Goal: Task Accomplishment & Management: Use online tool/utility

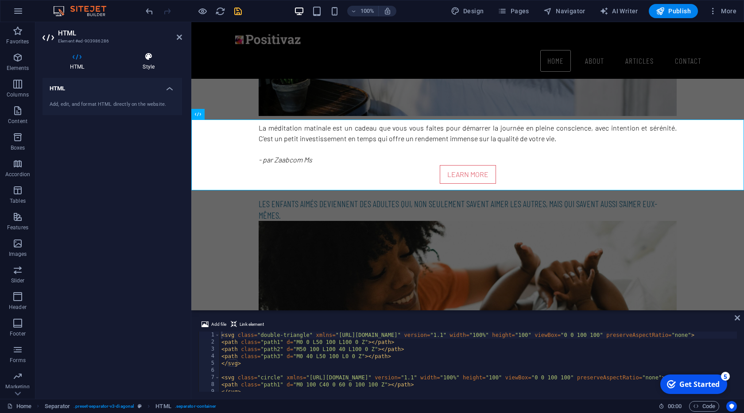
click at [146, 62] on h4 "Style" at bounding box center [148, 61] width 67 height 19
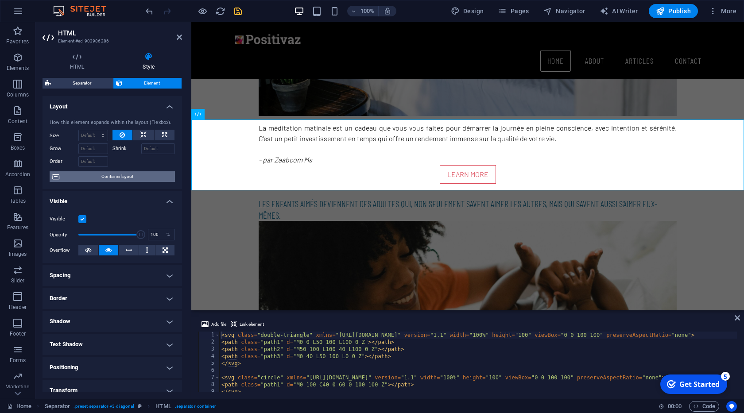
click at [122, 180] on span "Container layout" at bounding box center [117, 176] width 110 height 11
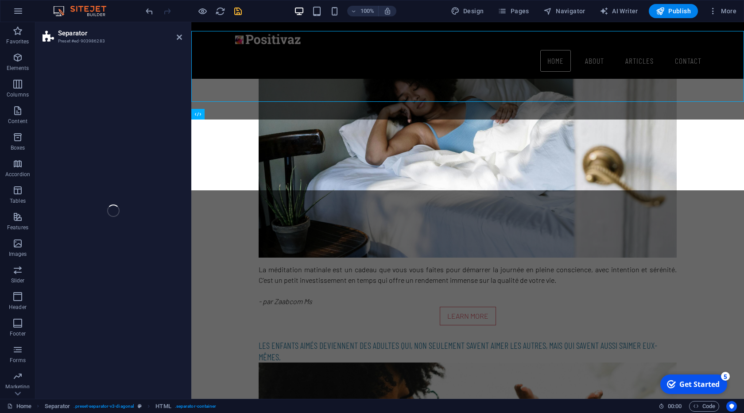
scroll to position [909, 0]
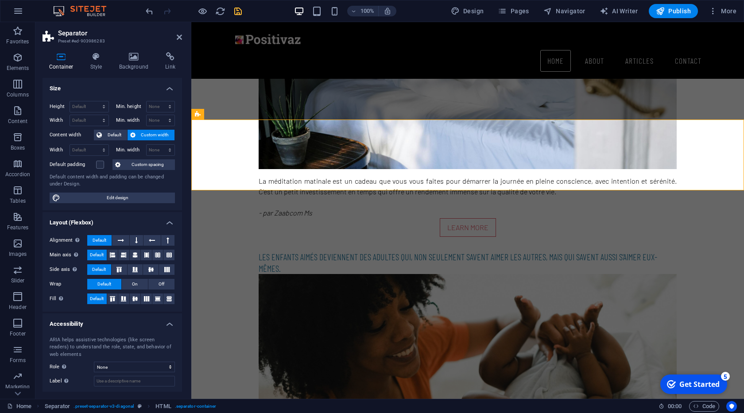
select select "diagonal"
select select "rem"
select select "preset-separator-v3-diagonal"
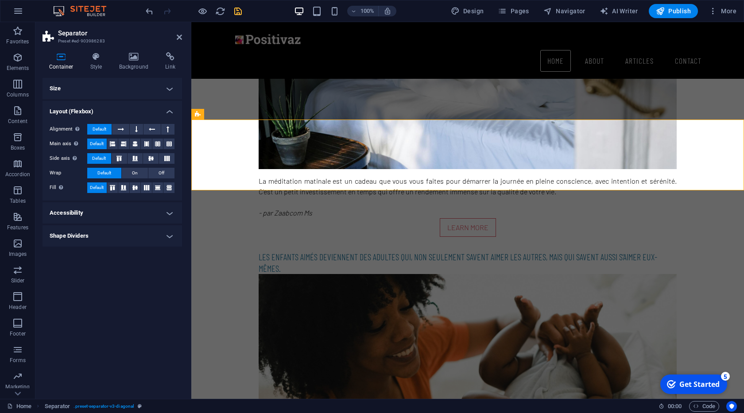
scroll to position [0, 0]
click at [93, 60] on icon at bounding box center [96, 56] width 25 height 9
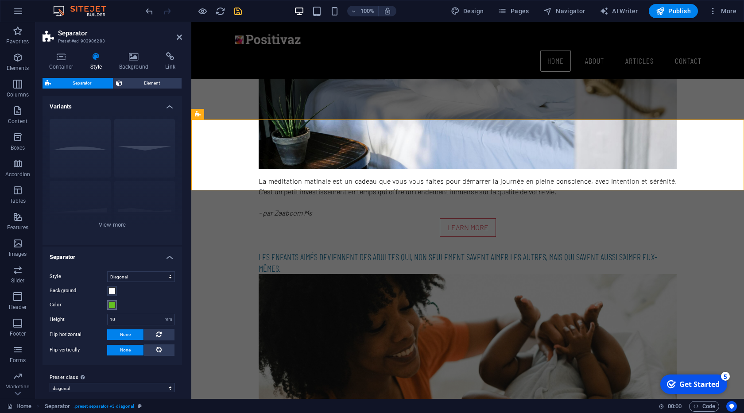
click at [116, 305] on button "Color" at bounding box center [112, 305] width 10 height 10
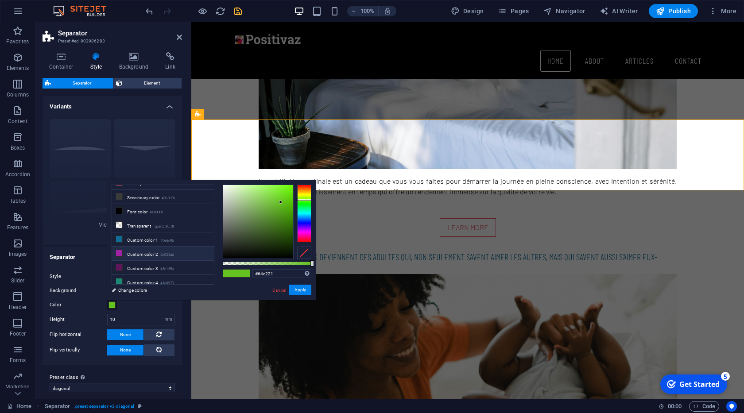
scroll to position [38, 0]
click at [144, 236] on li "Custom color 2 #a022a6" at bounding box center [163, 239] width 102 height 14
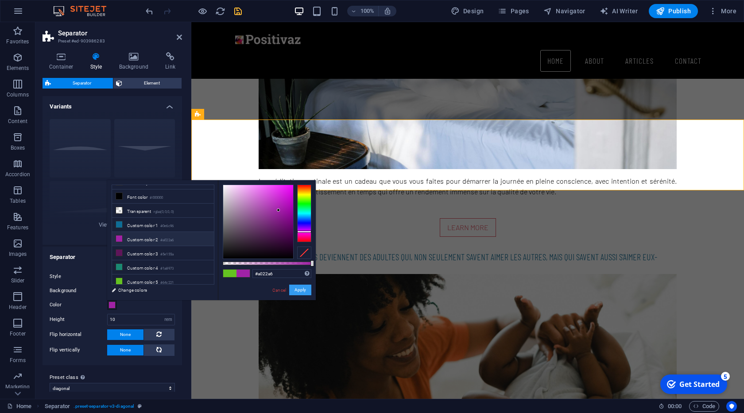
click at [296, 288] on button "Apply" at bounding box center [300, 290] width 22 height 11
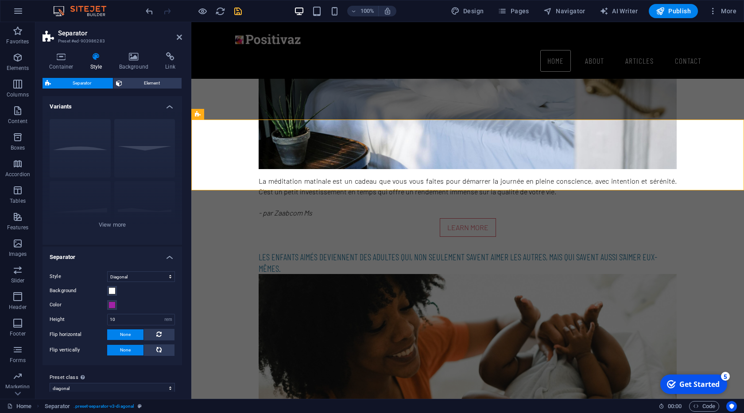
click at [177, 32] on h2 "Separator" at bounding box center [120, 33] width 124 height 8
click at [179, 39] on icon at bounding box center [179, 37] width 5 height 7
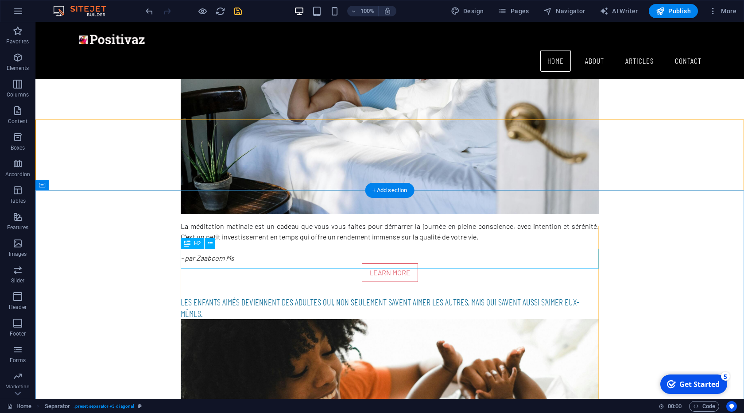
scroll to position [859, 0]
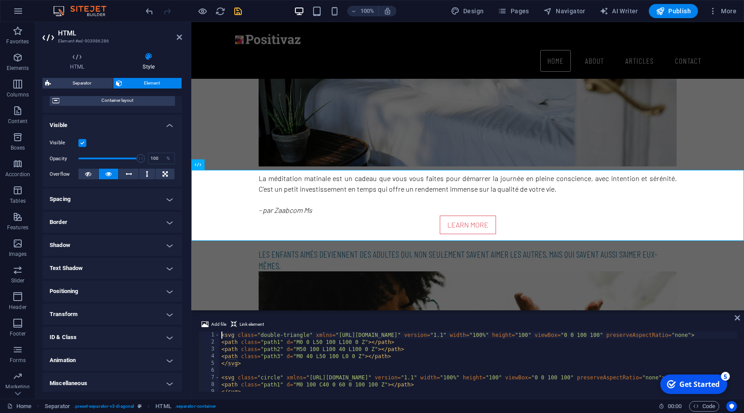
scroll to position [78, 0]
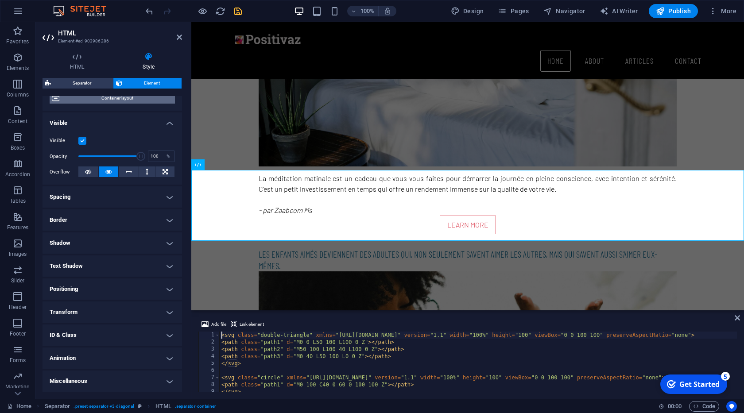
click at [114, 103] on span "Container layout" at bounding box center [117, 98] width 110 height 11
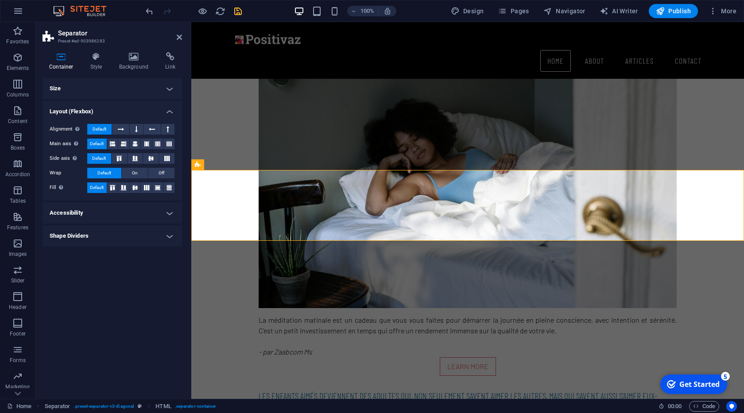
scroll to position [859, 0]
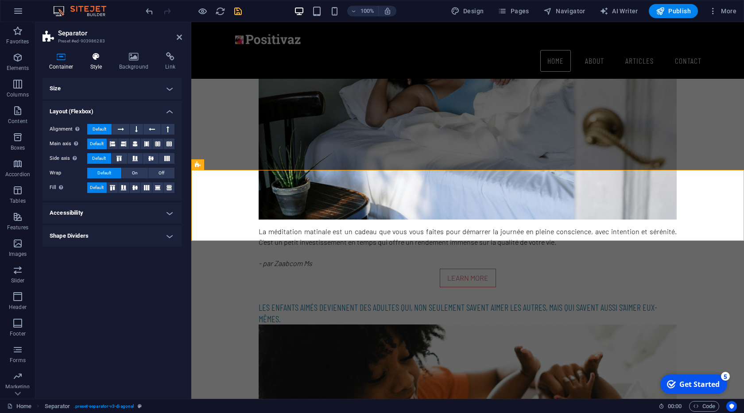
click at [93, 62] on h4 "Style" at bounding box center [98, 61] width 29 height 19
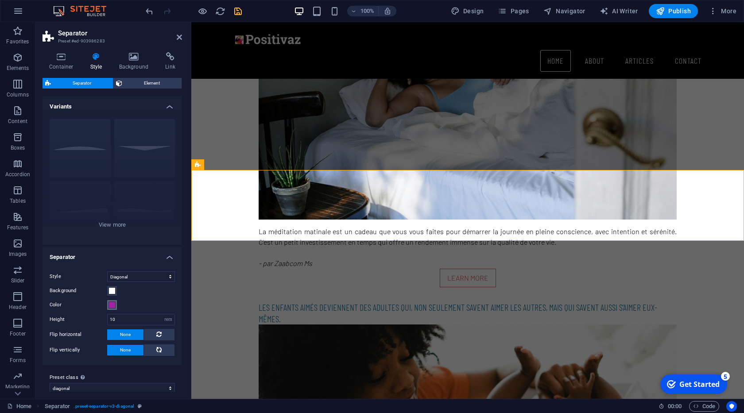
click at [113, 306] on span at bounding box center [112, 305] width 7 height 7
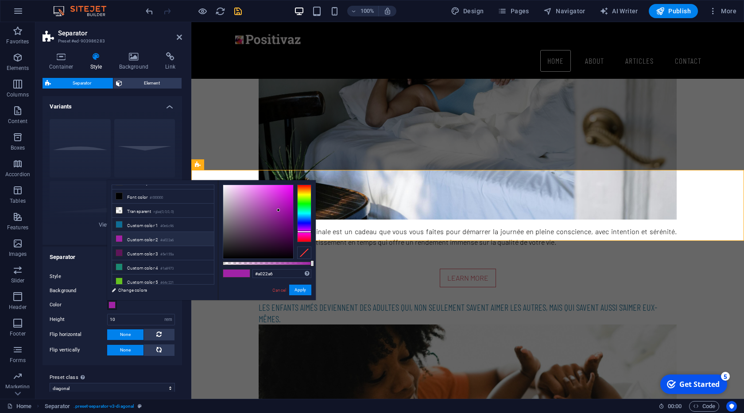
scroll to position [38, 0]
drag, startPoint x: 273, startPoint y: 206, endPoint x: 284, endPoint y: 198, distance: 12.9
click at [284, 198] on div at bounding box center [258, 222] width 70 height 74
type input "#c416cc"
click at [285, 199] on div at bounding box center [258, 222] width 70 height 74
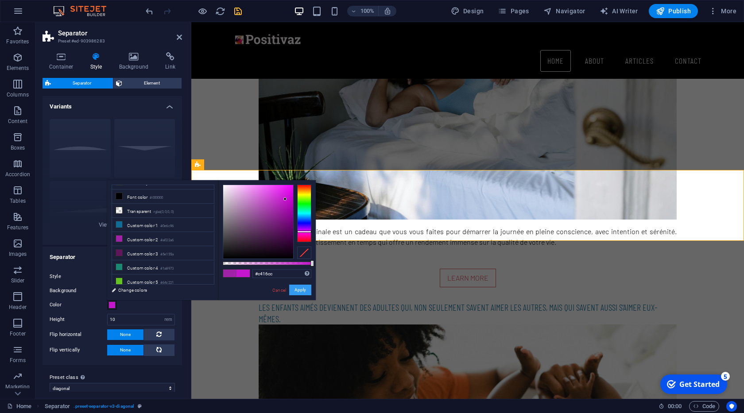
click at [302, 287] on button "Apply" at bounding box center [300, 290] width 22 height 11
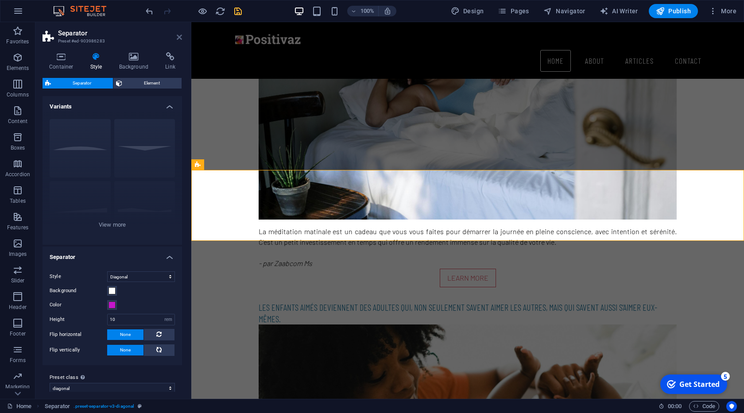
drag, startPoint x: 178, startPoint y: 36, endPoint x: 148, endPoint y: 40, distance: 29.9
click at [178, 36] on icon at bounding box center [179, 37] width 5 height 7
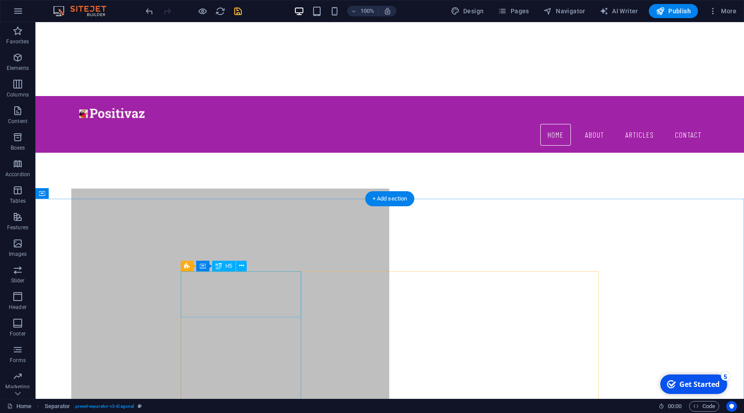
scroll to position [0, 0]
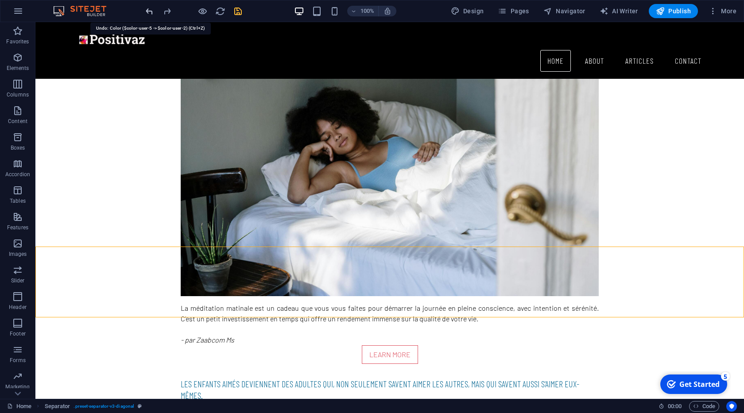
scroll to position [853, 0]
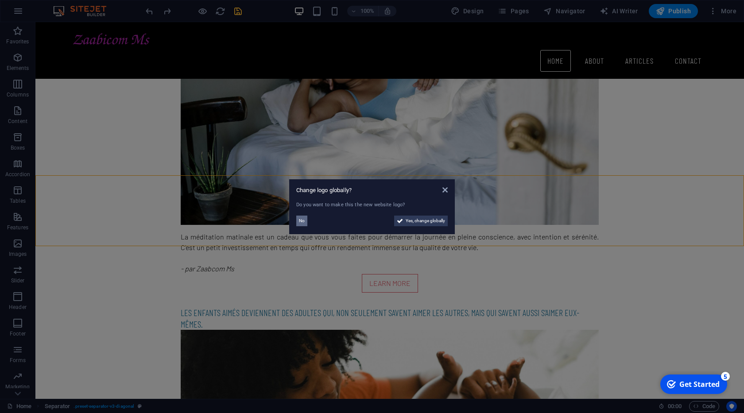
click at [300, 218] on span "No" at bounding box center [302, 221] width 6 height 11
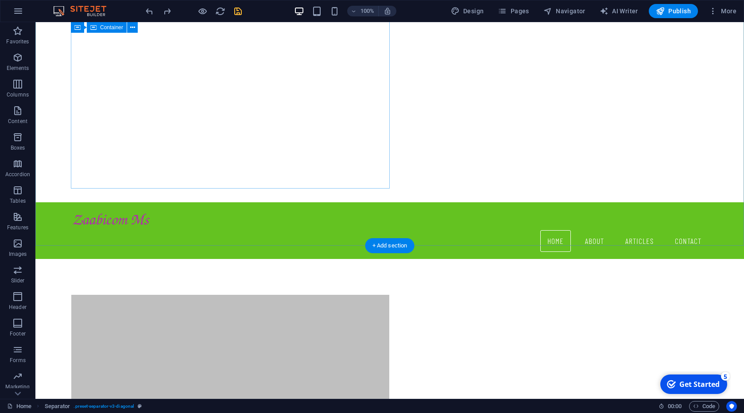
scroll to position [0, 0]
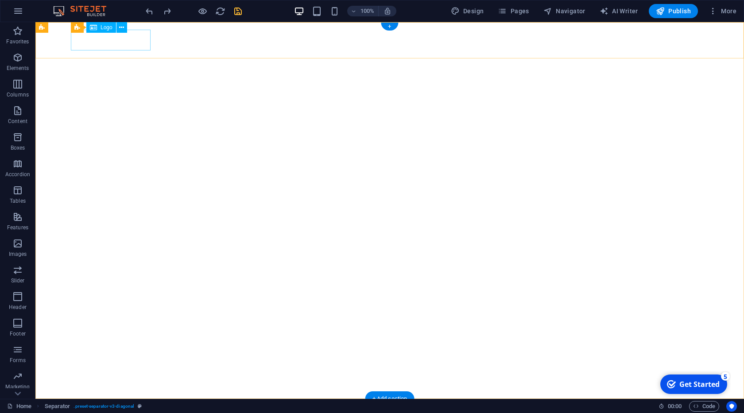
click at [126, 406] on div at bounding box center [390, 416] width 638 height 21
select select "px"
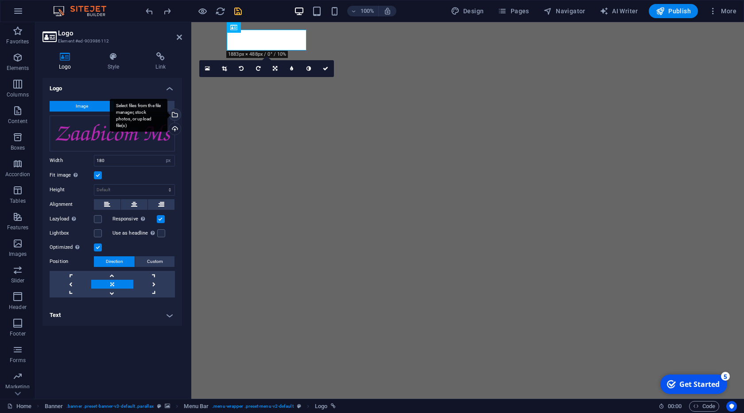
click at [175, 114] on div "Select files from the file manager, stock photos, or upload file(s)" at bounding box center [173, 115] width 13 height 13
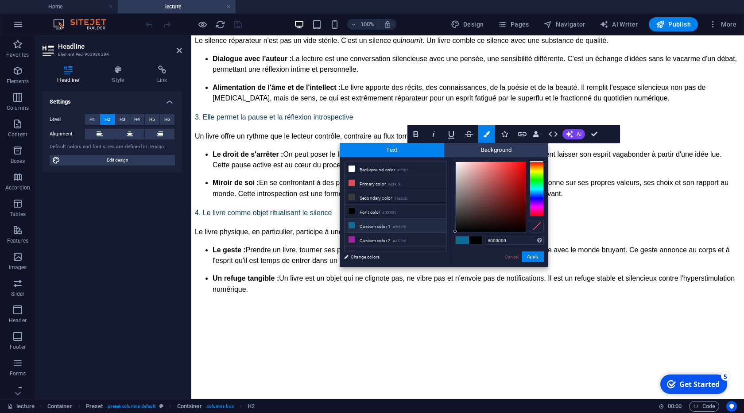
type input "#0e6c96"
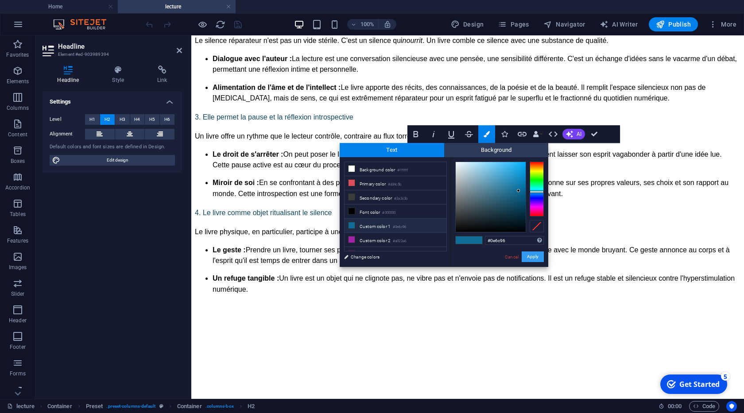
drag, startPoint x: 534, startPoint y: 254, endPoint x: 351, endPoint y: 175, distance: 199.8
click at [534, 254] on button "Apply" at bounding box center [533, 257] width 22 height 11
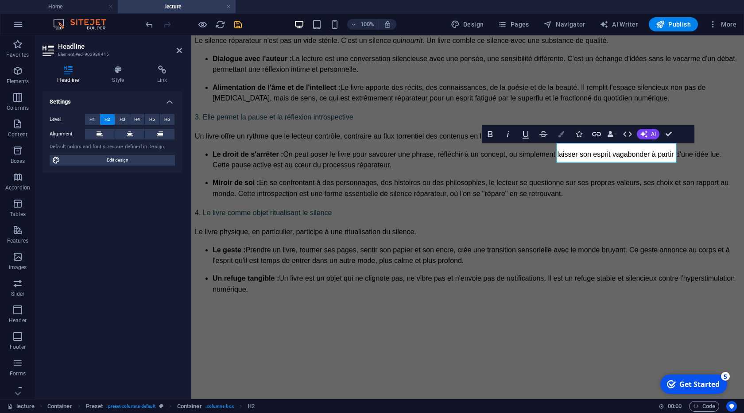
click at [557, 136] on button "Colors" at bounding box center [561, 134] width 17 height 18
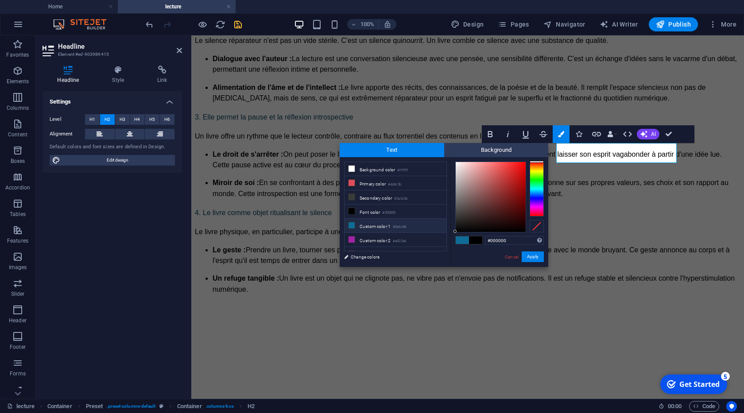
click at [373, 223] on li "Custom color 1 #0e6c96" at bounding box center [396, 226] width 102 height 14
type input "#0e6c96"
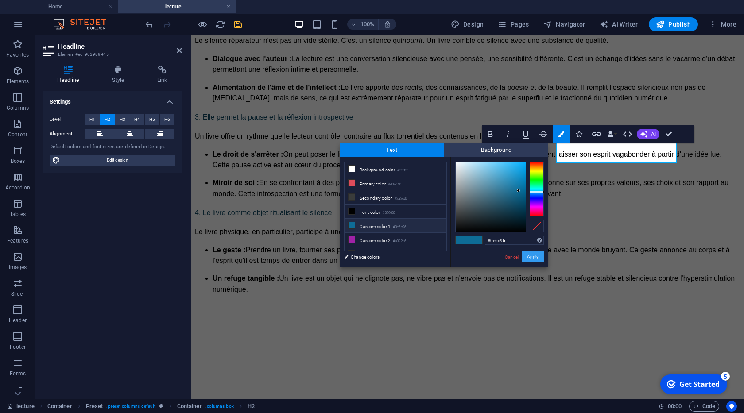
drag, startPoint x: 524, startPoint y: 252, endPoint x: 528, endPoint y: 255, distance: 5.4
click at [528, 255] on button "Apply" at bounding box center [533, 257] width 22 height 11
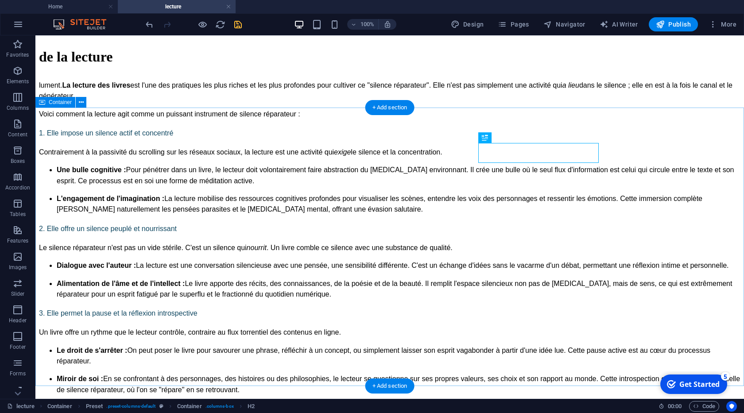
scroll to position [909, 0]
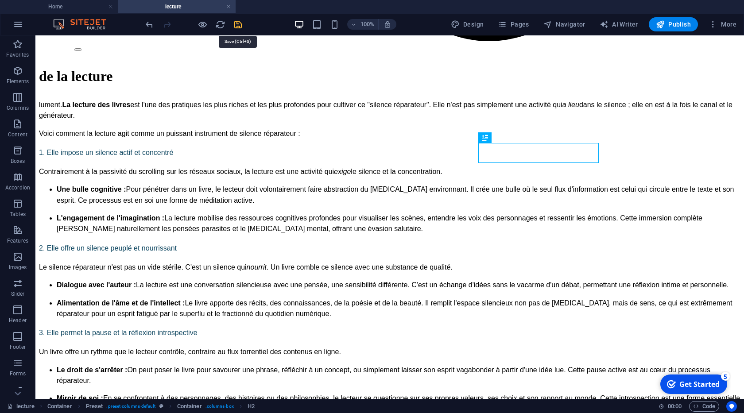
click at [237, 27] on icon "save" at bounding box center [238, 24] width 10 height 10
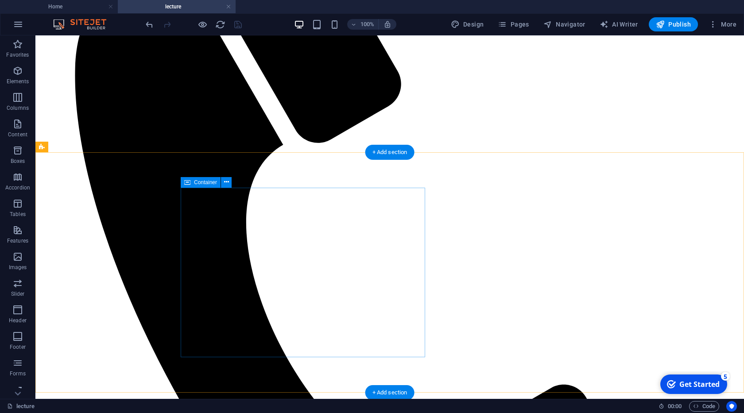
scroll to position [505, 0]
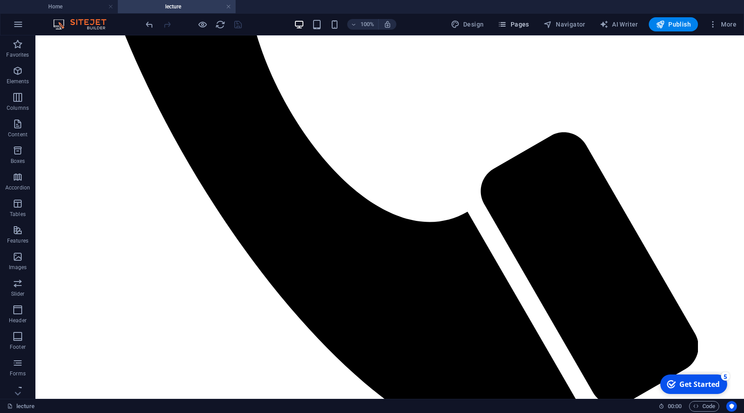
click at [507, 28] on icon "button" at bounding box center [502, 24] width 9 height 9
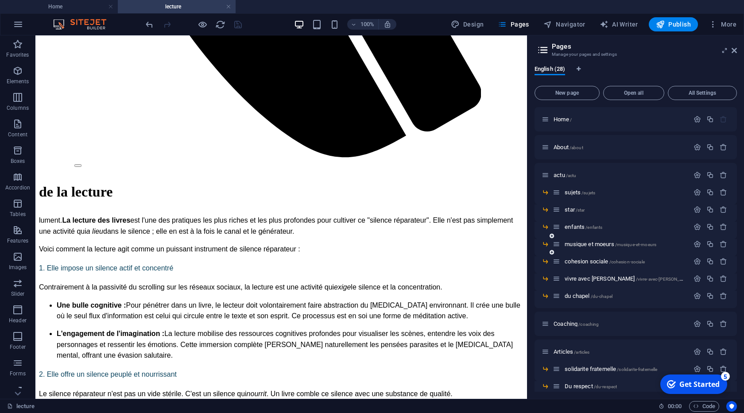
scroll to position [45, 0]
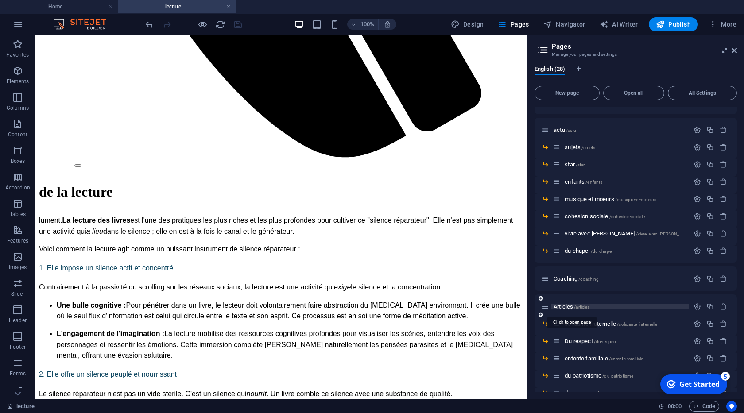
click at [563, 306] on span "Articles /articles" at bounding box center [572, 306] width 36 height 7
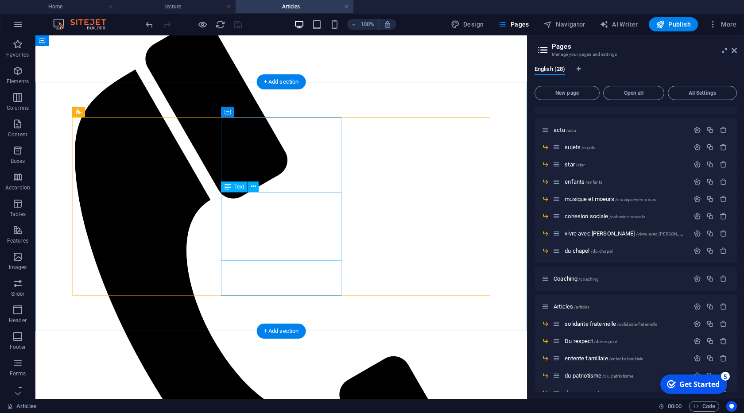
scroll to position [51, 0]
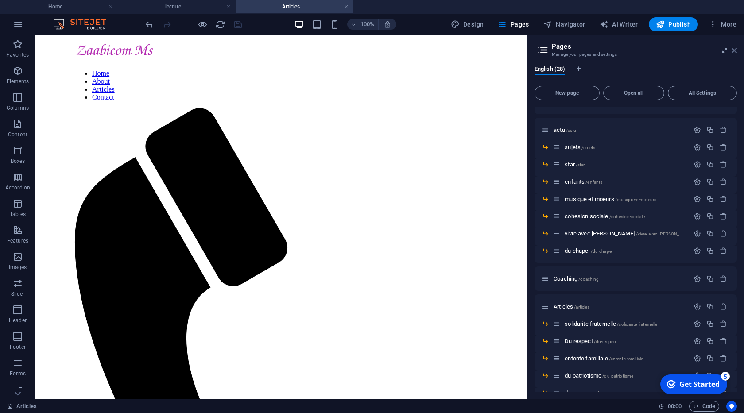
drag, startPoint x: 734, startPoint y: 54, endPoint x: 699, endPoint y: 25, distance: 45.7
click at [734, 54] on icon at bounding box center [734, 50] width 5 height 7
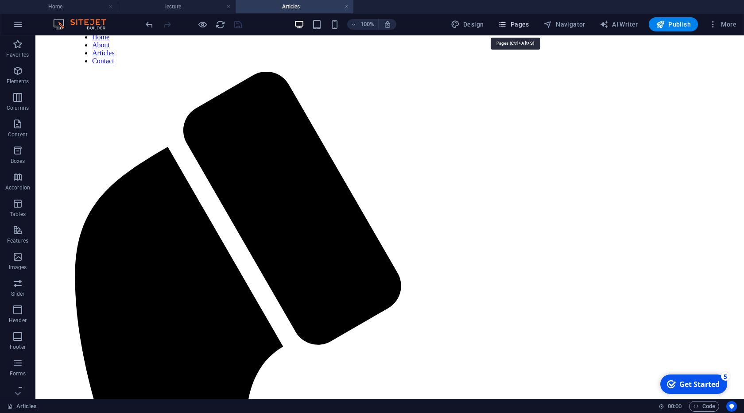
click at [515, 20] on span "Pages" at bounding box center [513, 24] width 31 height 9
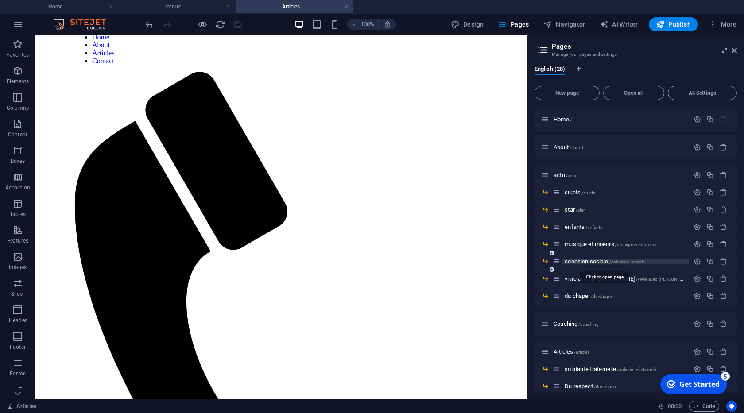
click at [582, 264] on span "cohesion sociale /cohesion-sociale" at bounding box center [605, 261] width 80 height 7
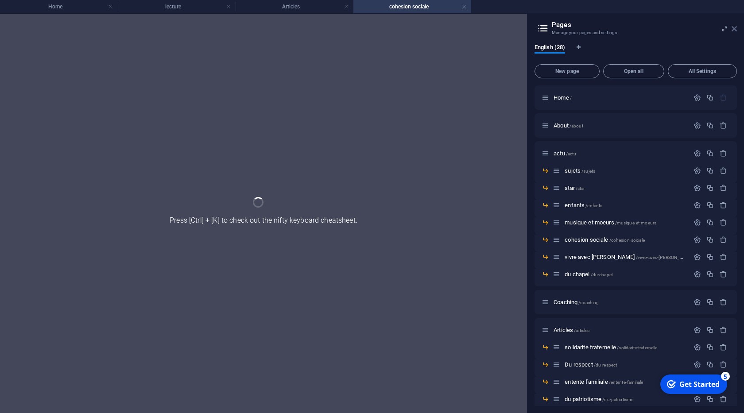
click at [734, 30] on icon at bounding box center [734, 28] width 5 height 7
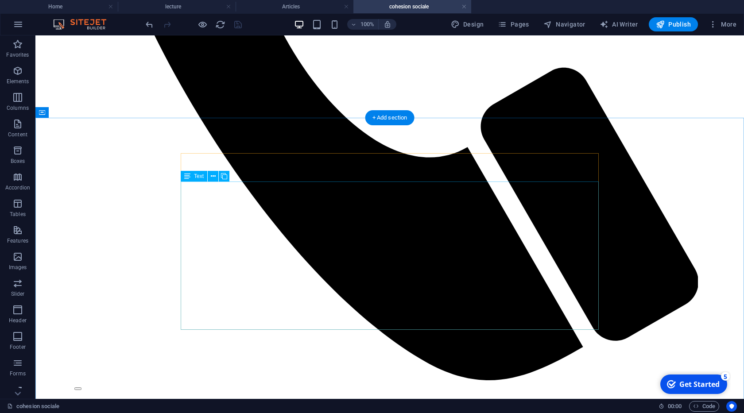
scroll to position [657, 0]
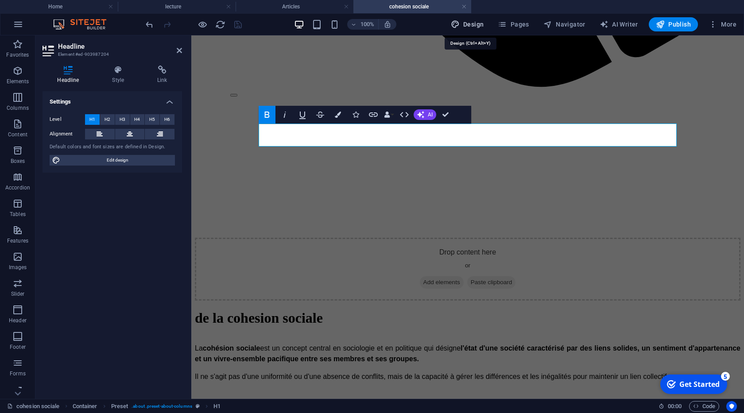
click at [479, 26] on span "Design" at bounding box center [467, 24] width 33 height 9
select select "px"
select select "300"
select select "px"
select select "rem"
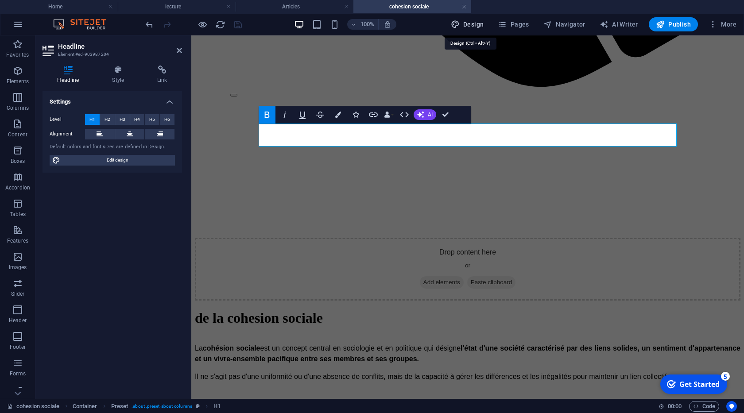
select select "300"
select select "px"
select select "rem"
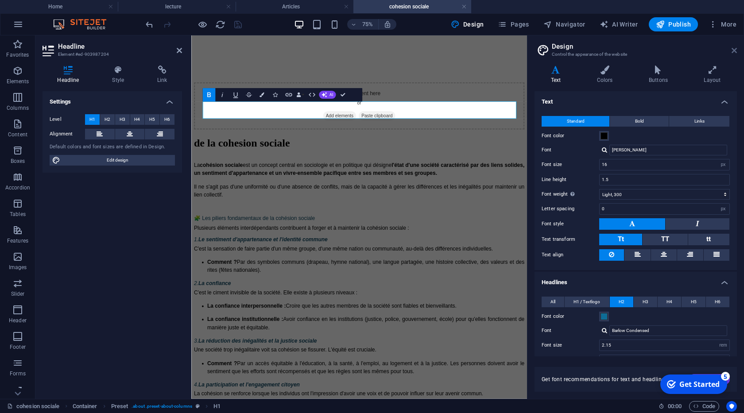
click at [735, 52] on icon at bounding box center [734, 50] width 5 height 7
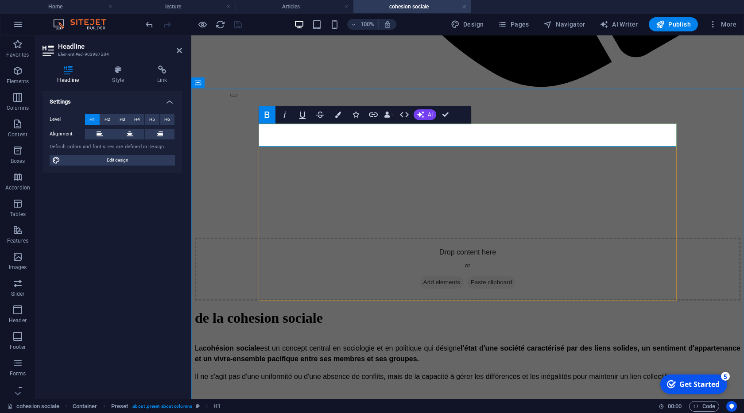
click at [335, 117] on icon "button" at bounding box center [338, 115] width 6 height 6
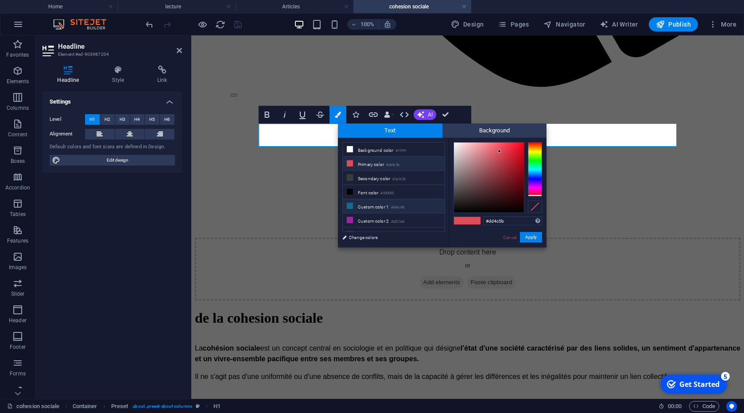
scroll to position [35, 0]
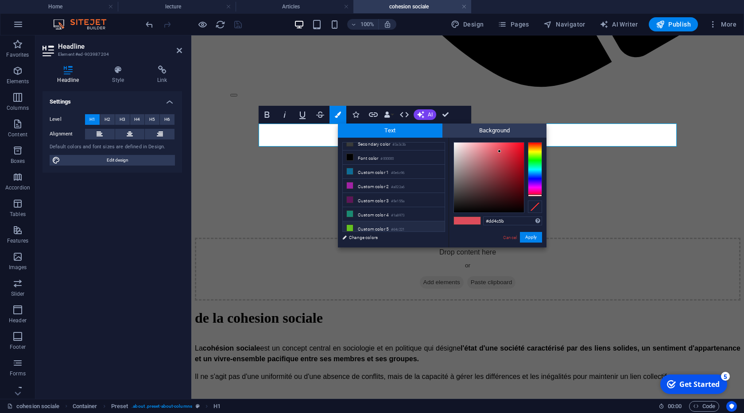
click at [370, 221] on li "Custom color 5 #64c221" at bounding box center [394, 228] width 102 height 14
type input "#64c221"
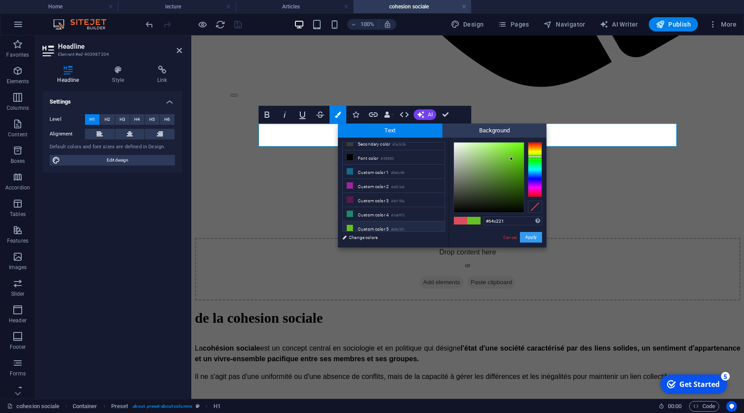
click at [534, 236] on button "Apply" at bounding box center [531, 237] width 22 height 11
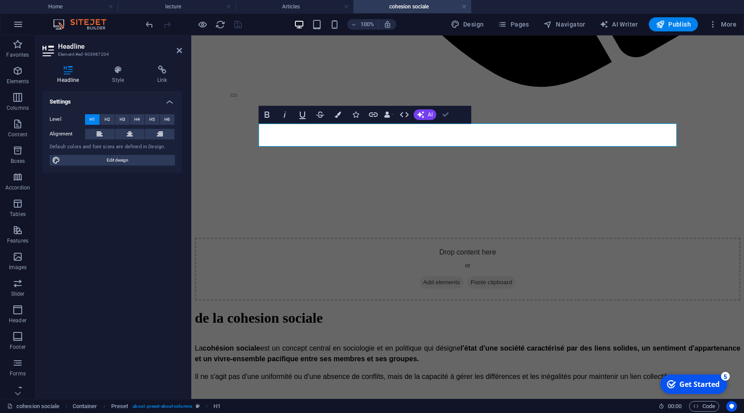
drag, startPoint x: 446, startPoint y: 116, endPoint x: 414, endPoint y: 88, distance: 42.7
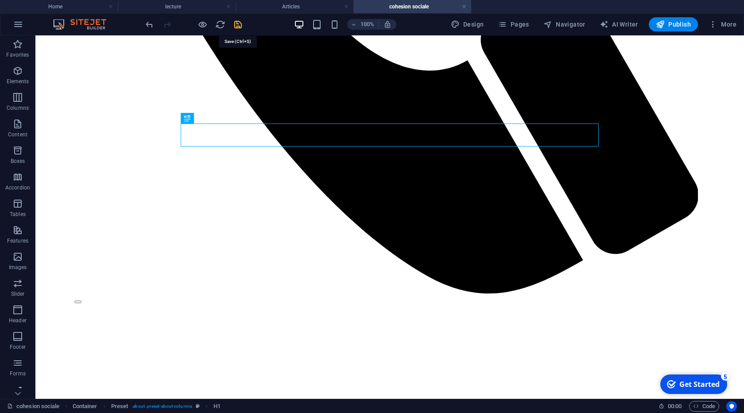
click at [240, 22] on icon "save" at bounding box center [238, 24] width 10 height 10
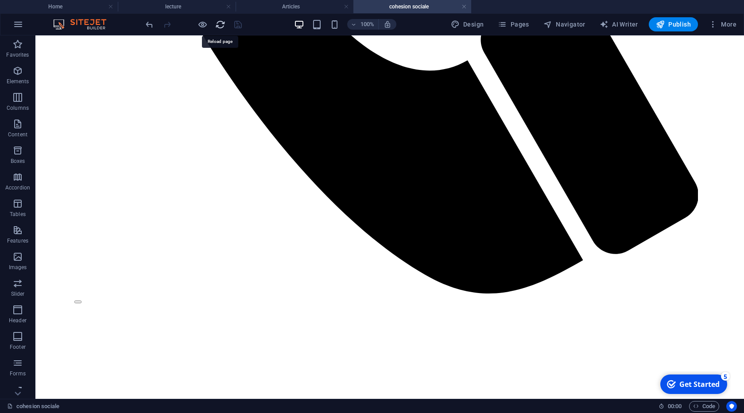
click at [221, 25] on icon "reload" at bounding box center [220, 24] width 10 height 10
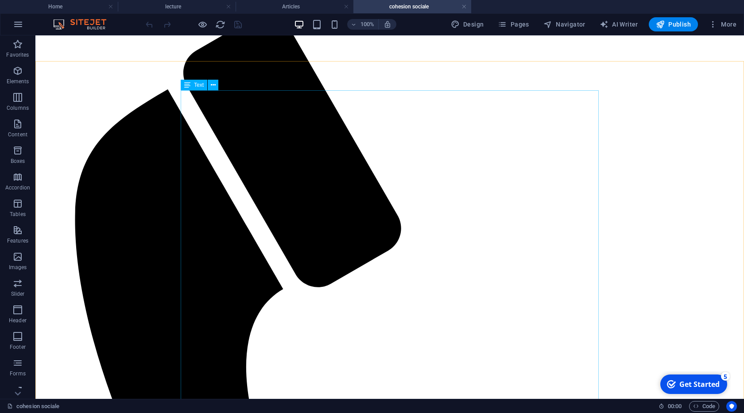
scroll to position [152, 0]
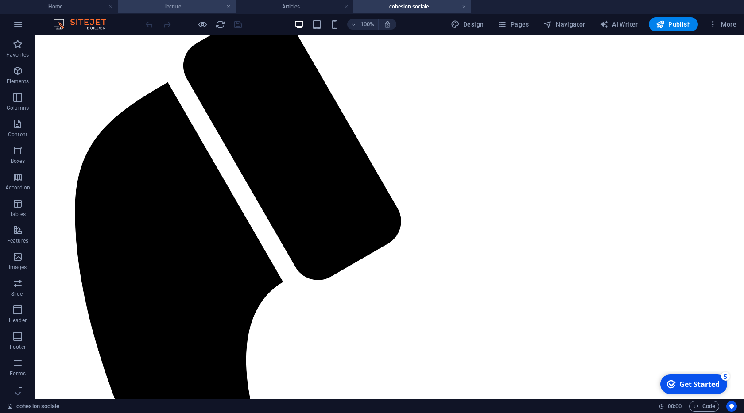
click at [182, 4] on h4 "lecture" at bounding box center [177, 7] width 118 height 10
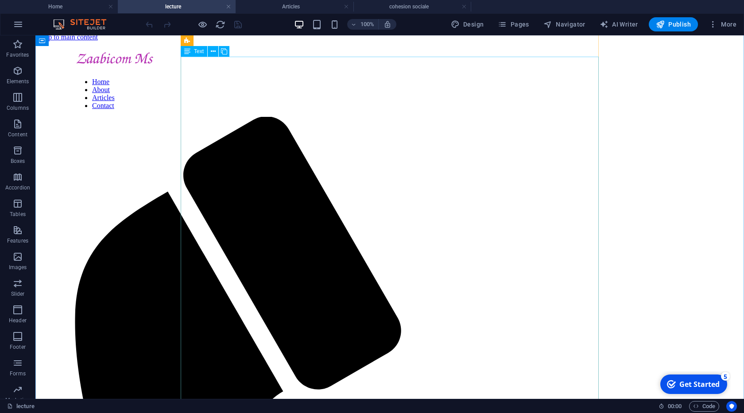
scroll to position [0, 0]
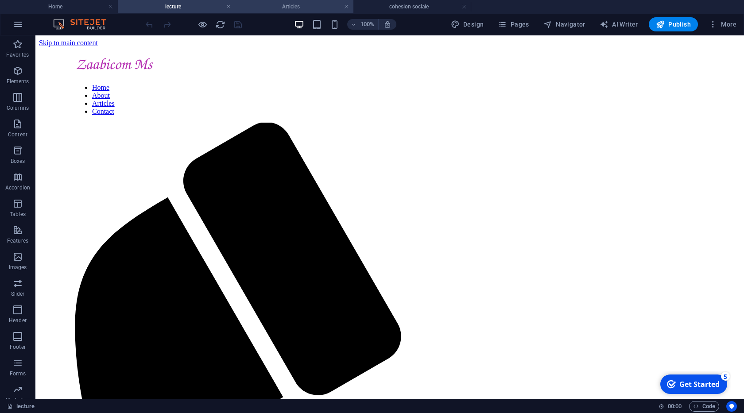
click at [280, 8] on h4 "Articles" at bounding box center [295, 7] width 118 height 10
drag, startPoint x: 381, startPoint y: 5, endPoint x: 280, endPoint y: 65, distance: 117.6
click at [381, 5] on h4 "cohesion sociale" at bounding box center [413, 7] width 118 height 10
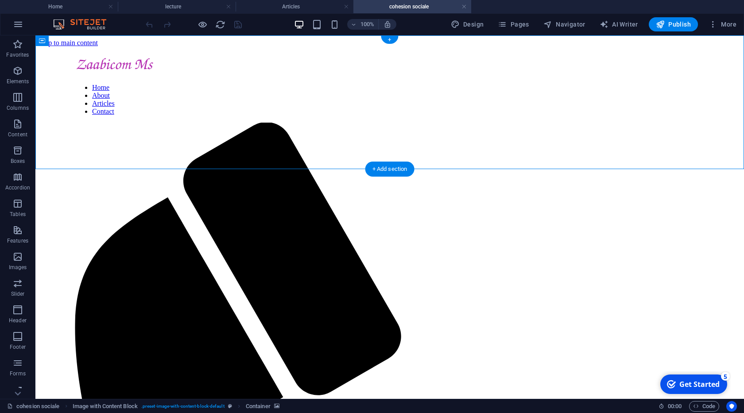
select select "px"
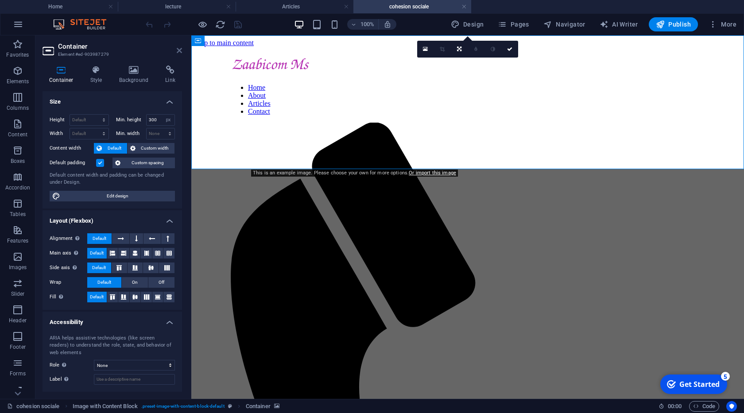
drag, startPoint x: 177, startPoint y: 49, endPoint x: 171, endPoint y: 67, distance: 18.6
click at [177, 49] on icon at bounding box center [179, 50] width 5 height 7
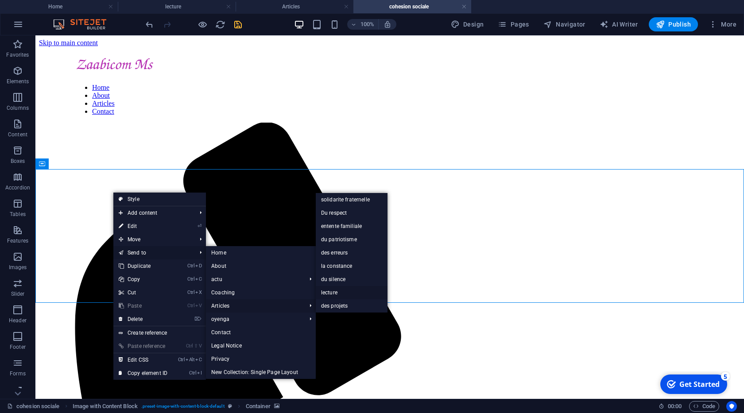
drag, startPoint x: 330, startPoint y: 290, endPoint x: 60, endPoint y: 212, distance: 280.8
click at [330, 290] on link "lecture" at bounding box center [352, 292] width 72 height 13
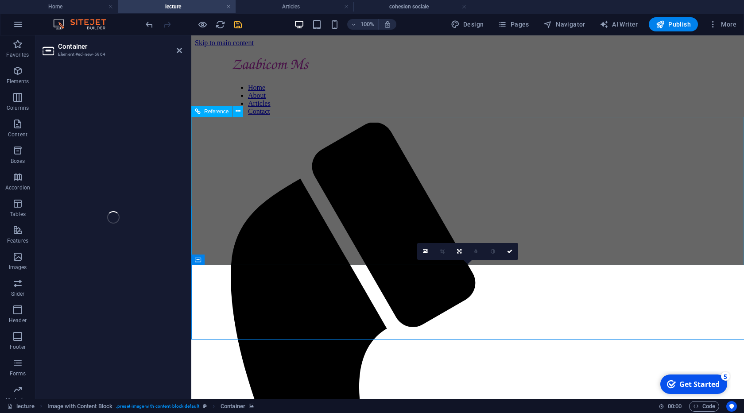
select select "px"
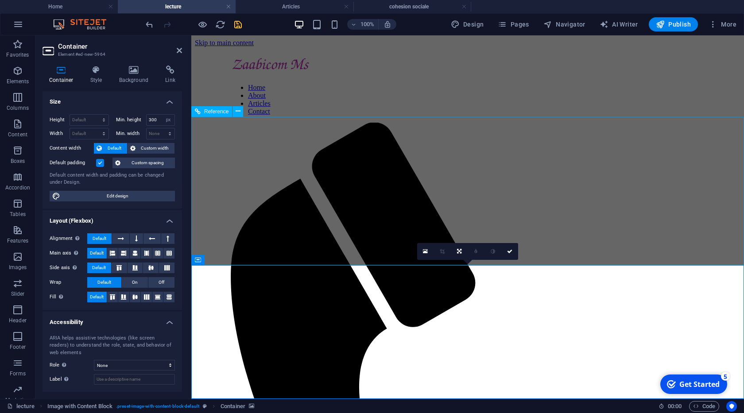
scroll to position [2135, 0]
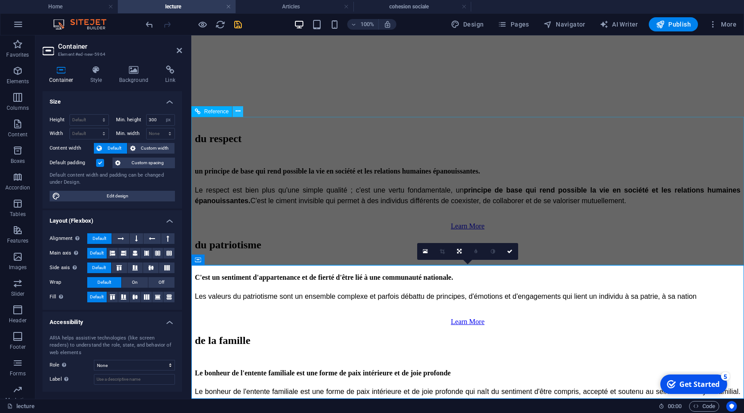
click at [236, 111] on icon at bounding box center [238, 111] width 5 height 9
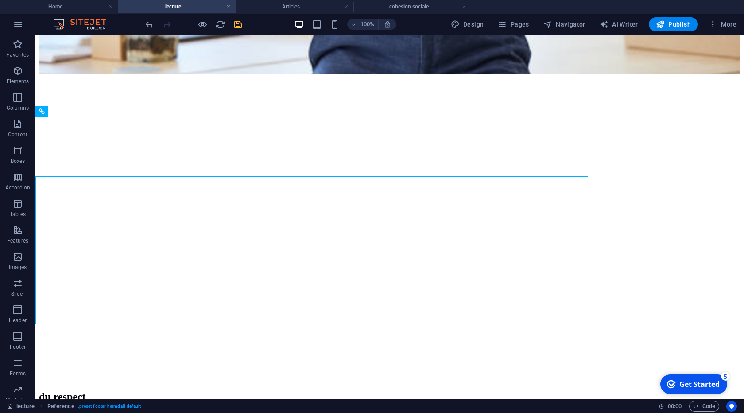
scroll to position [2075, 0]
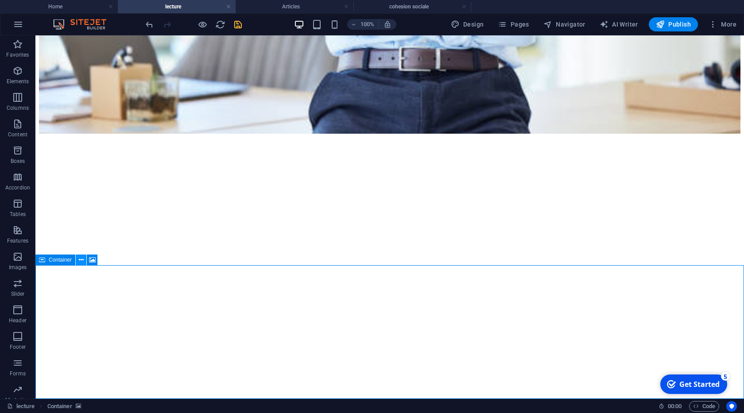
click at [79, 259] on icon at bounding box center [81, 260] width 5 height 9
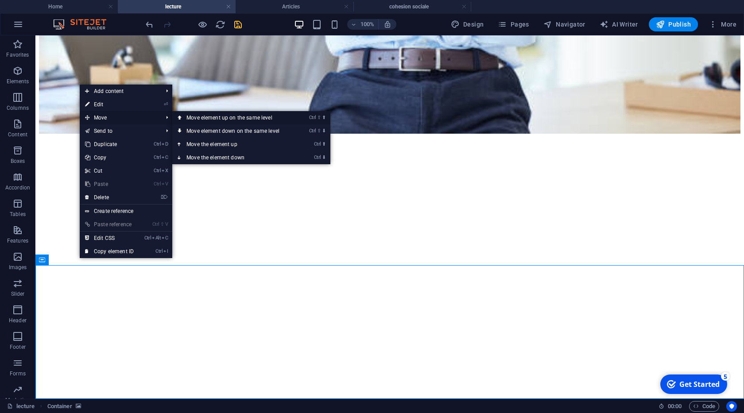
click at [201, 117] on link "Ctrl ⇧ ⬆ Move element up on the same level" at bounding box center [234, 117] width 125 height 13
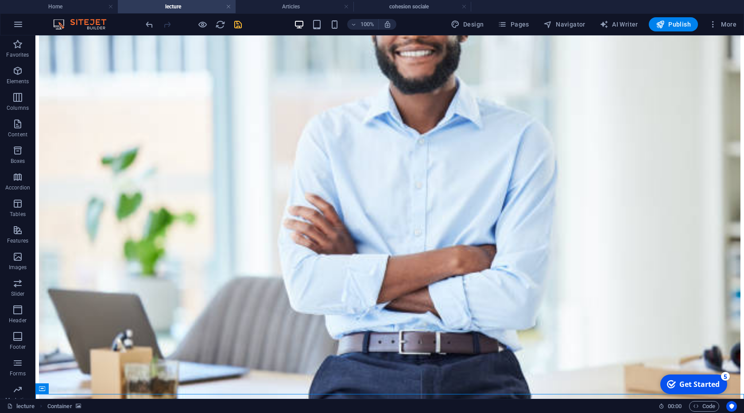
scroll to position [1779, 0]
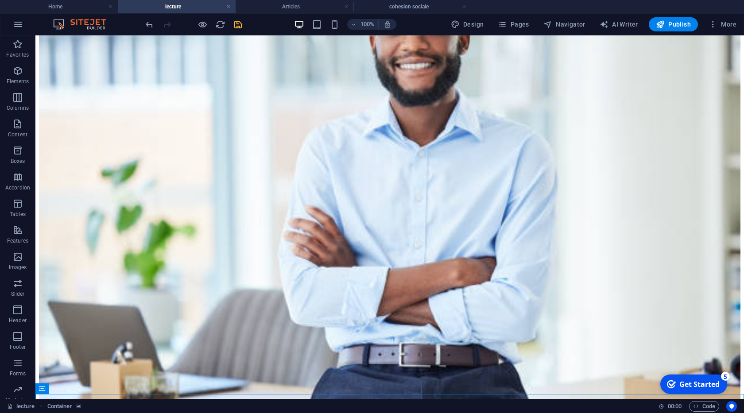
drag, startPoint x: 76, startPoint y: 196, endPoint x: 62, endPoint y: 65, distance: 131.9
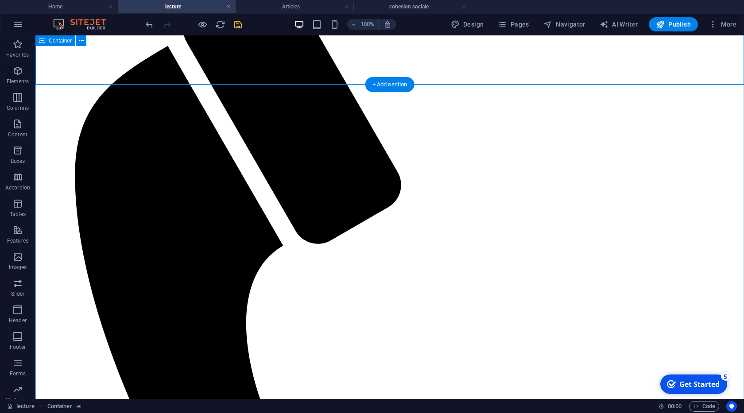
scroll to position [0, 0]
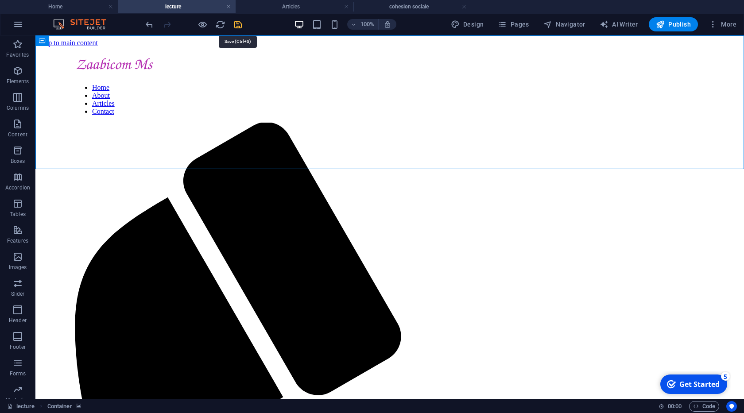
click at [234, 23] on icon "save" at bounding box center [238, 24] width 10 height 10
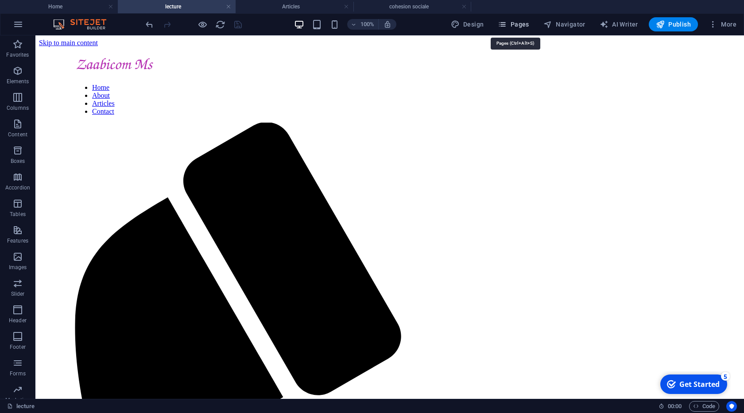
click at [517, 24] on span "Pages" at bounding box center [513, 24] width 31 height 9
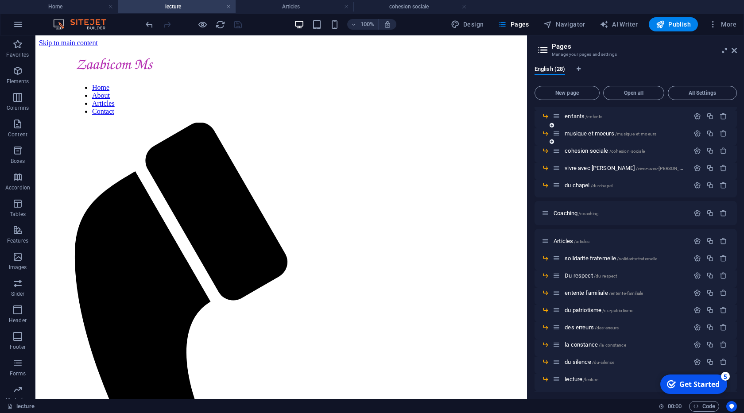
scroll to position [136, 0]
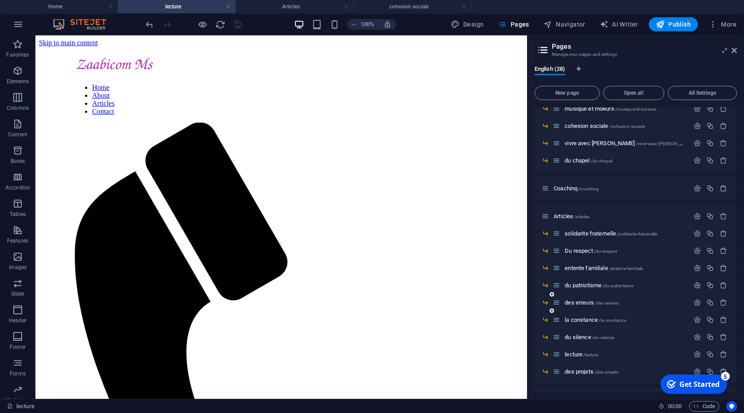
click at [583, 306] on div "des erreurs /des-erreurs" at bounding box center [621, 303] width 136 height 10
click at [587, 302] on span "des erreurs /des-erreurs" at bounding box center [592, 302] width 54 height 7
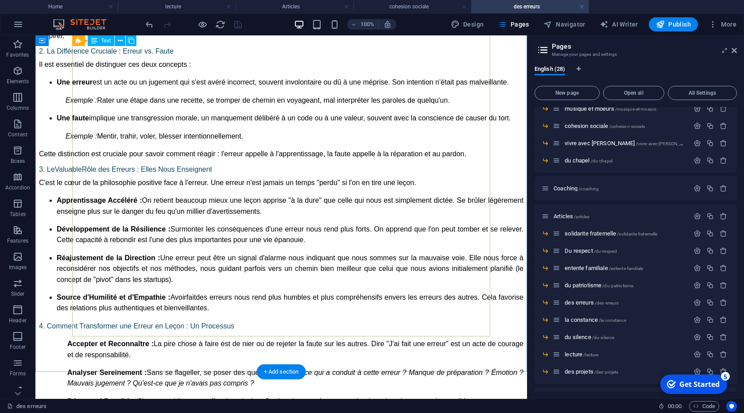
scroll to position [804, 0]
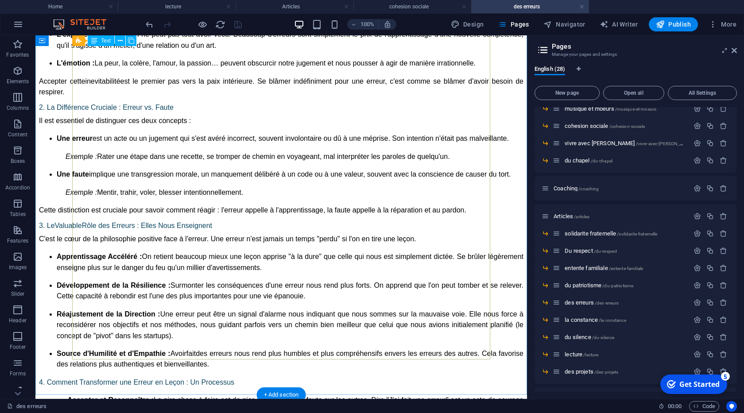
drag, startPoint x: 103, startPoint y: 349, endPoint x: 108, endPoint y: 279, distance: 70.2
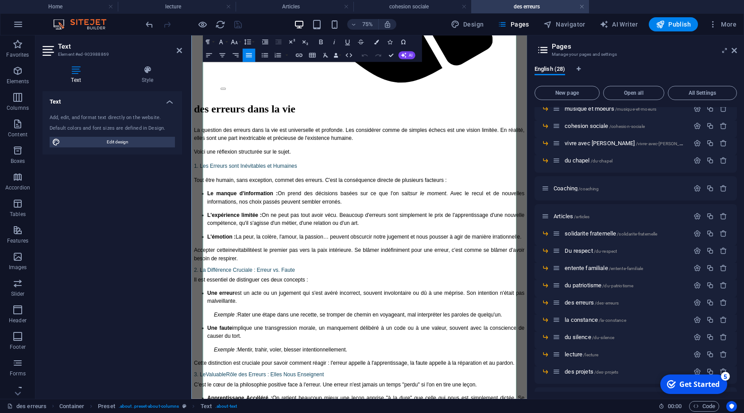
scroll to position [556, 0]
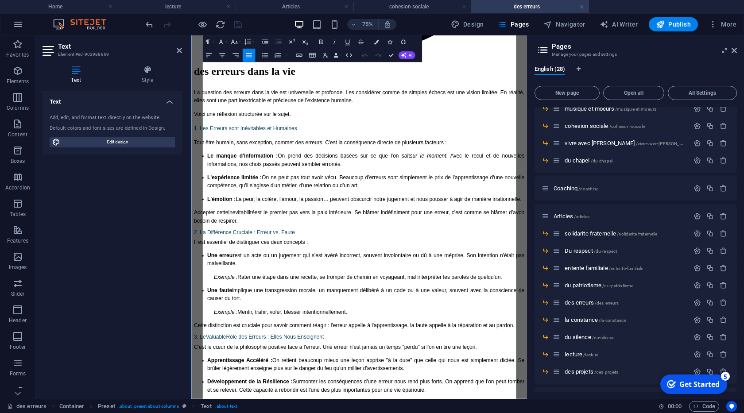
drag, startPoint x: 208, startPoint y: 256, endPoint x: 354, endPoint y: 497, distance: 282.6
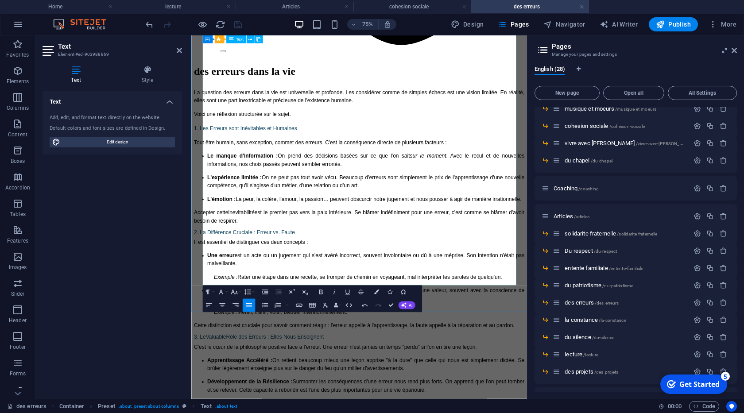
scroll to position [555, 0]
drag, startPoint x: 209, startPoint y: 201, endPoint x: 301, endPoint y: 342, distance: 168.3
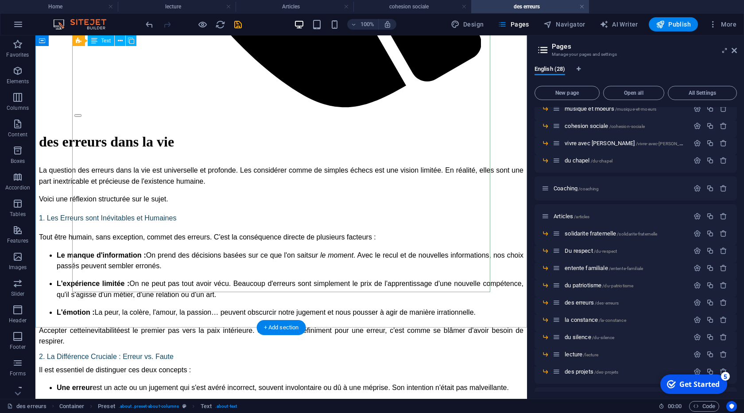
scroll to position [556, 0]
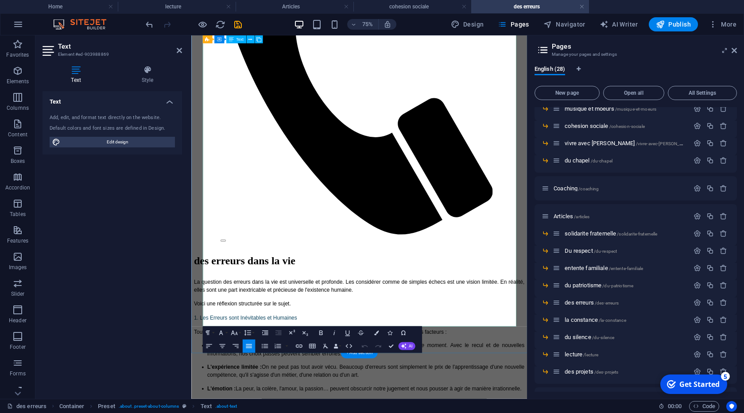
scroll to position [455, 0]
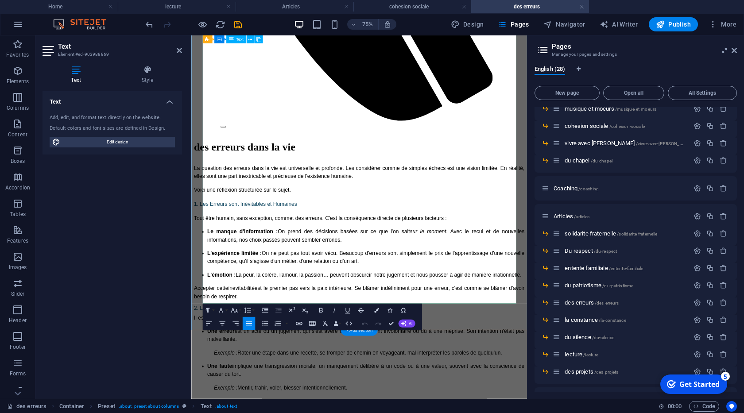
drag, startPoint x: 392, startPoint y: 321, endPoint x: 298, endPoint y: 264, distance: 109.9
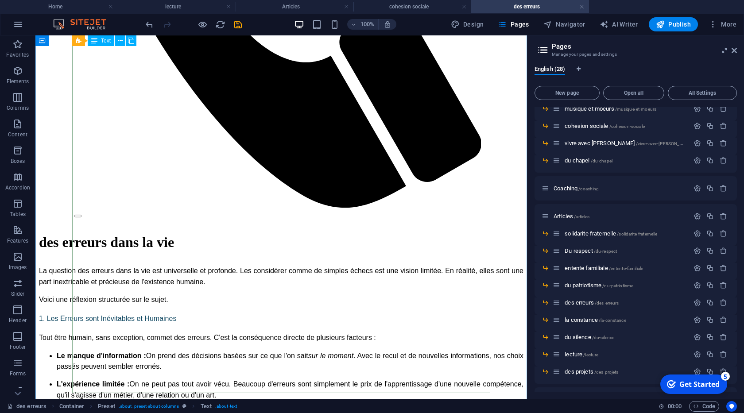
scroll to position [454, 0]
drag, startPoint x: 416, startPoint y: 281, endPoint x: 188, endPoint y: 268, distance: 229.0
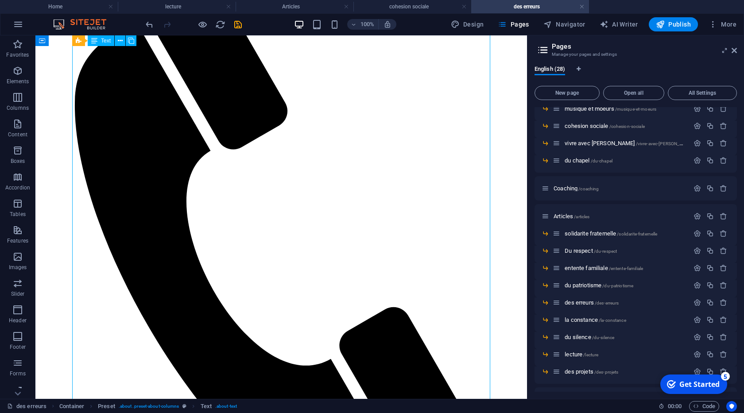
scroll to position [0, 0]
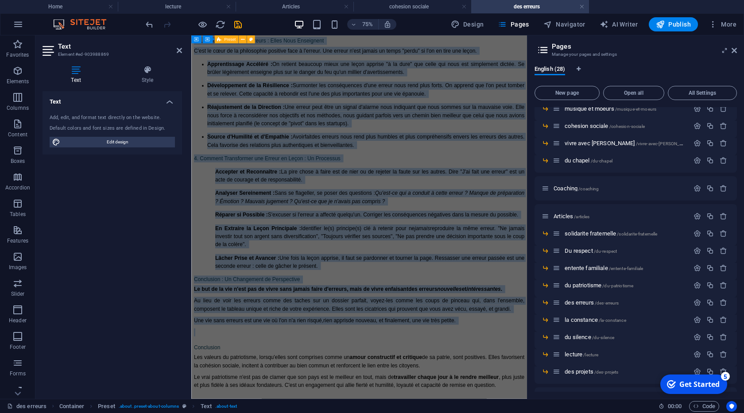
drag, startPoint x: 208, startPoint y: 105, endPoint x: 277, endPoint y: 47, distance: 90.0
click at [277, 47] on div "des erreurs dans la vie La question des erreurs dans la vie est universelle et …" at bounding box center [415, 96] width 441 height 833
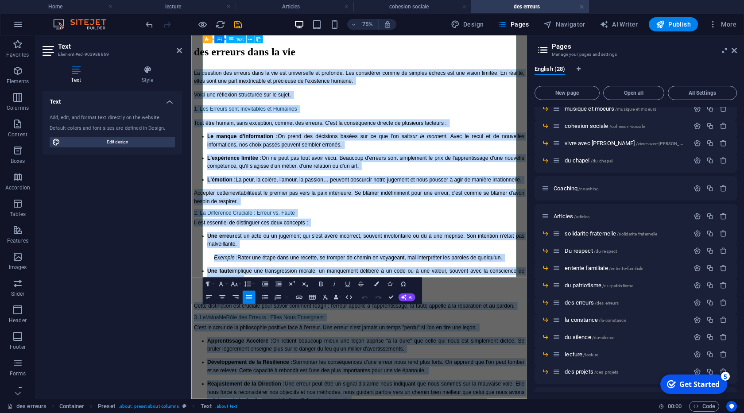
scroll to position [481, 0]
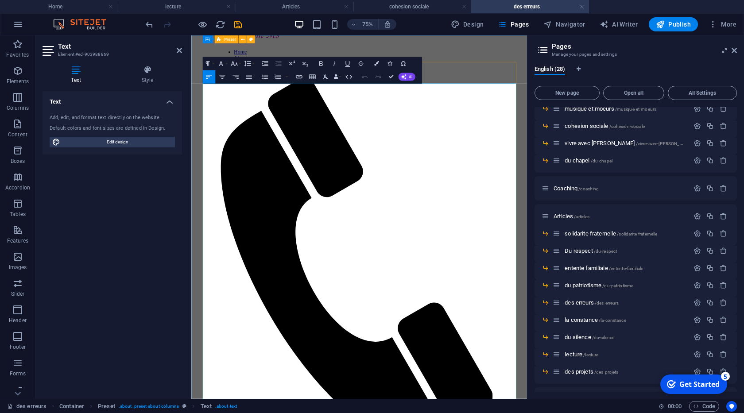
scroll to position [0, 0]
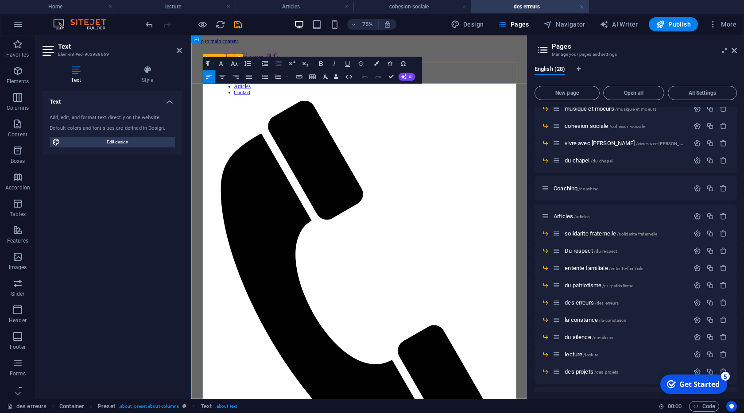
drag, startPoint x: 553, startPoint y: 257, endPoint x: 202, endPoint y: 101, distance: 383.7
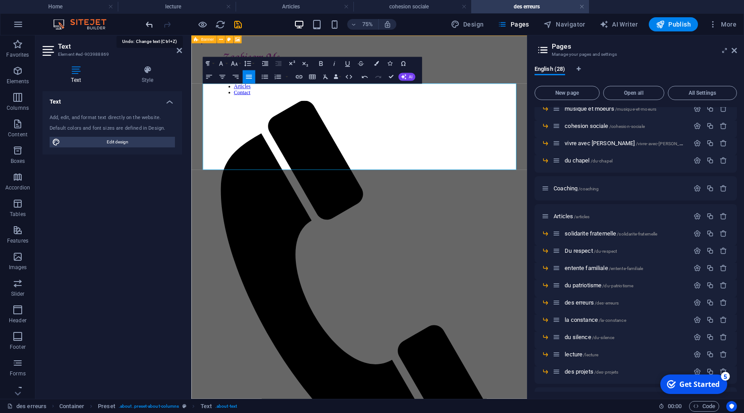
drag, startPoint x: 151, startPoint y: 21, endPoint x: 108, endPoint y: 98, distance: 87.6
click at [151, 21] on icon "undo" at bounding box center [149, 24] width 10 height 10
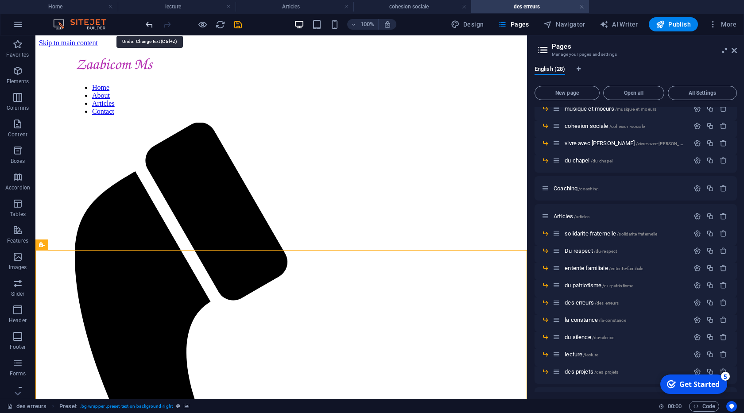
click at [147, 24] on icon "undo" at bounding box center [149, 24] width 10 height 10
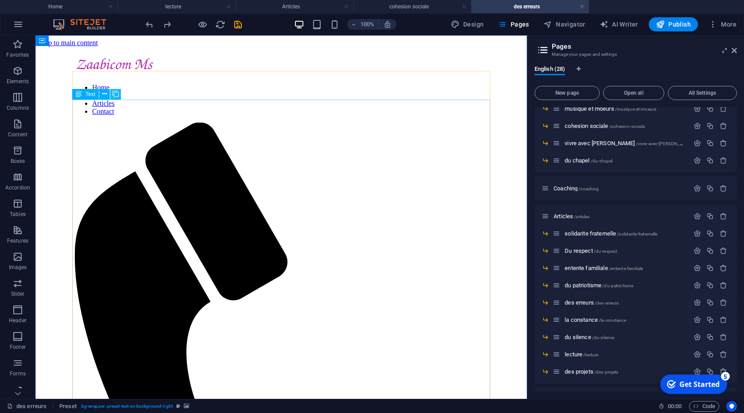
click at [115, 94] on icon at bounding box center [116, 93] width 6 height 9
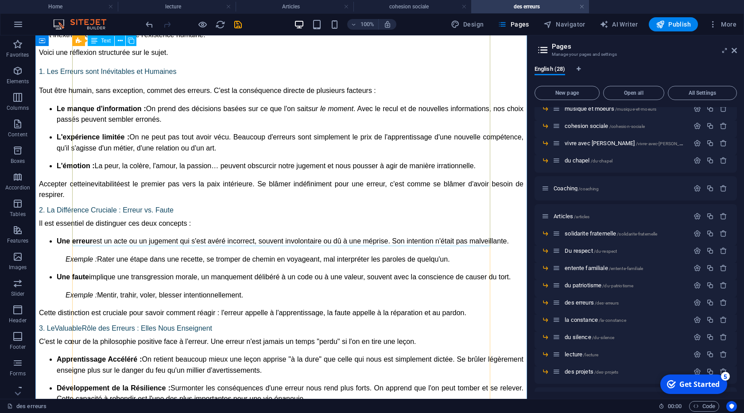
scroll to position [550, 0]
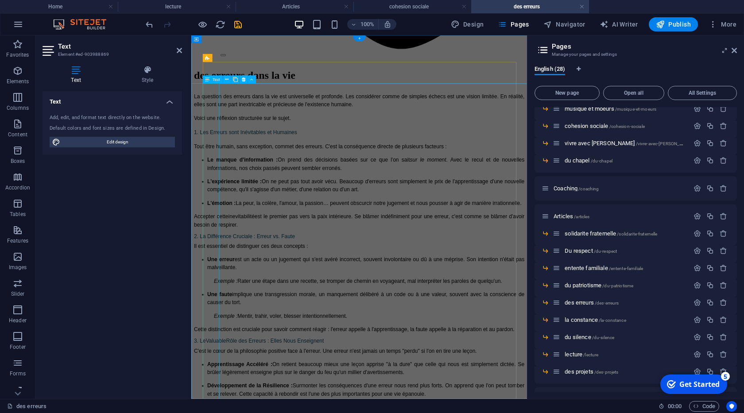
scroll to position [0, 0]
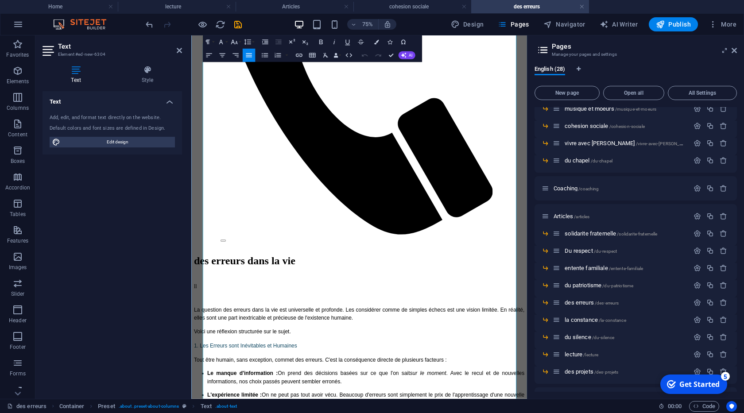
scroll to position [354, 0]
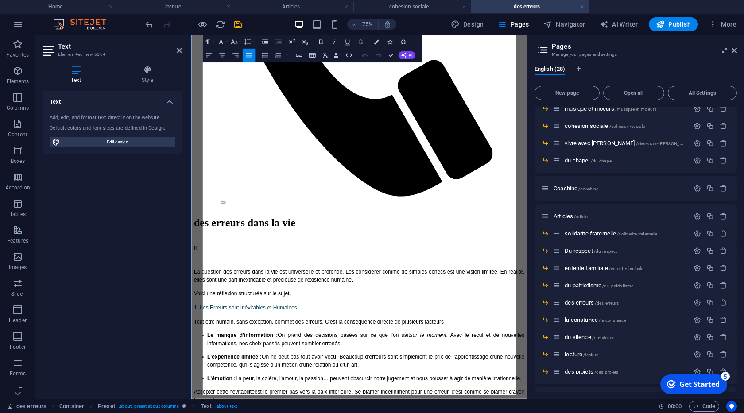
drag, startPoint x: 549, startPoint y: 404, endPoint x: 543, endPoint y: 404, distance: 6.2
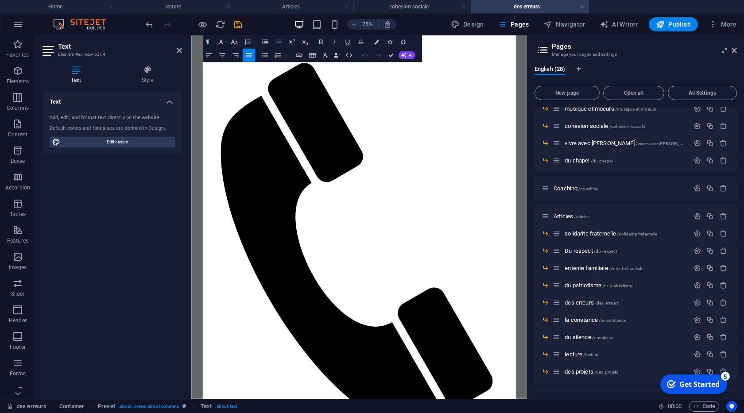
scroll to position [253, 0]
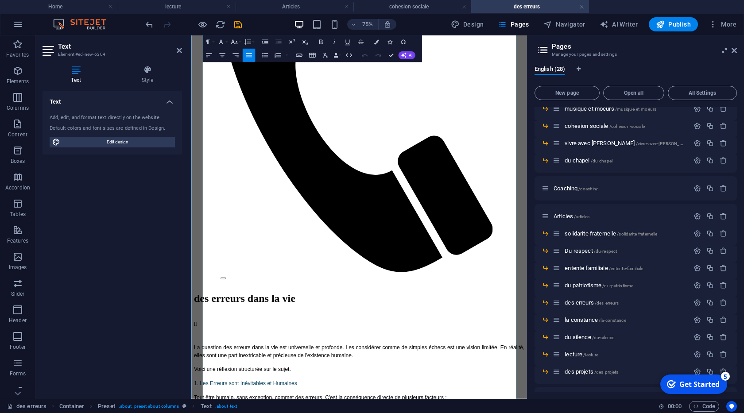
drag, startPoint x: 358, startPoint y: 427, endPoint x: 206, endPoint y: 152, distance: 313.9
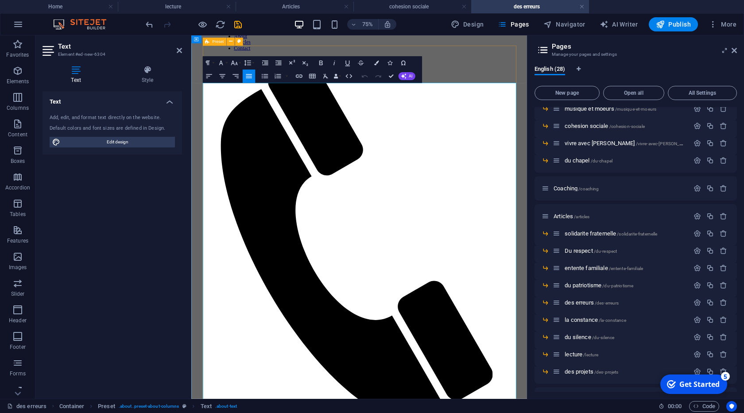
scroll to position [0, 0]
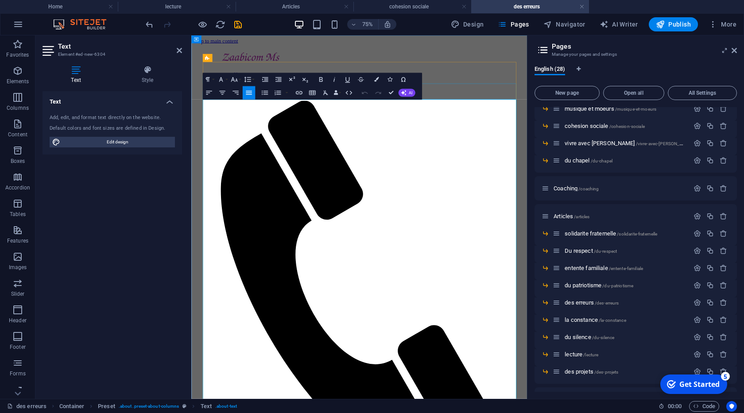
drag, startPoint x: 554, startPoint y: 458, endPoint x: 239, endPoint y: 148, distance: 442.9
copy div "La question des erreurs dans la vie est universelle et profonde. Les considérer…"
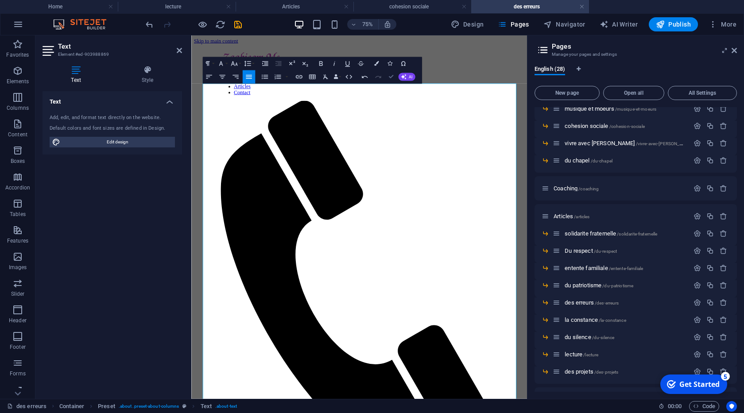
drag, startPoint x: 391, startPoint y: 74, endPoint x: 355, endPoint y: 51, distance: 41.8
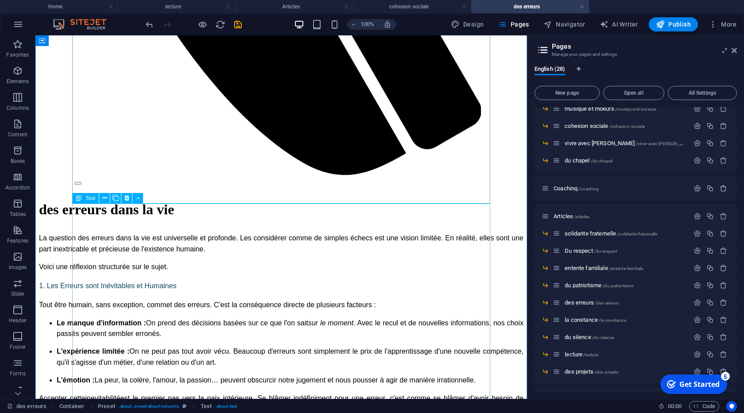
scroll to position [556, 0]
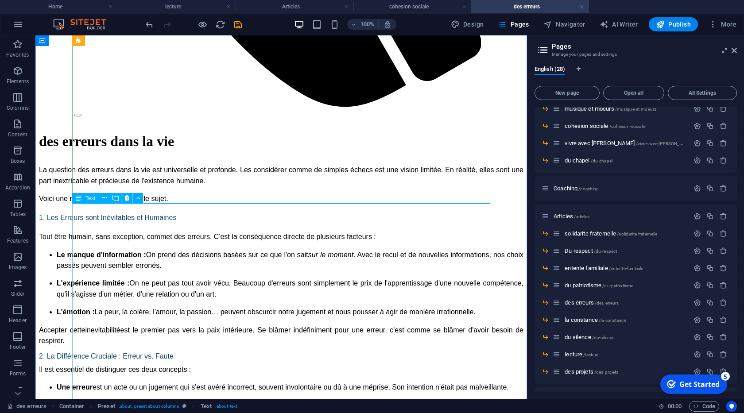
click at [125, 199] on icon at bounding box center [126, 198] width 5 height 9
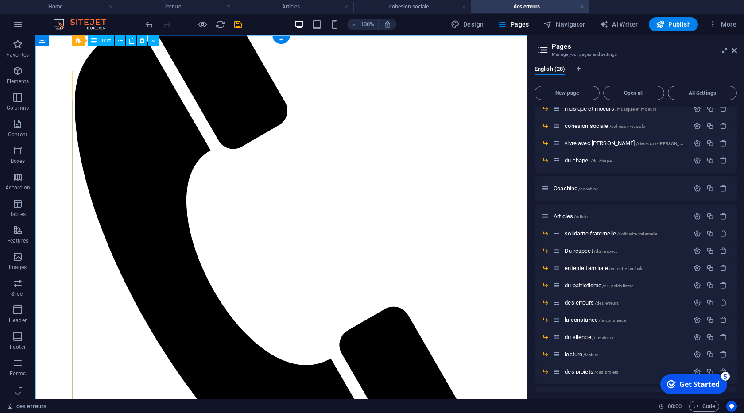
scroll to position [0, 0]
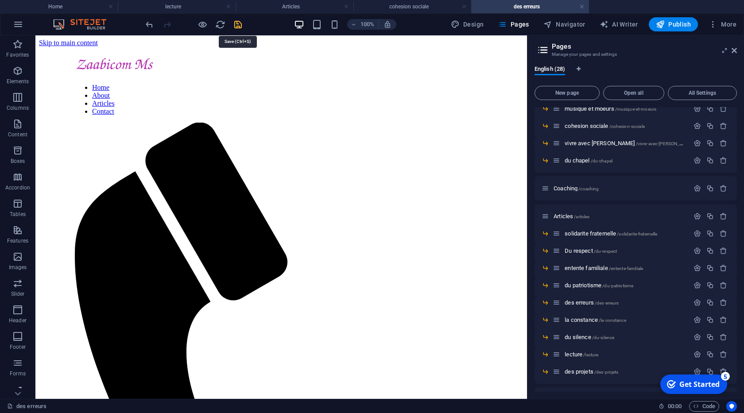
click at [237, 28] on icon "save" at bounding box center [238, 24] width 10 height 10
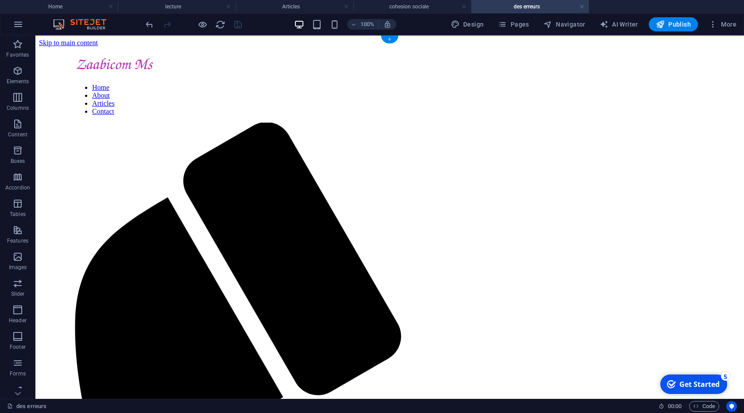
click at [394, 40] on div "+" at bounding box center [389, 39] width 17 height 8
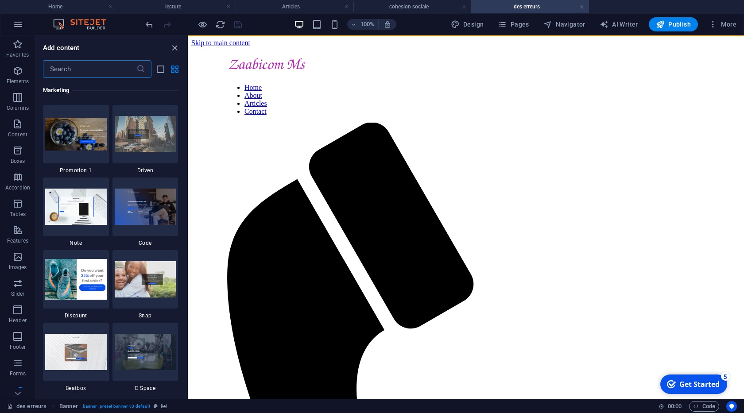
scroll to position [7831, 0]
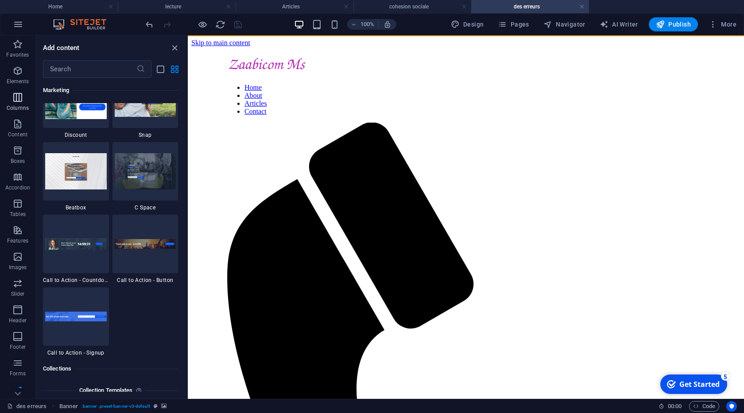
click at [19, 97] on icon "button" at bounding box center [17, 97] width 11 height 11
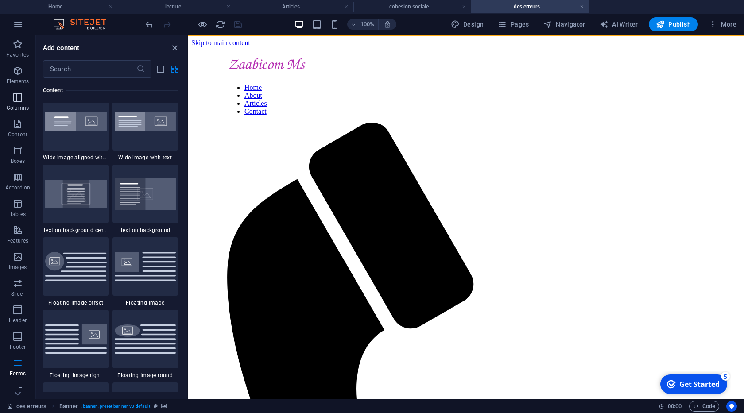
scroll to position [439, 0]
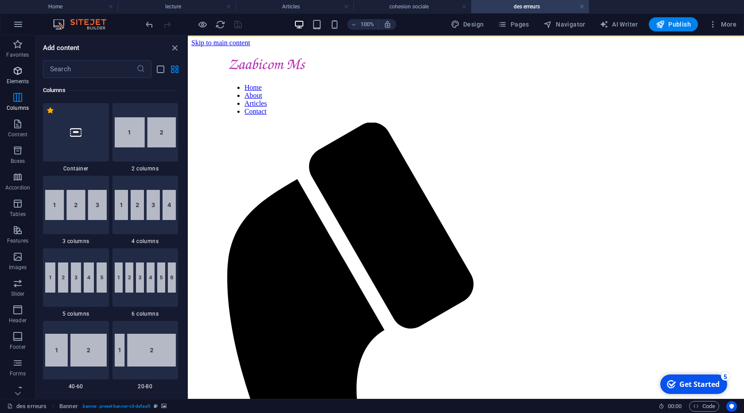
click at [18, 83] on p "Elements" at bounding box center [18, 81] width 23 height 7
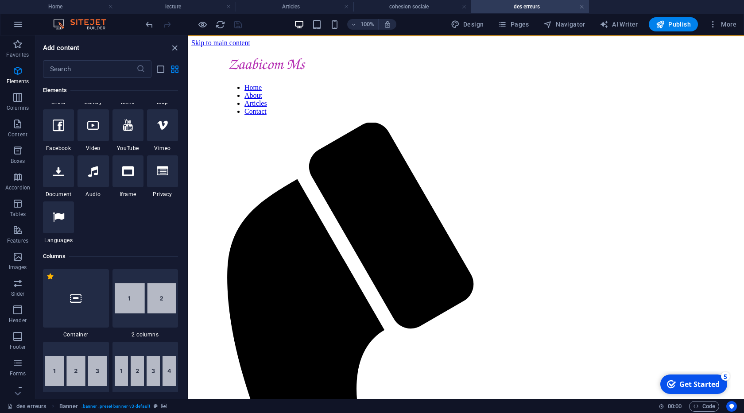
scroll to position [275, 0]
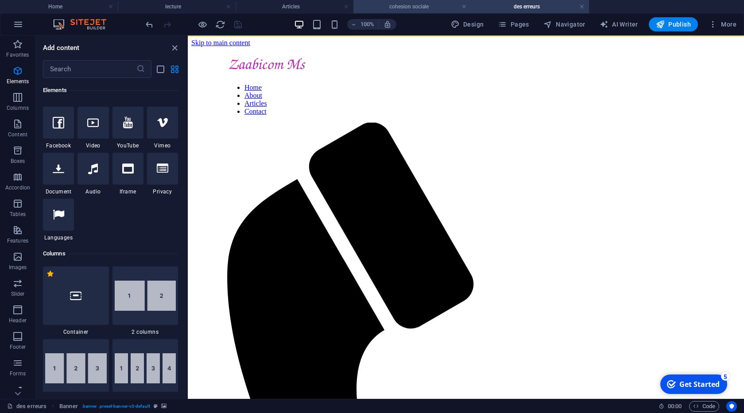
click at [396, 12] on li "cohesion sociale" at bounding box center [413, 6] width 118 height 13
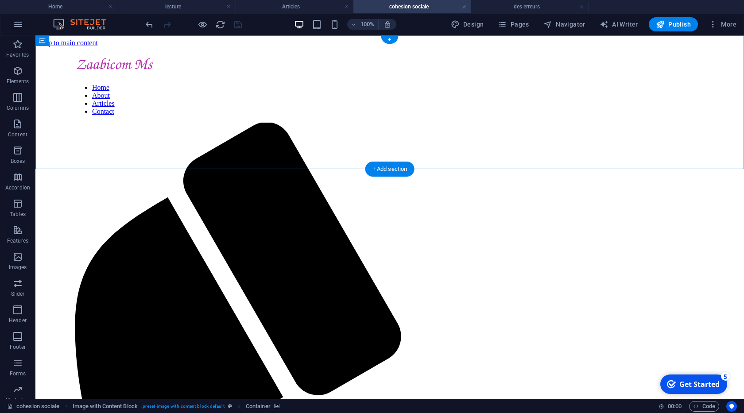
select select "px"
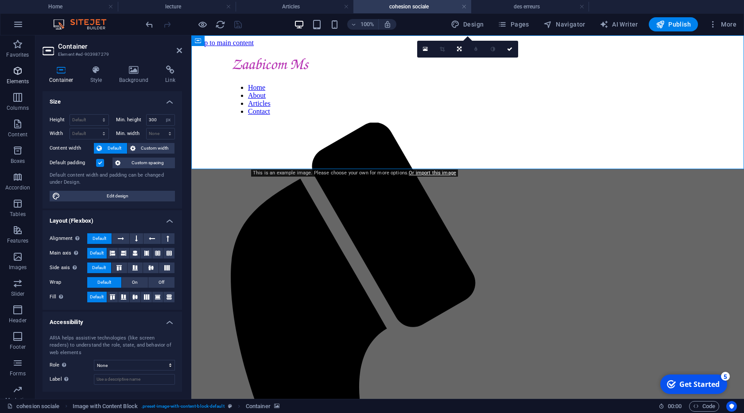
click at [18, 75] on icon "button" at bounding box center [17, 71] width 11 height 11
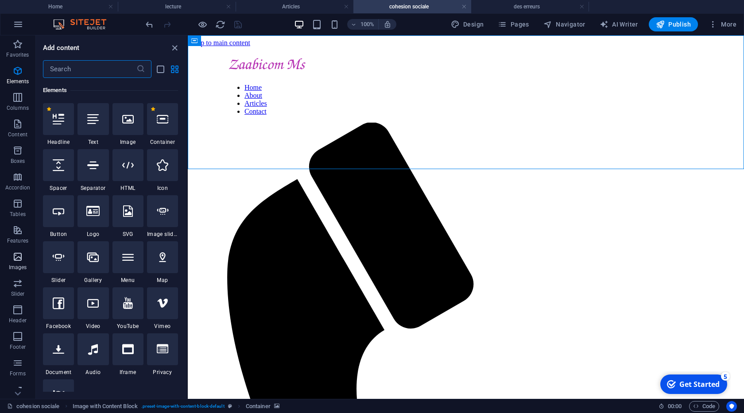
scroll to position [94, 0]
click at [17, 227] on icon "button" at bounding box center [17, 230] width 11 height 11
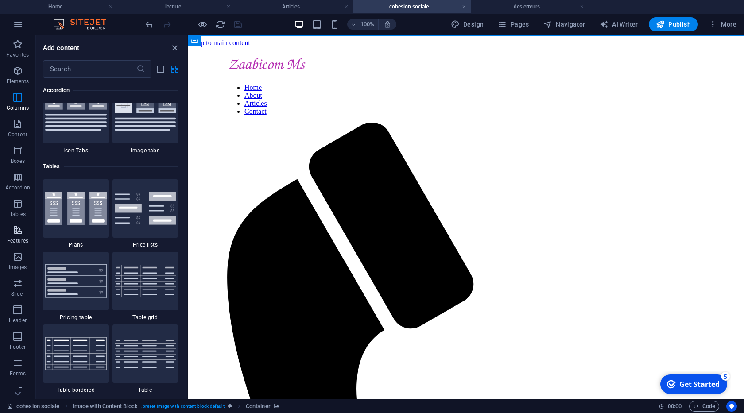
scroll to position [3453, 0]
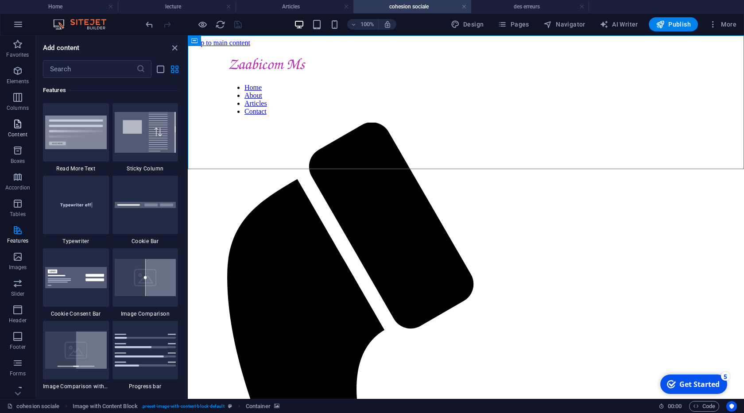
click at [23, 130] on span "Content" at bounding box center [17, 129] width 35 height 21
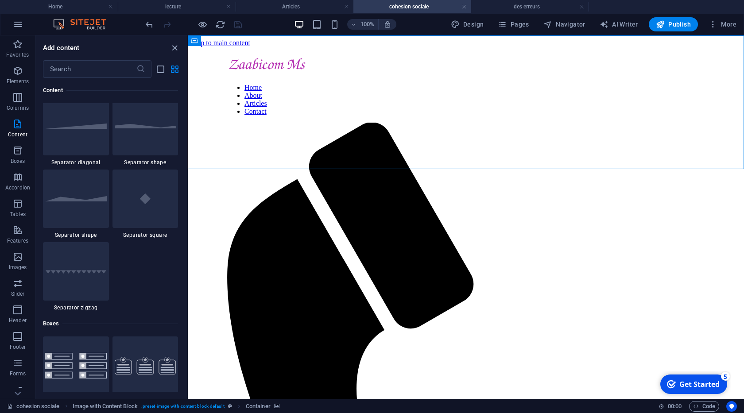
scroll to position [2228, 0]
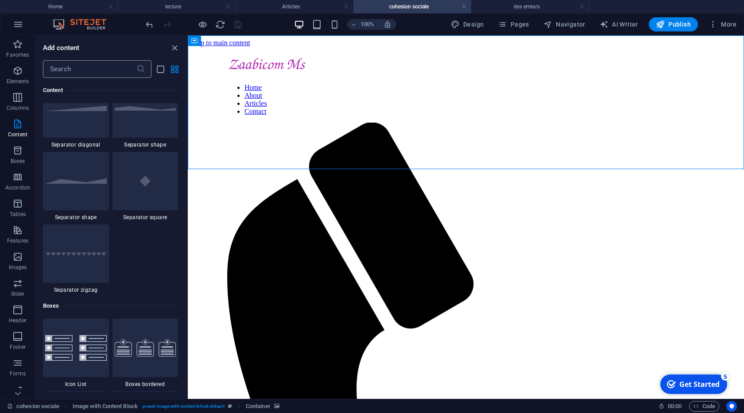
click at [101, 72] on input "text" at bounding box center [89, 69] width 93 height 18
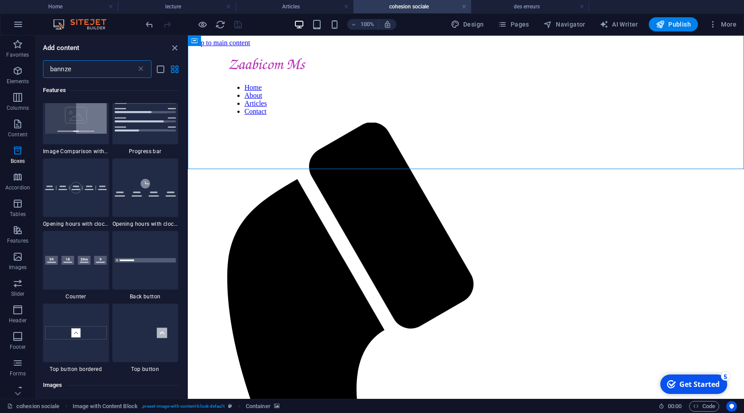
scroll to position [0, 0]
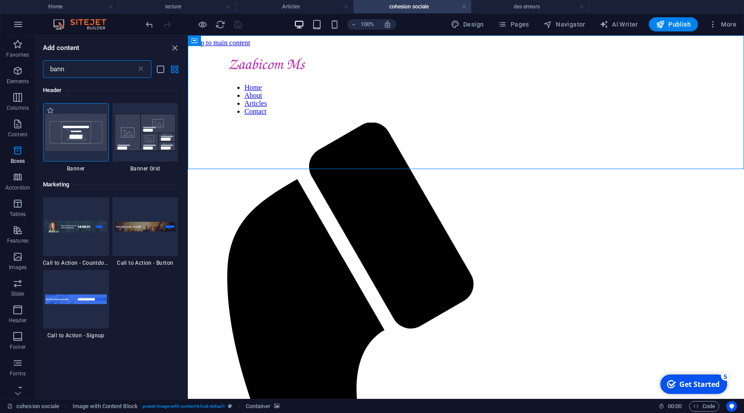
type input "bann"
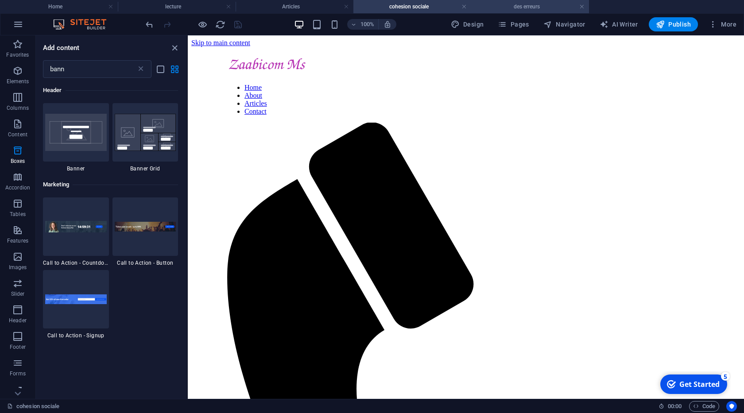
click at [524, 8] on h4 "des erreurs" at bounding box center [530, 7] width 118 height 10
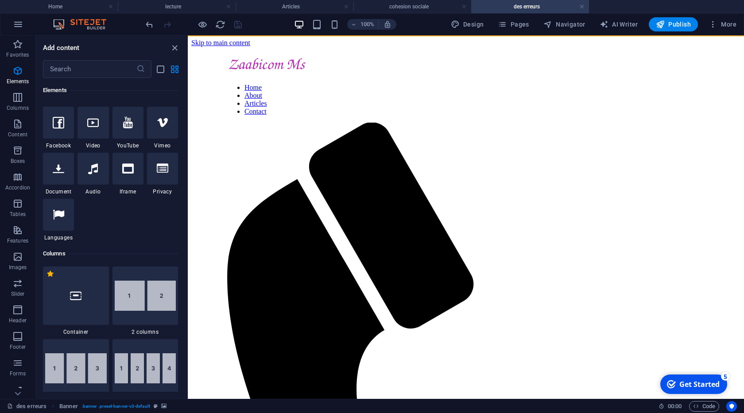
scroll to position [275, 0]
click at [69, 64] on input "text" at bounding box center [89, 69] width 93 height 18
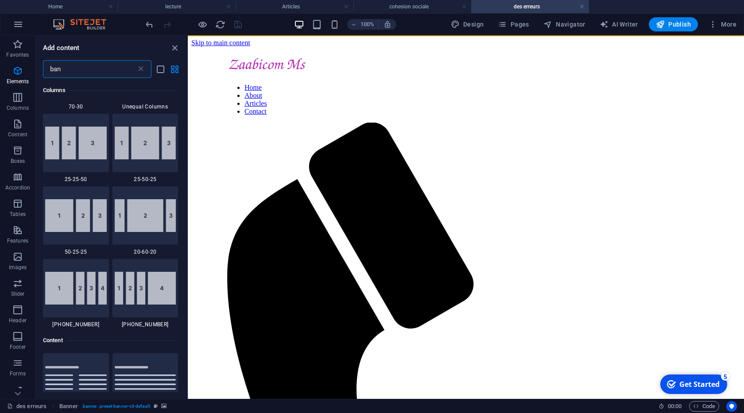
scroll to position [0, 0]
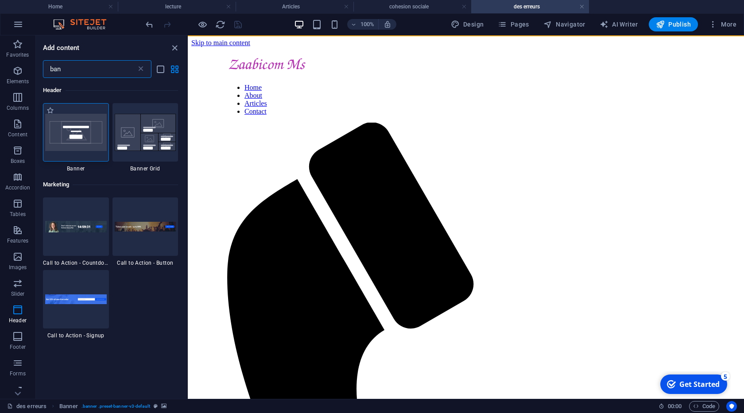
type input "ban"
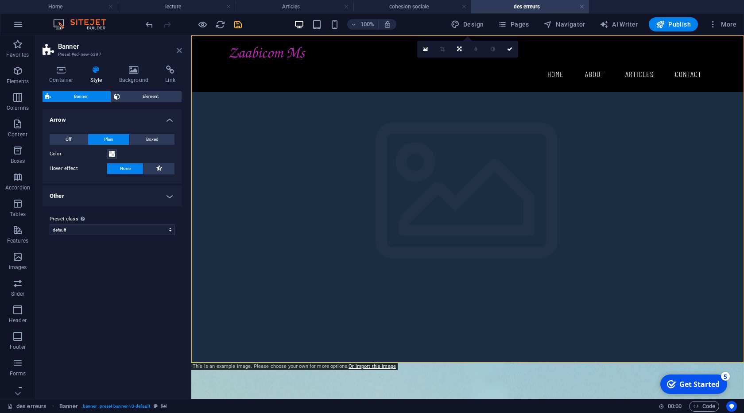
click at [178, 53] on icon at bounding box center [179, 50] width 5 height 7
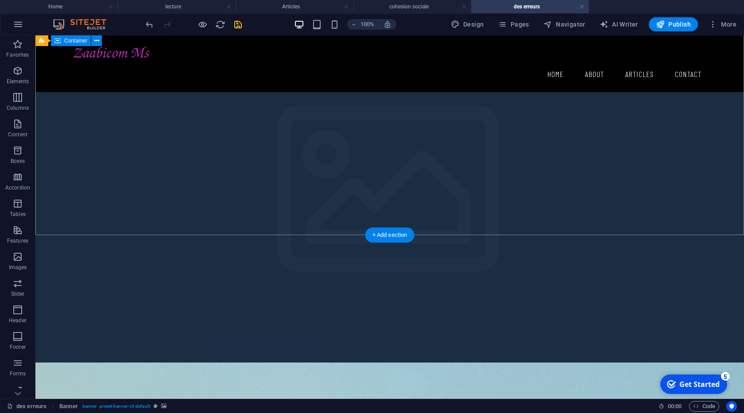
scroll to position [152, 0]
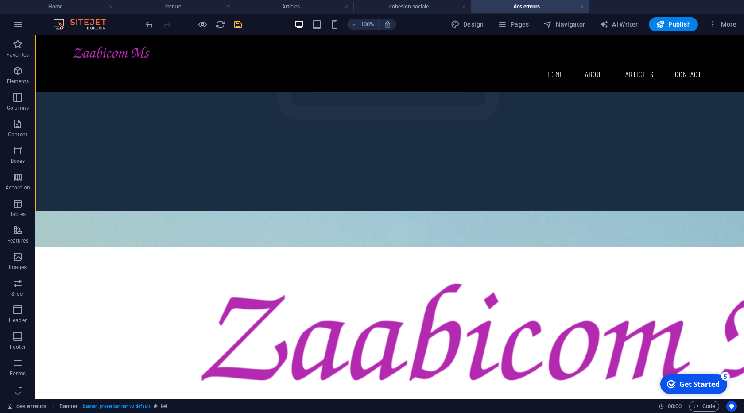
click at [148, 24] on icon "undo" at bounding box center [149, 24] width 10 height 10
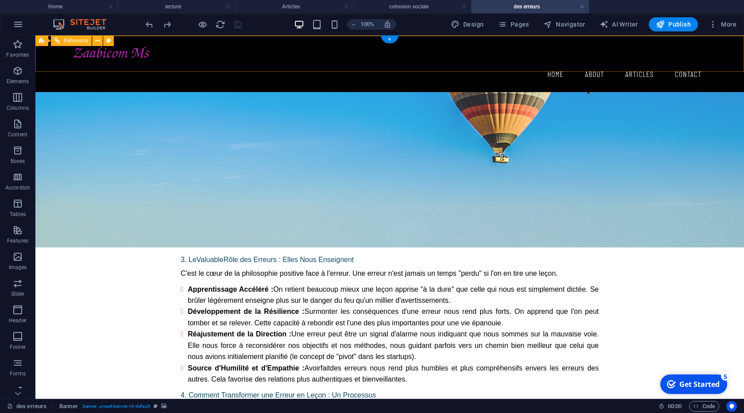
scroll to position [0, 0]
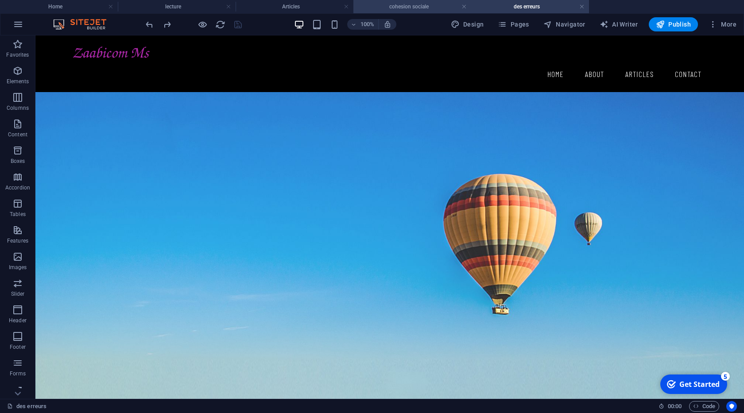
click at [391, 8] on h4 "cohesion sociale" at bounding box center [413, 7] width 118 height 10
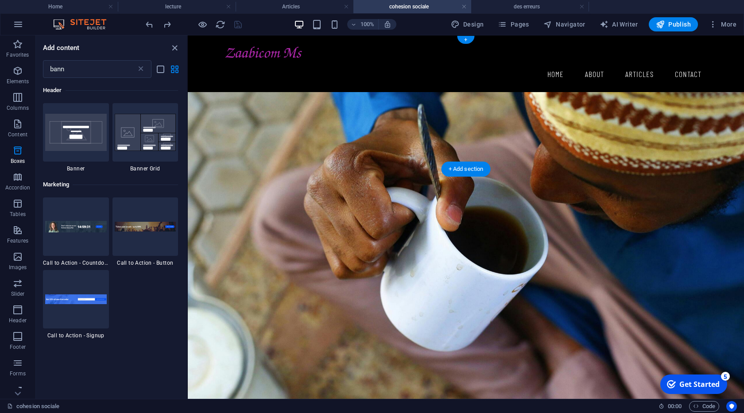
click at [211, 98] on figure at bounding box center [466, 217] width 556 height 364
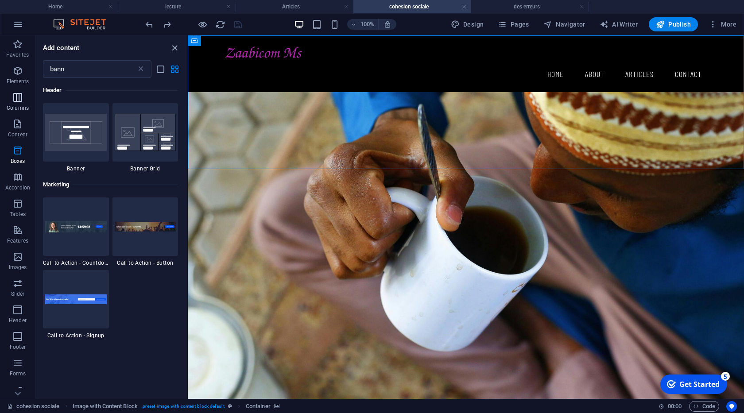
click at [23, 105] on p "Columns" at bounding box center [18, 108] width 22 height 7
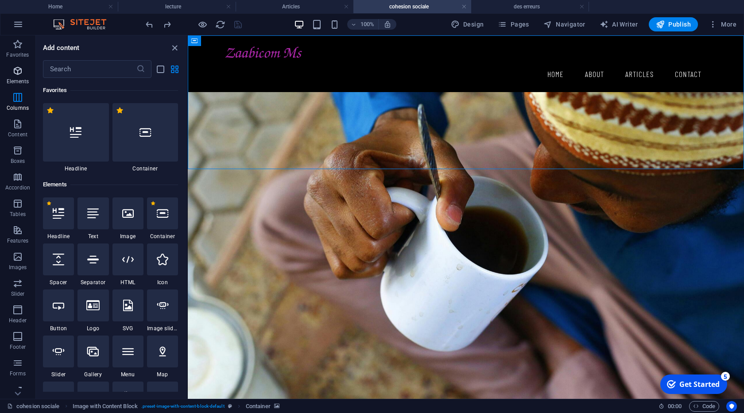
scroll to position [439, 0]
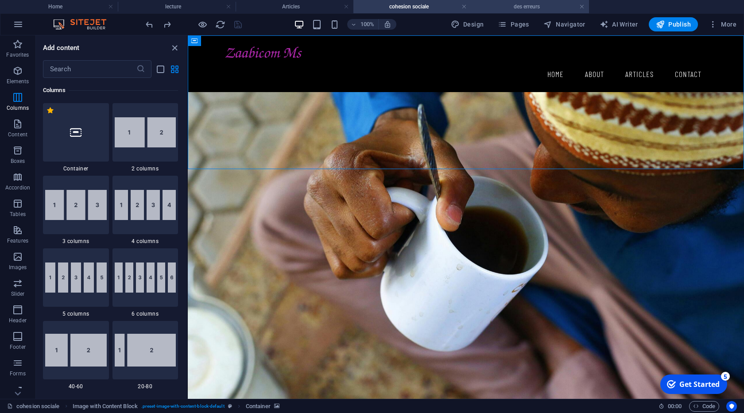
click at [515, 4] on h4 "des erreurs" at bounding box center [530, 7] width 118 height 10
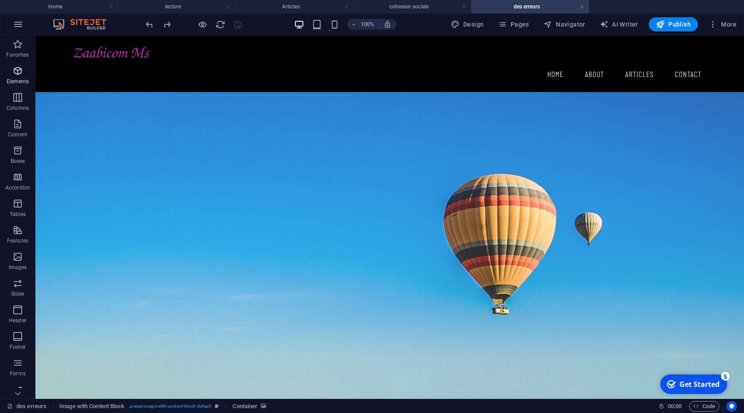
click at [19, 75] on icon "button" at bounding box center [17, 71] width 11 height 11
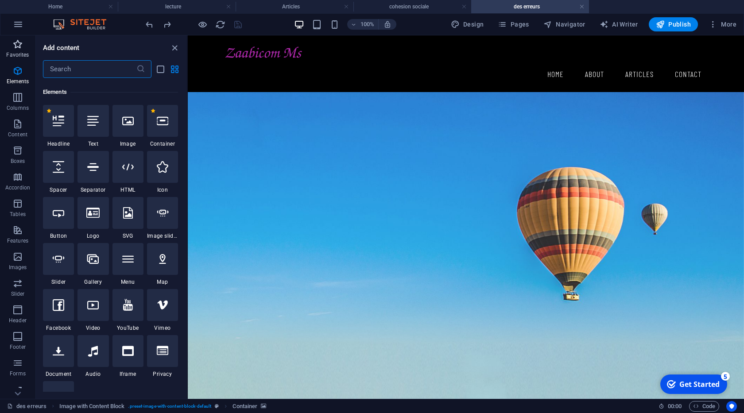
scroll to position [94, 0]
click at [19, 55] on p "Favorites" at bounding box center [17, 54] width 23 height 7
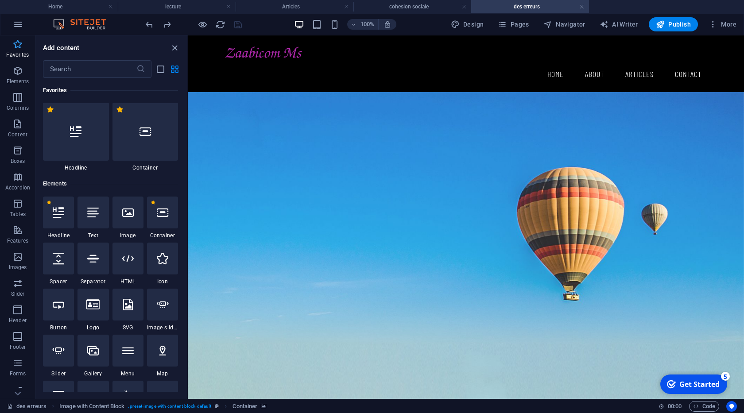
scroll to position [0, 0]
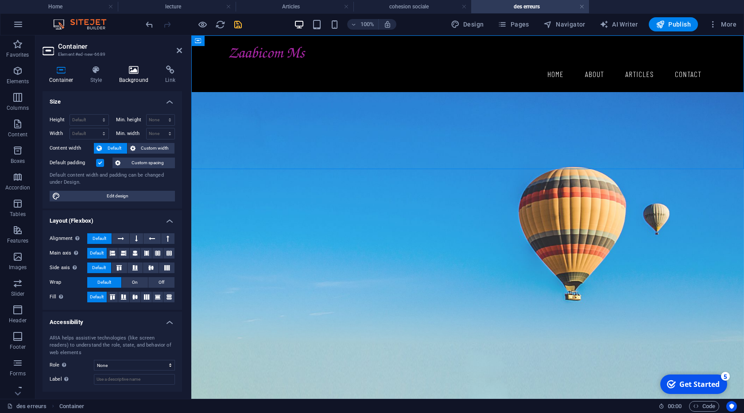
click at [136, 78] on h4 "Background" at bounding box center [136, 75] width 47 height 19
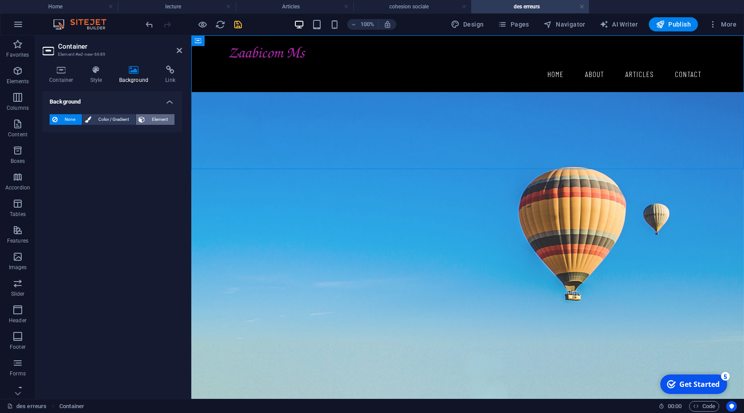
click at [152, 117] on span "Element" at bounding box center [160, 119] width 24 height 11
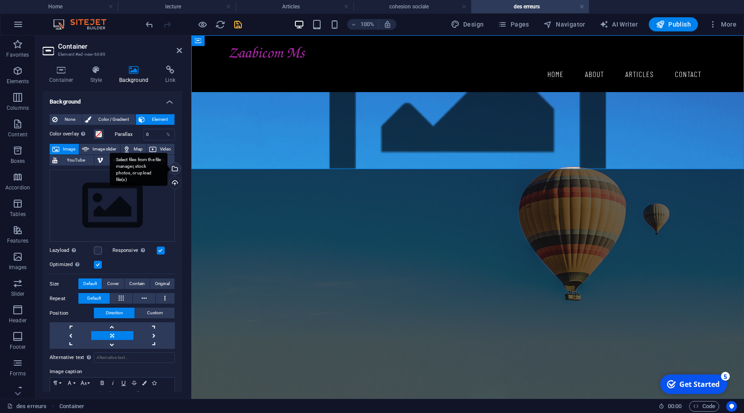
click at [167, 169] on div "Select files from the file manager, stock photos, or upload file(s)" at bounding box center [139, 169] width 58 height 33
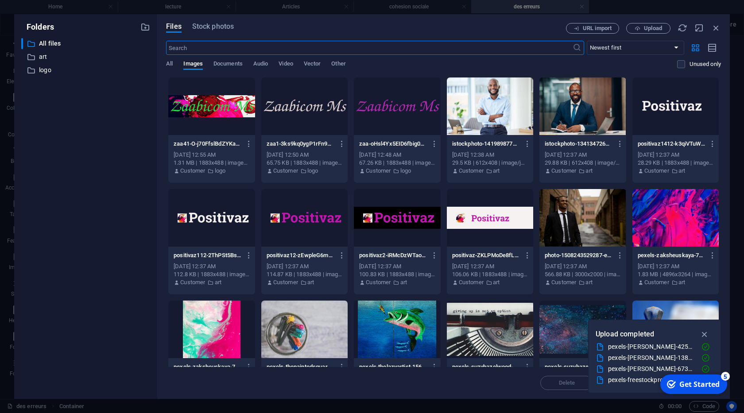
scroll to position [90, 0]
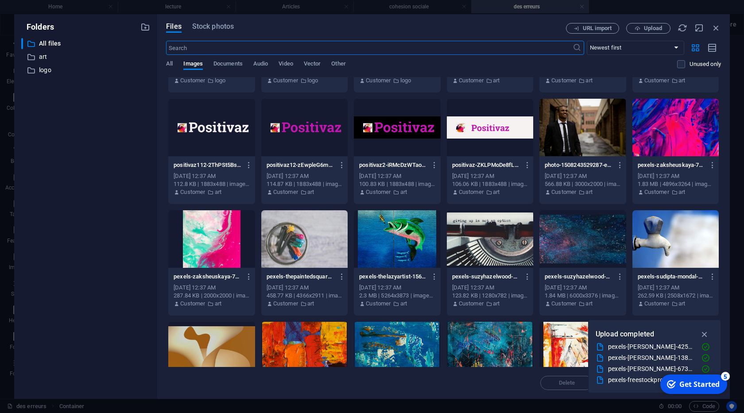
click at [406, 241] on div at bounding box center [397, 239] width 86 height 58
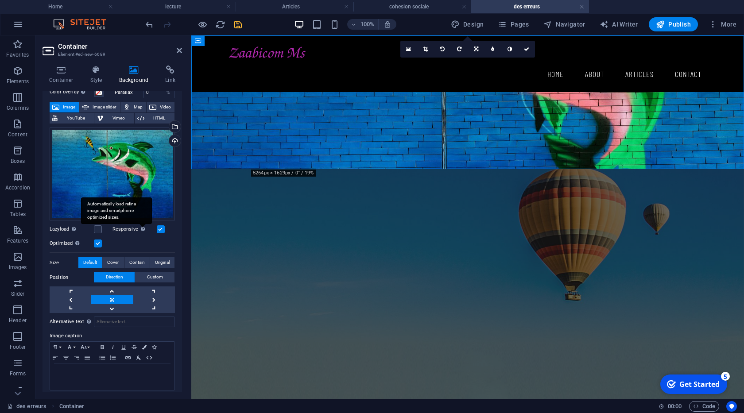
scroll to position [48, 0]
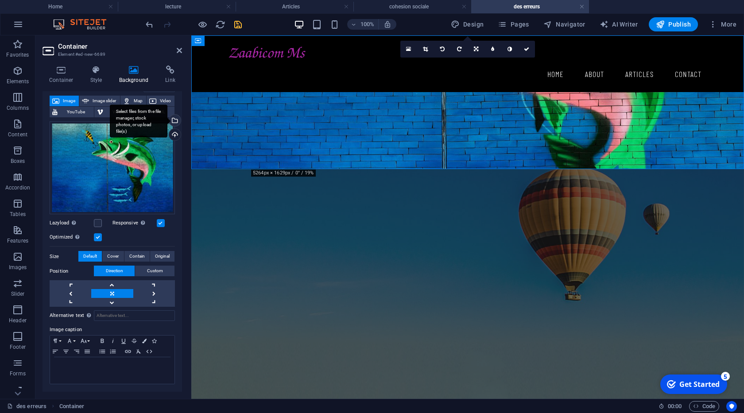
click at [167, 124] on div "Select files from the file manager, stock photos, or upload file(s)" at bounding box center [139, 121] width 58 height 33
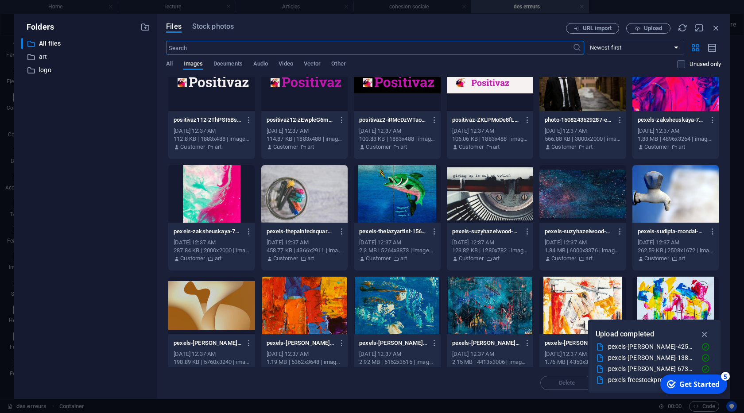
scroll to position [181, 0]
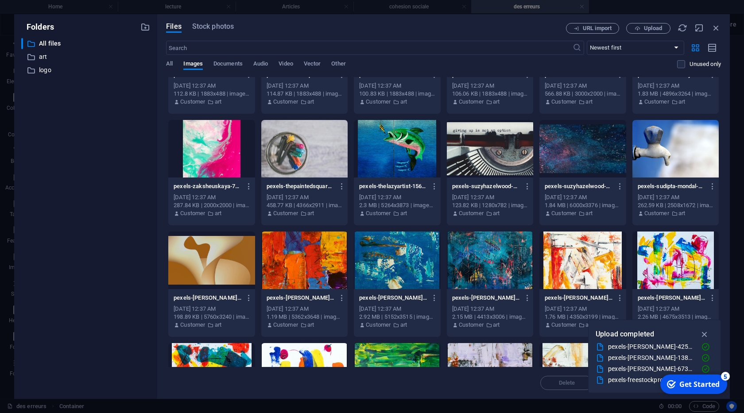
click at [220, 253] on div at bounding box center [211, 261] width 86 height 58
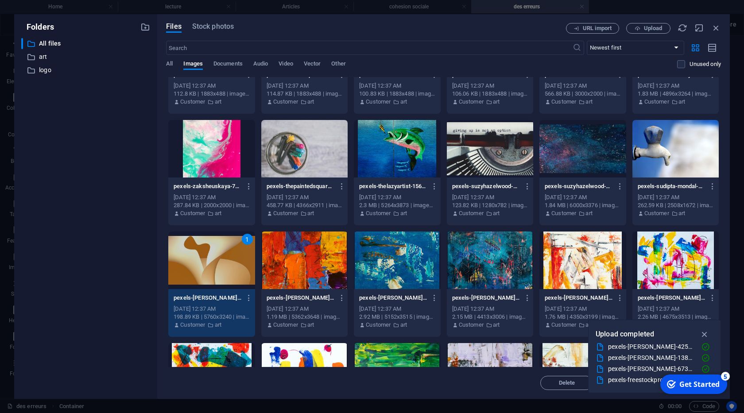
click at [221, 259] on div "1" at bounding box center [211, 261] width 86 height 58
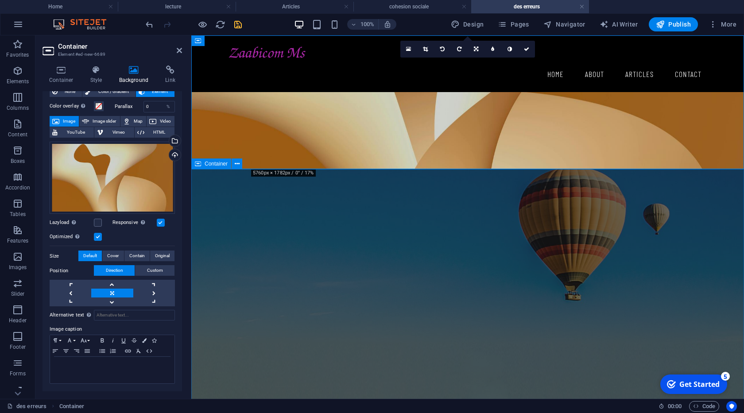
scroll to position [27, 0]
click at [181, 53] on icon at bounding box center [179, 50] width 5 height 7
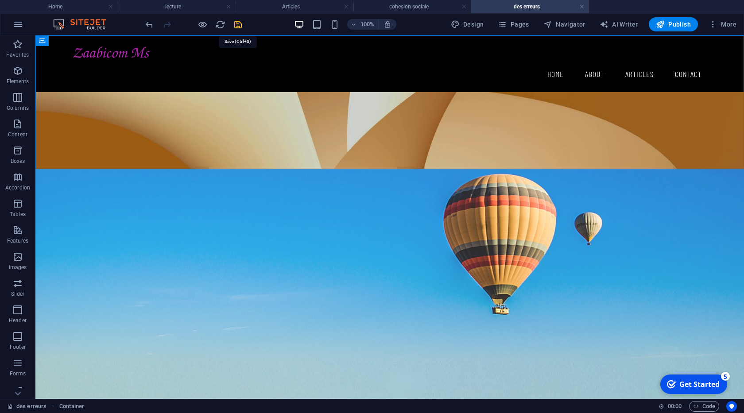
click at [242, 27] on icon "save" at bounding box center [238, 24] width 10 height 10
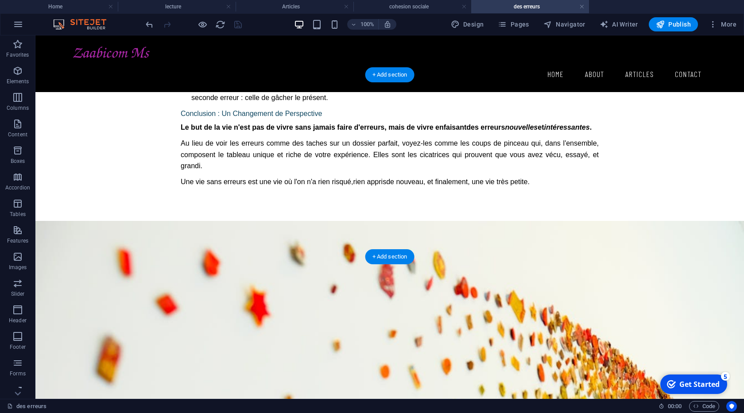
scroll to position [859, 0]
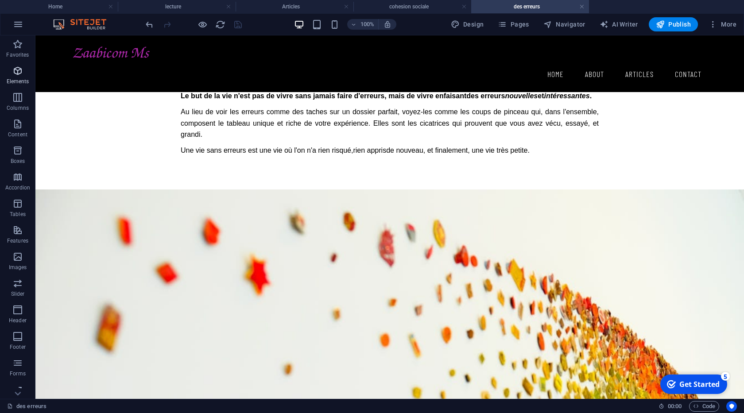
click at [19, 77] on span "Elements" at bounding box center [17, 76] width 35 height 21
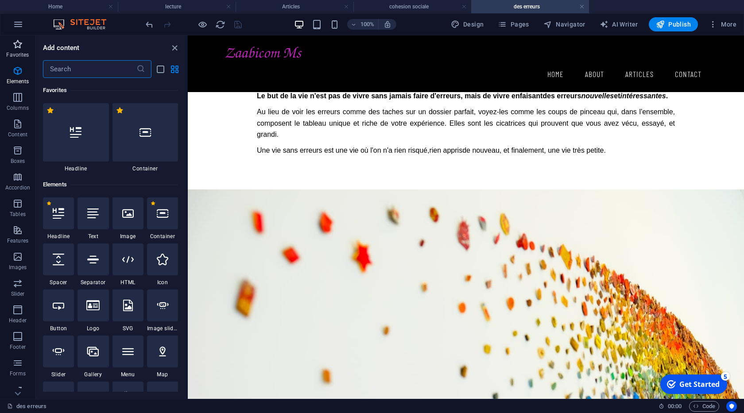
scroll to position [94, 0]
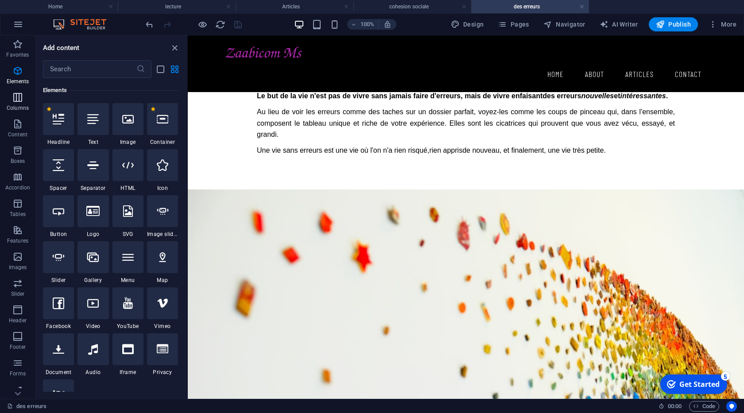
click at [14, 99] on icon "button" at bounding box center [17, 97] width 11 height 11
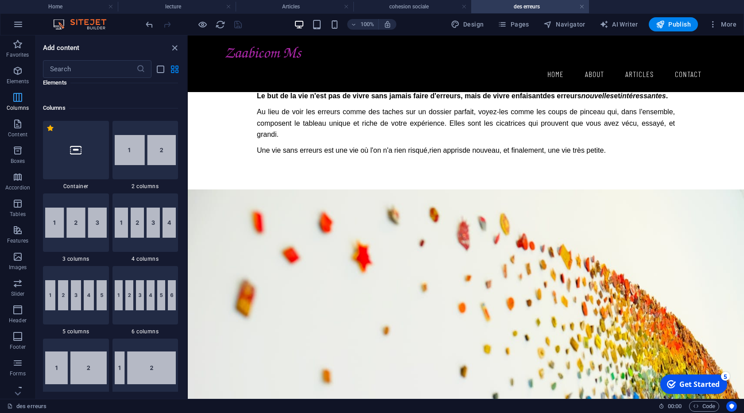
scroll to position [439, 0]
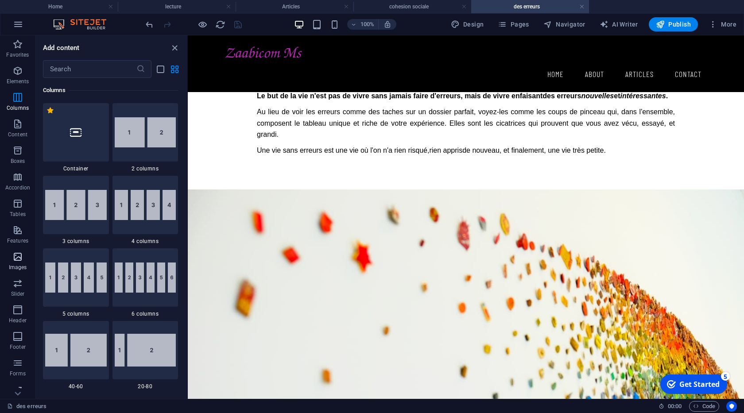
click at [19, 261] on icon "button" at bounding box center [17, 257] width 11 height 11
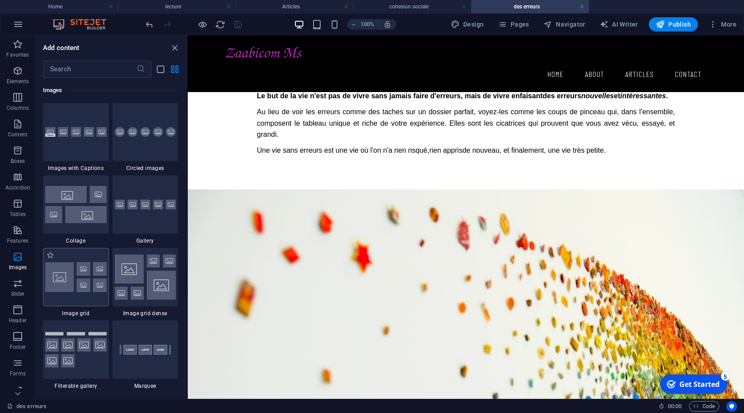
scroll to position [4492, 0]
click at [13, 148] on icon "button" at bounding box center [17, 150] width 11 height 11
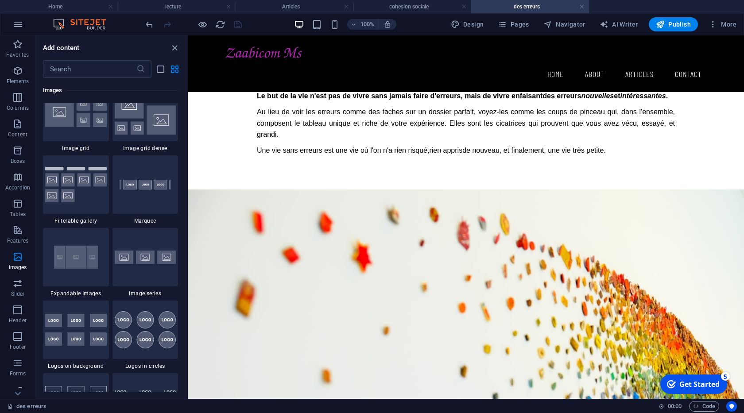
scroll to position [4838, 0]
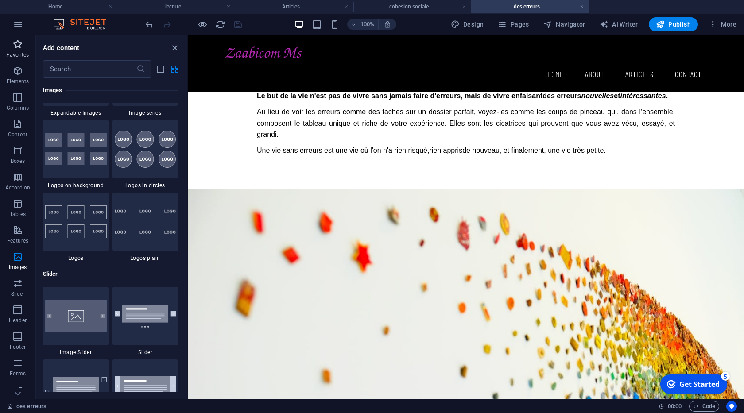
click at [16, 49] on icon "button" at bounding box center [17, 44] width 11 height 11
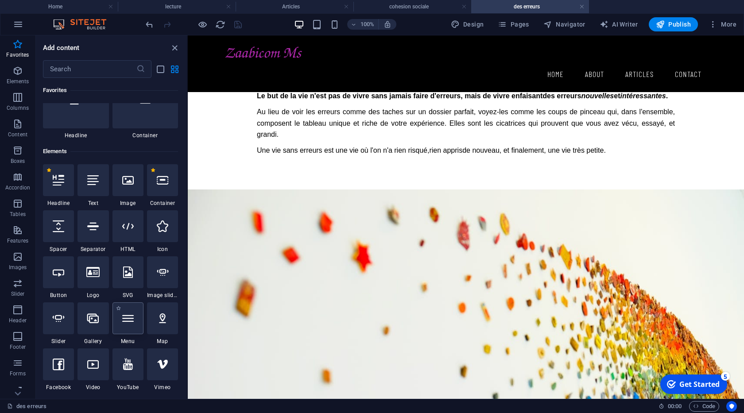
scroll to position [45, 0]
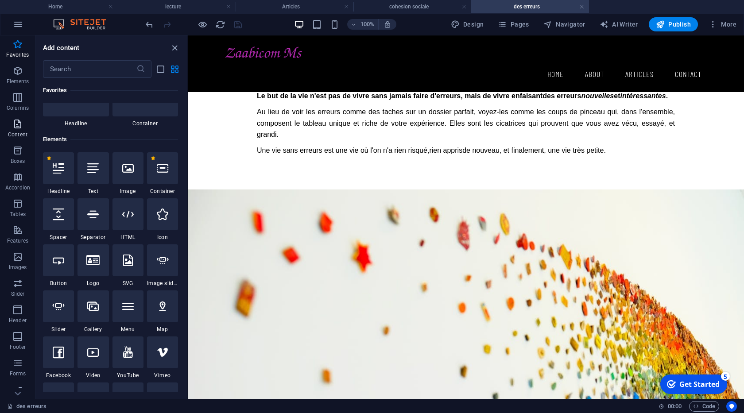
click at [16, 128] on icon "button" at bounding box center [17, 124] width 11 height 11
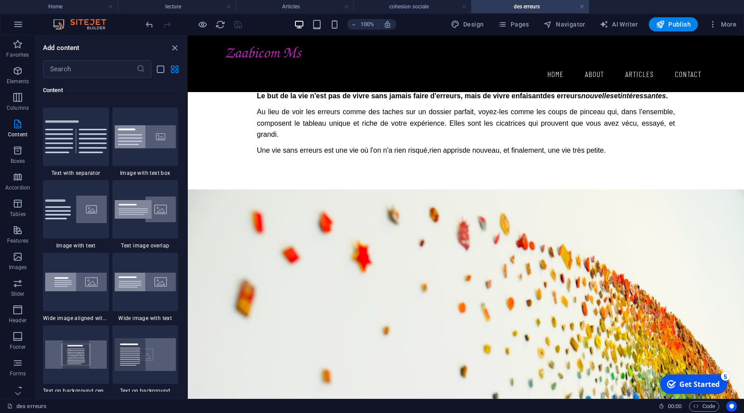
scroll to position [1595, 0]
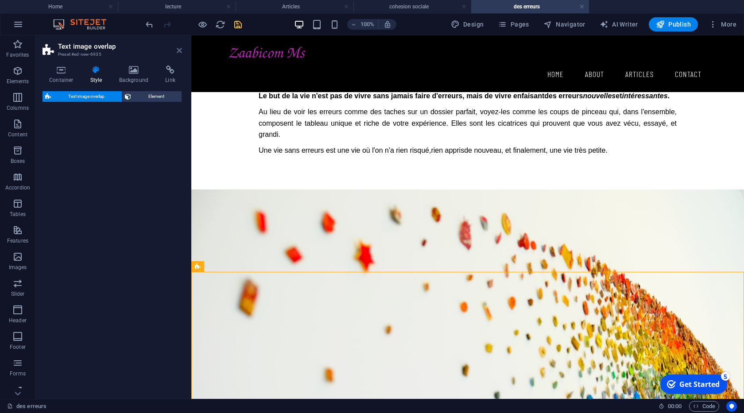
select select "rem"
select select "px"
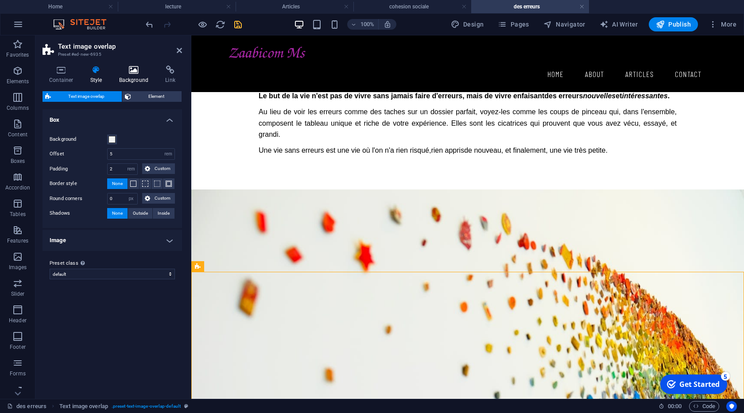
click at [135, 81] on h4 "Background" at bounding box center [136, 75] width 47 height 19
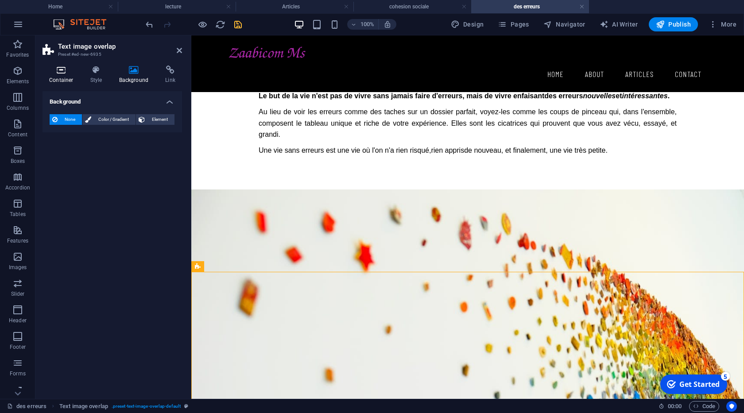
click at [66, 81] on h4 "Container" at bounding box center [63, 75] width 41 height 19
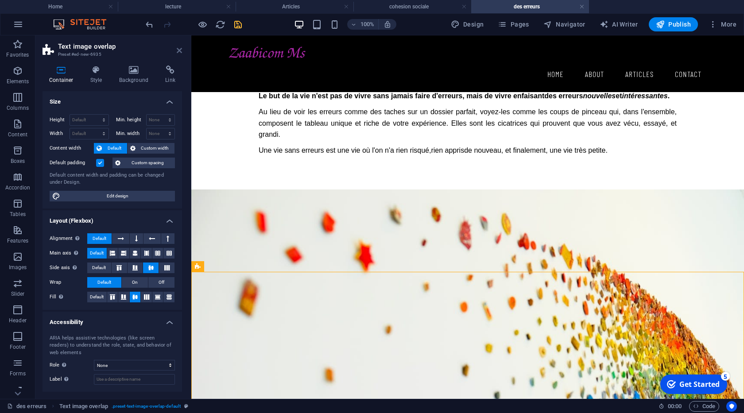
click at [178, 49] on icon at bounding box center [179, 50] width 5 height 7
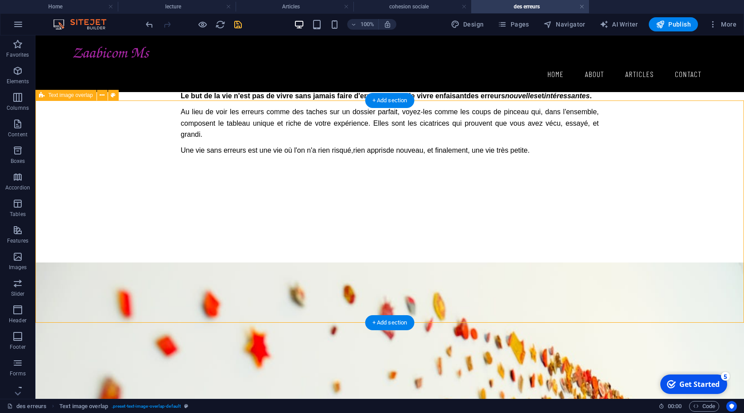
scroll to position [1010, 0]
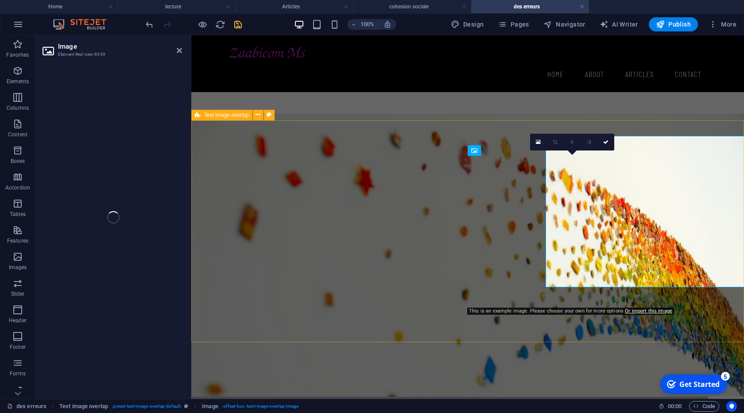
select select "%"
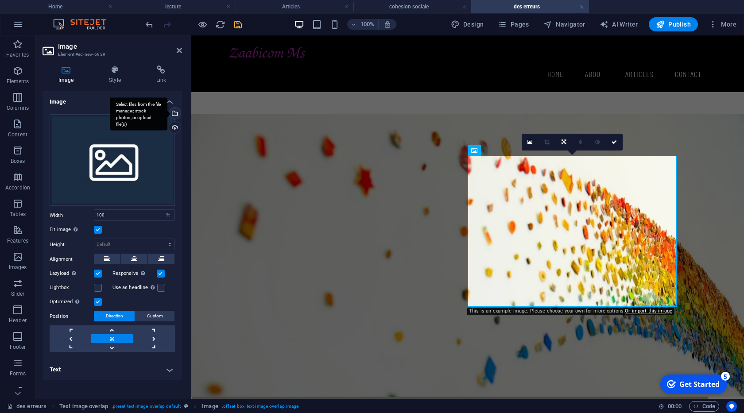
click at [176, 114] on div "Select files from the file manager, stock photos, or upload file(s)" at bounding box center [173, 114] width 13 height 13
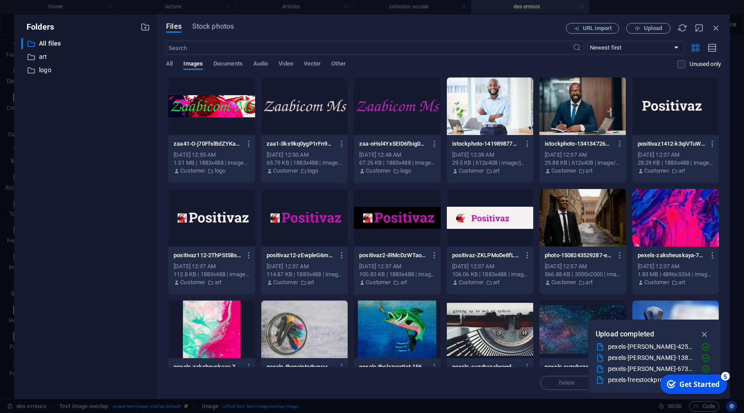
click at [582, 112] on div at bounding box center [583, 107] width 86 height 58
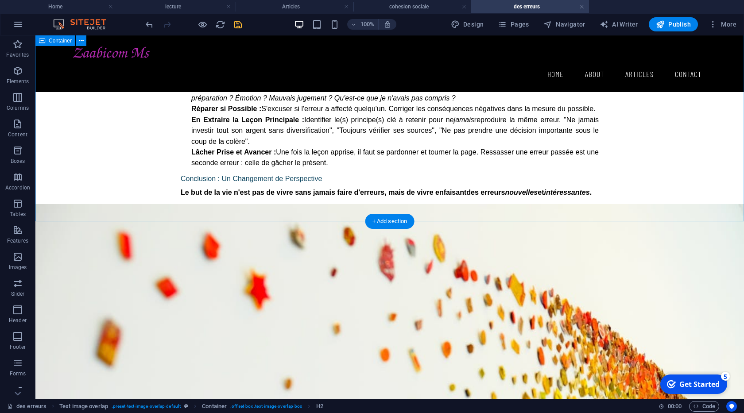
scroll to position [657, 0]
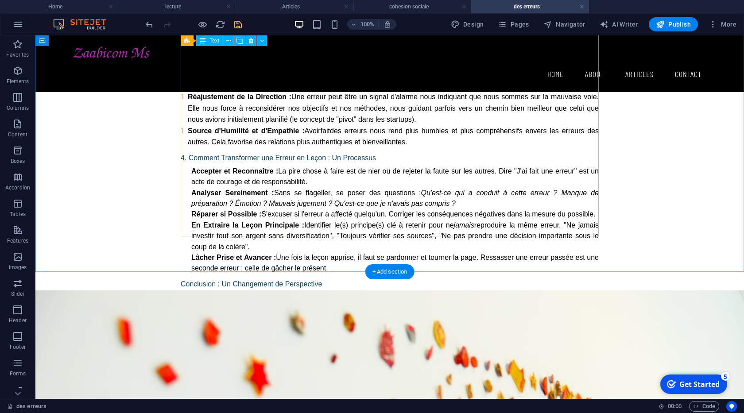
click at [318, 187] on div "La question des erreurs dans la vie est universelle et profonde. Les considérer…" at bounding box center [390, 42] width 418 height 663
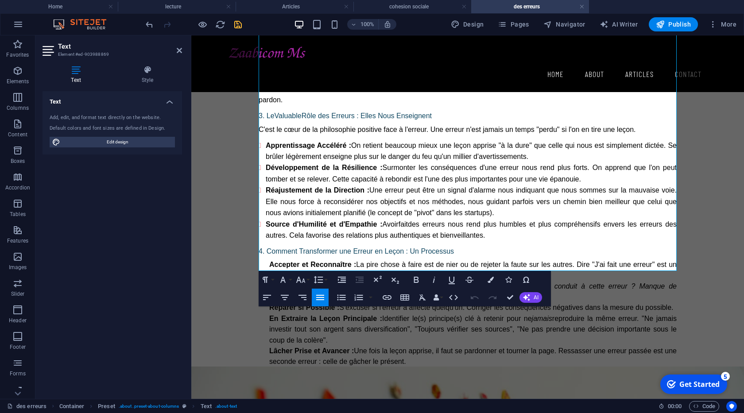
scroll to position [622, 0]
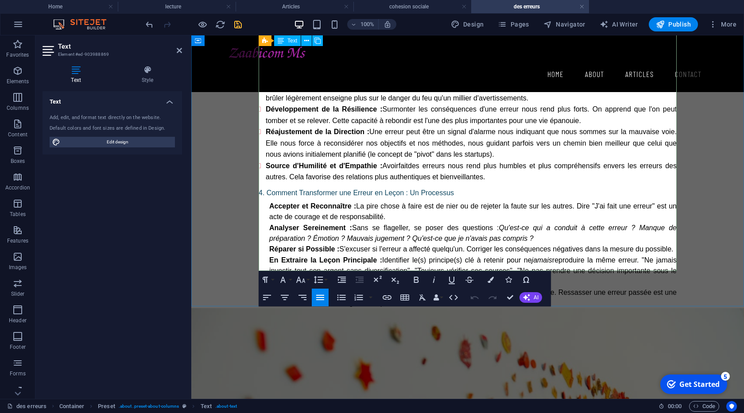
drag, startPoint x: 607, startPoint y: 251, endPoint x: 322, endPoint y: 220, distance: 287.0
click at [322, 220] on div "La question des erreurs dans la vie est universelle et profonde. Les considérer…" at bounding box center [468, 77] width 418 height 663
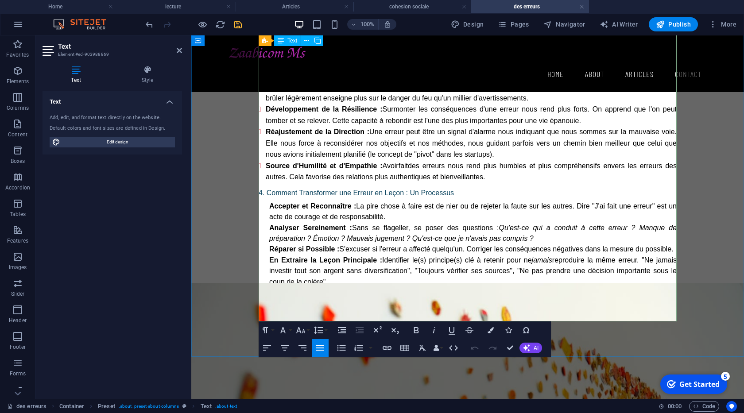
scroll to position [571, 0]
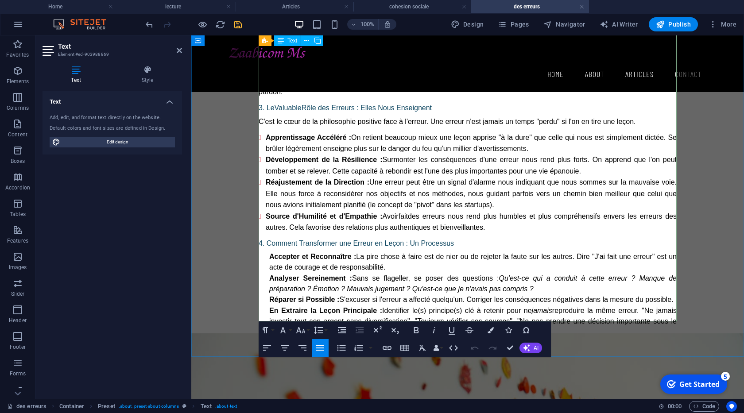
click at [327, 339] on span "Une fois la leçon apprise, il faut se pardonner et tourner la page. Ressasser u…" at bounding box center [473, 348] width 408 height 18
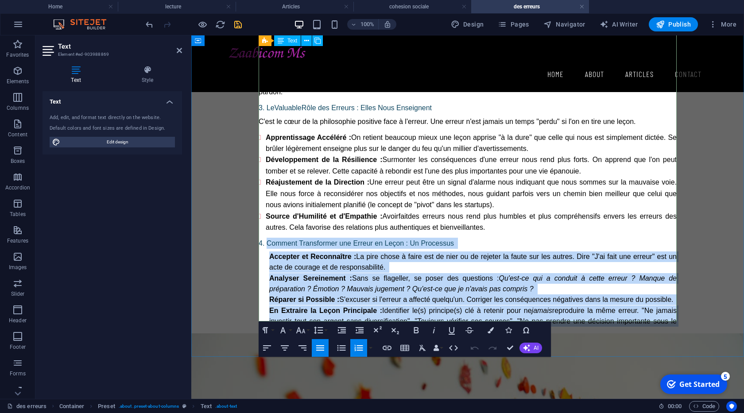
drag, startPoint x: 266, startPoint y: 107, endPoint x: 612, endPoint y: 305, distance: 398.6
click at [612, 305] on div "La question des erreurs dans la vie est universelle et profonde. Les considérer…" at bounding box center [468, 127] width 418 height 663
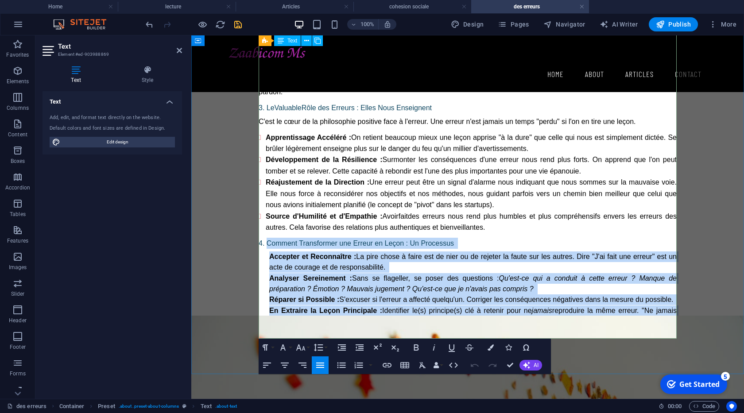
scroll to position [521, 0]
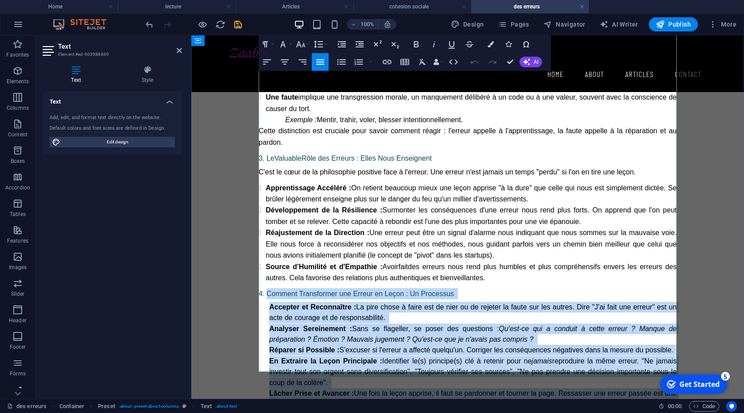
copy div "Comment Transformer une Erreur en Leçon : Un Processus Accepter et Reconnaître …"
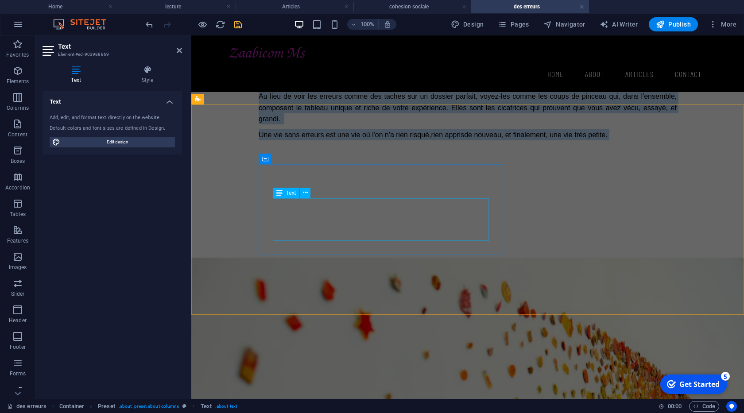
scroll to position [1026, 0]
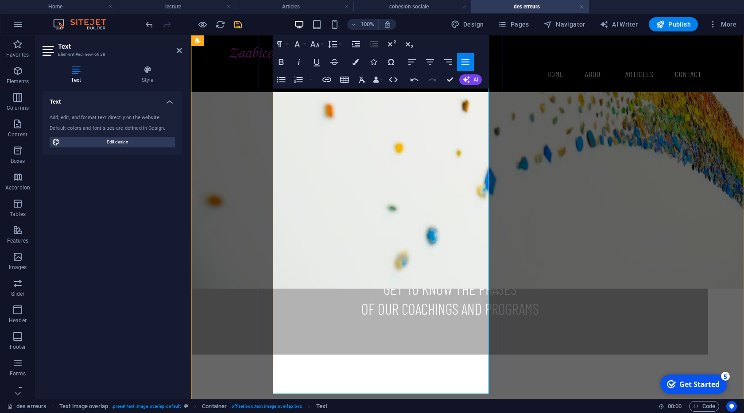
scroll to position [1129, 0]
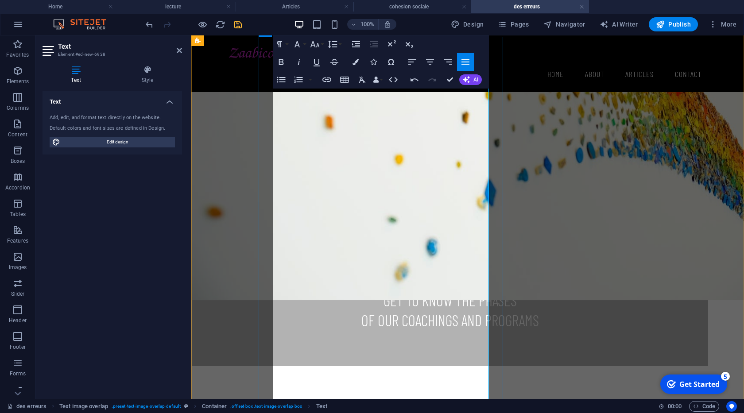
drag, startPoint x: 413, startPoint y: 294, endPoint x: 275, endPoint y: 95, distance: 242.0
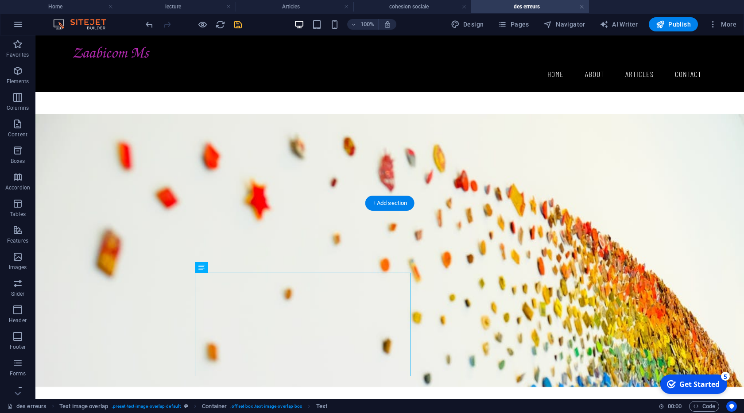
scroll to position [907, 0]
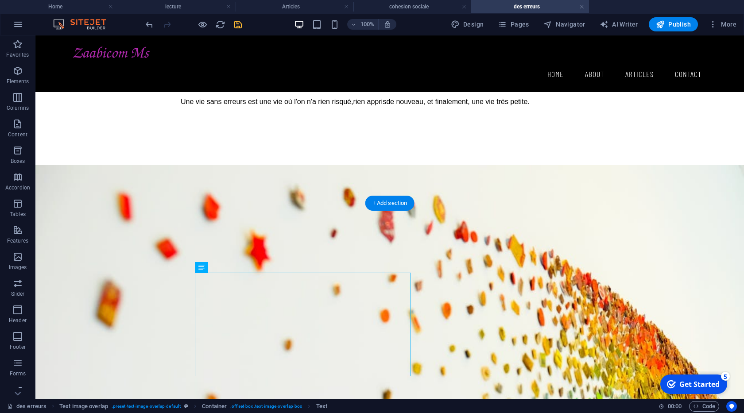
click at [120, 165] on figure at bounding box center [389, 301] width 709 height 273
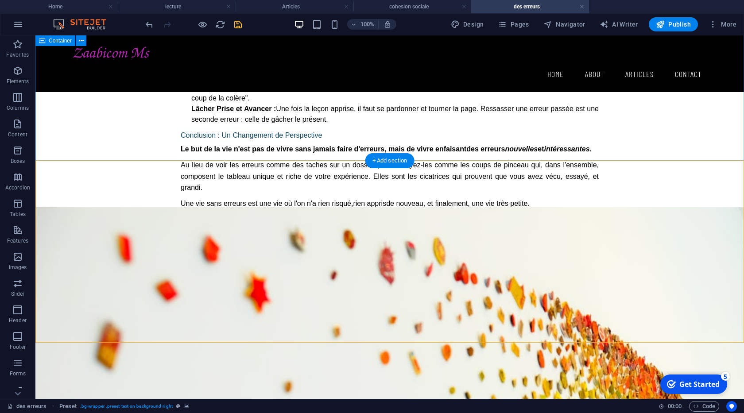
scroll to position [756, 0]
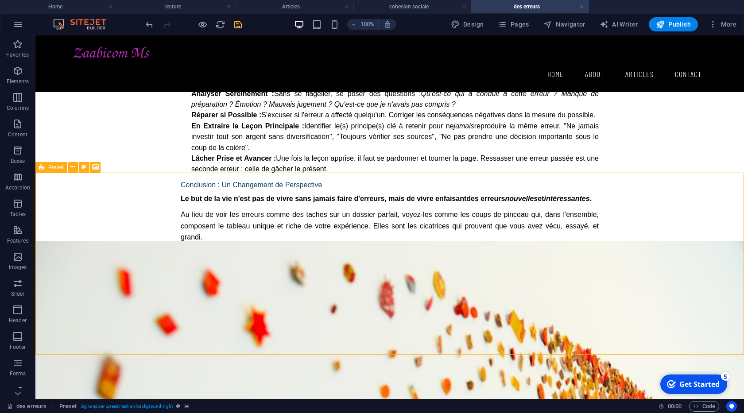
click at [47, 168] on div "Preset" at bounding box center [51, 167] width 32 height 11
click at [50, 169] on span "Preset" at bounding box center [56, 167] width 16 height 5
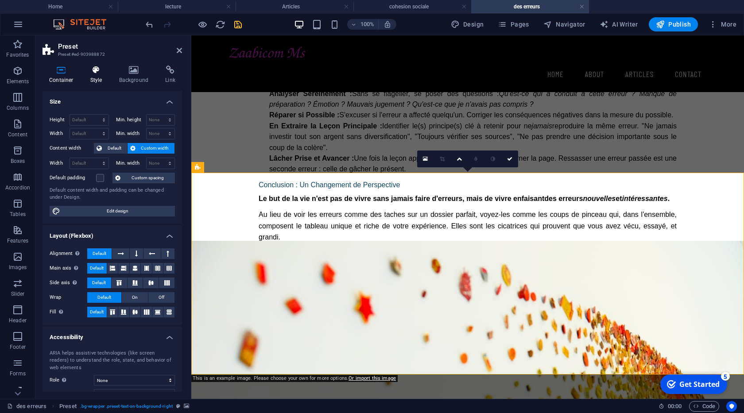
click at [88, 69] on icon at bounding box center [96, 70] width 25 height 9
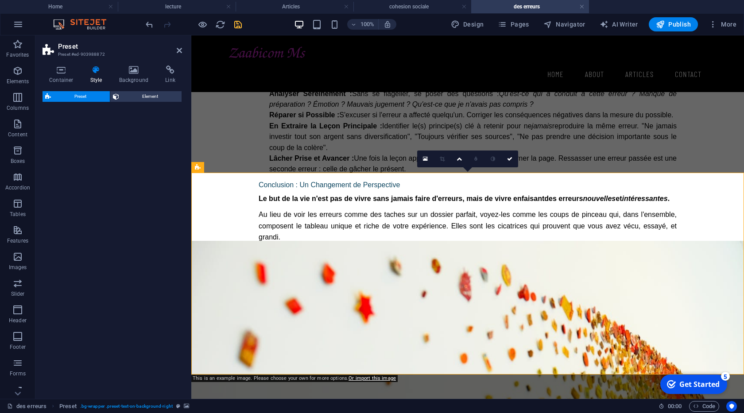
select select "right"
select select "%"
select select "rem"
select select "px"
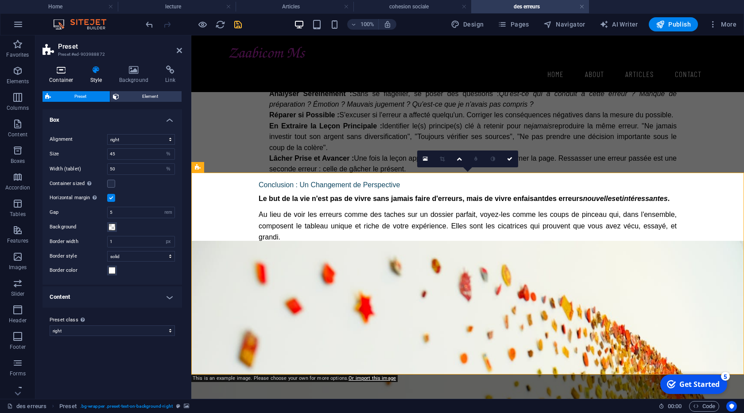
click at [69, 83] on h4 "Container" at bounding box center [63, 75] width 41 height 19
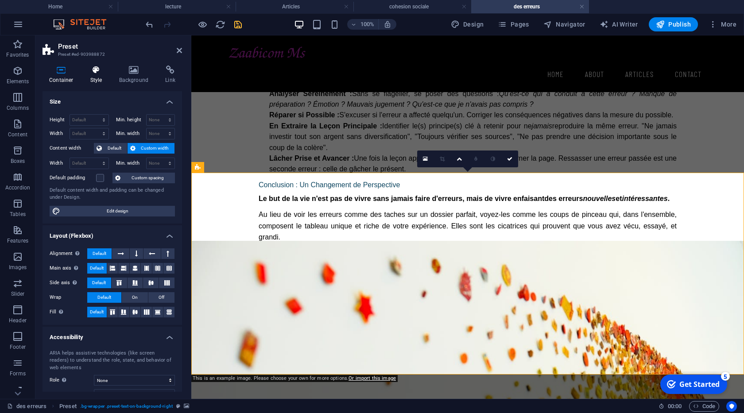
click at [108, 82] on h4 "Style" at bounding box center [98, 75] width 29 height 19
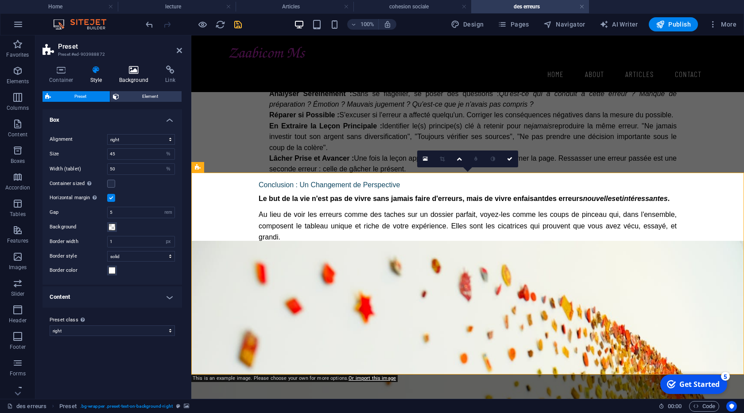
click at [133, 75] on h4 "Background" at bounding box center [136, 75] width 47 height 19
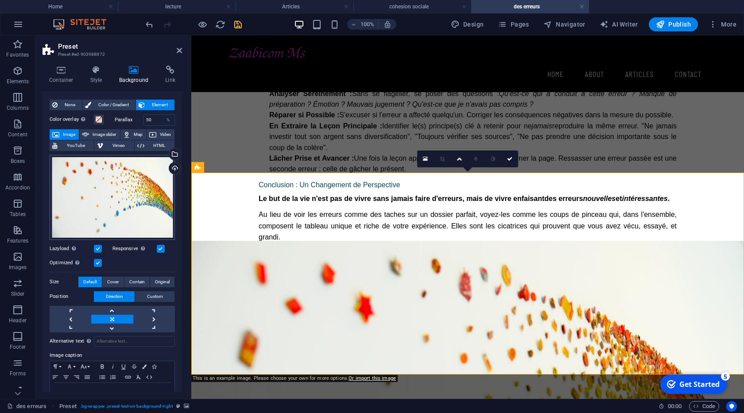
scroll to position [0, 0]
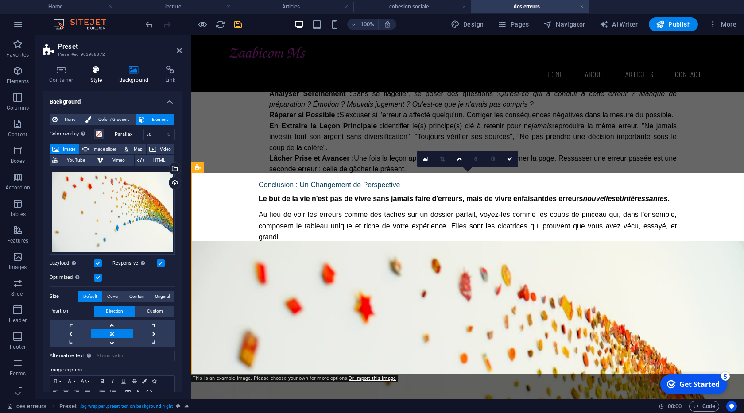
click at [85, 76] on h4 "Style" at bounding box center [98, 75] width 29 height 19
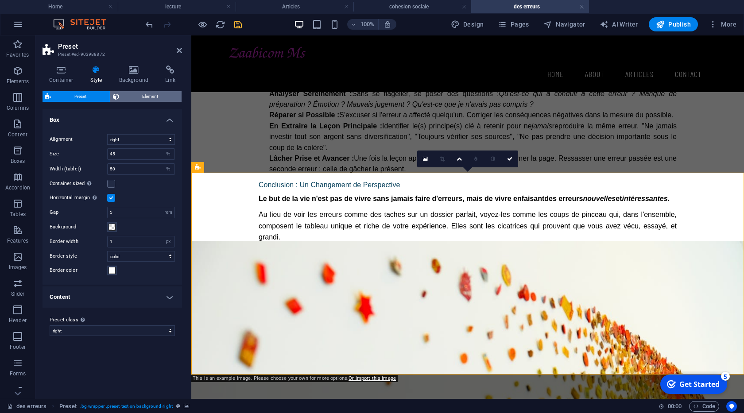
click at [137, 98] on span "Element" at bounding box center [151, 96] width 58 height 11
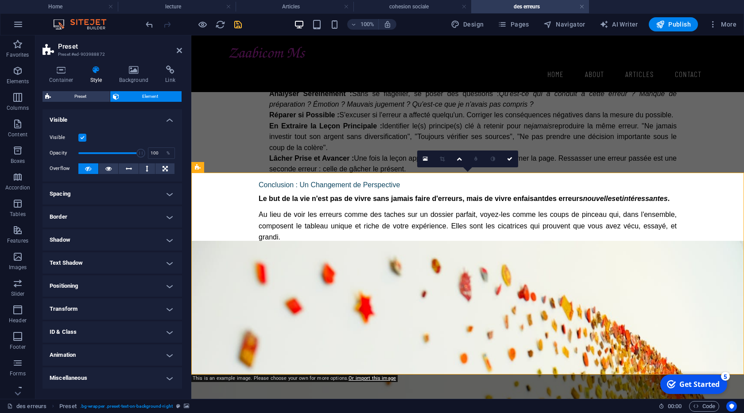
click at [80, 138] on label at bounding box center [82, 138] width 8 height 8
click at [0, 0] on input "Visible" at bounding box center [0, 0] width 0 height 0
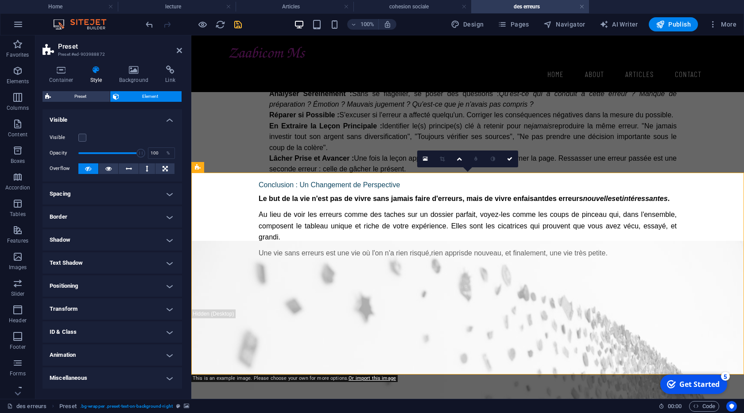
click at [176, 51] on header "Preset Preset #ed-903988872" at bounding box center [113, 46] width 140 height 23
click at [178, 51] on icon at bounding box center [179, 50] width 5 height 7
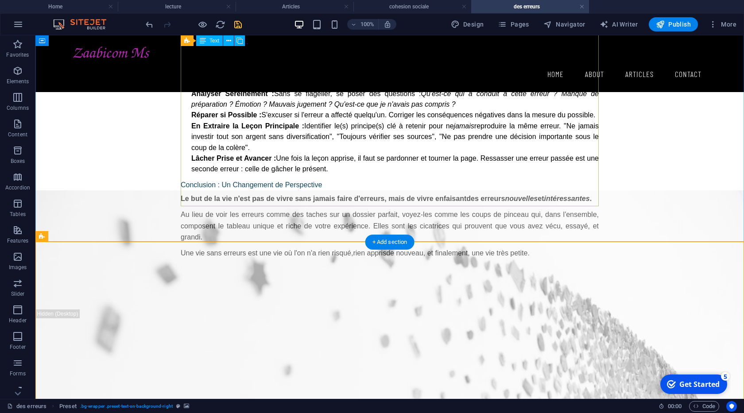
scroll to position [655, 0]
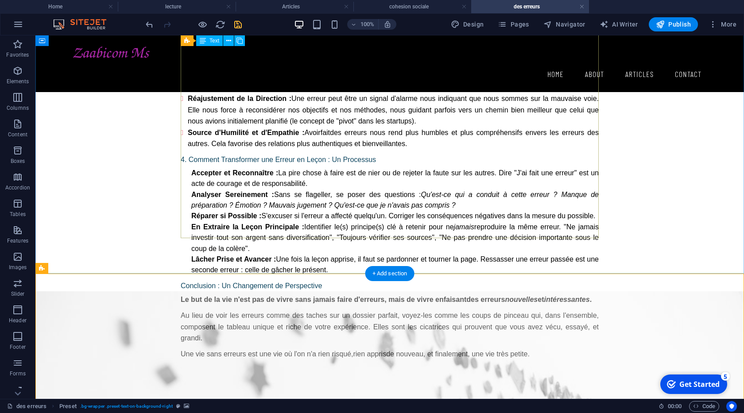
click at [342, 202] on div "La question des erreurs dans la vie est universelle et profonde. Les considérer…" at bounding box center [390, 44] width 418 height 663
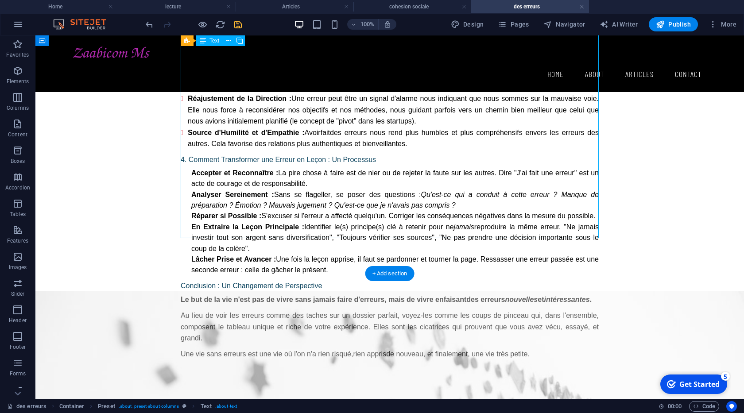
click at [342, 202] on div "La question des erreurs dans la vie est universelle et profonde. Les considérer…" at bounding box center [390, 44] width 418 height 663
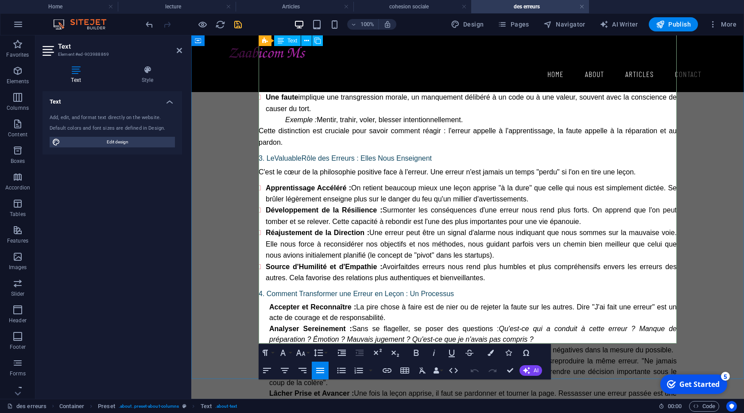
scroll to position [571, 0]
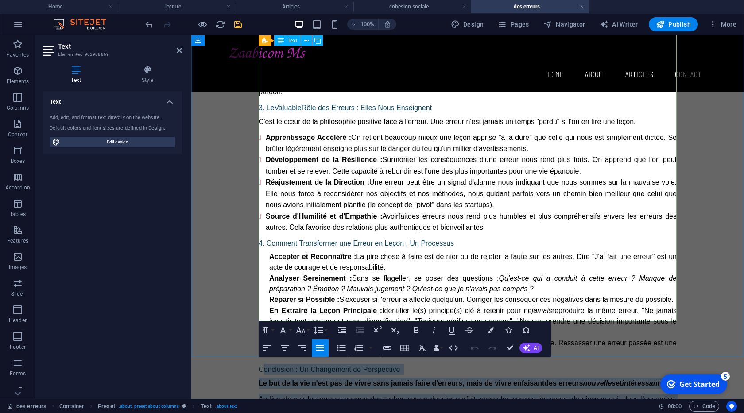
drag, startPoint x: 606, startPoint y: 301, endPoint x: 262, endPoint y: 238, distance: 349.8
click at [262, 238] on div "La question des erreurs dans la vie est universelle et profonde. Les considérer…" at bounding box center [468, 127] width 418 height 663
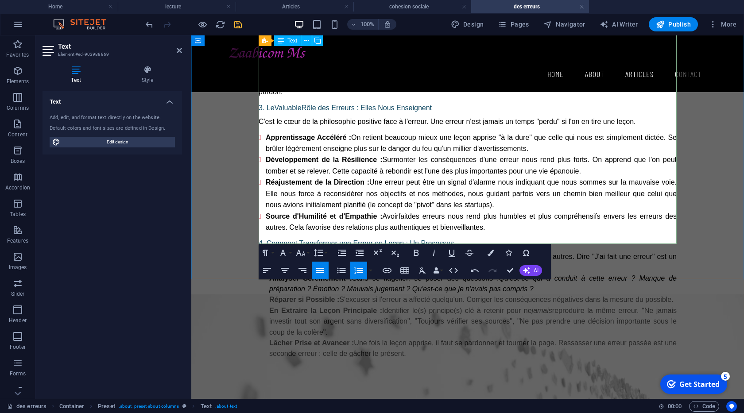
click at [262, 370] on p at bounding box center [468, 375] width 418 height 11
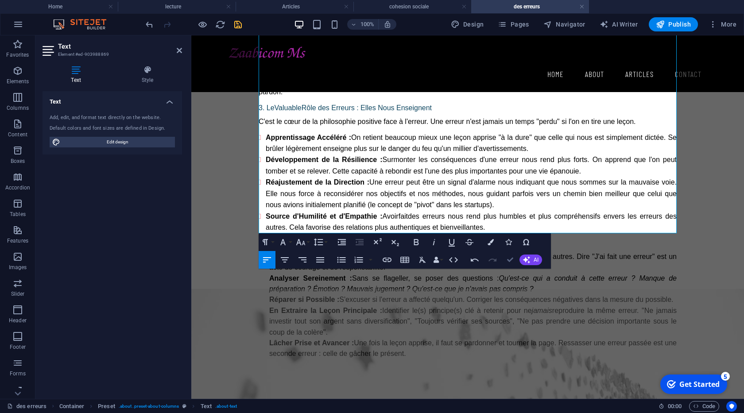
drag, startPoint x: 512, startPoint y: 258, endPoint x: 420, endPoint y: 265, distance: 92.4
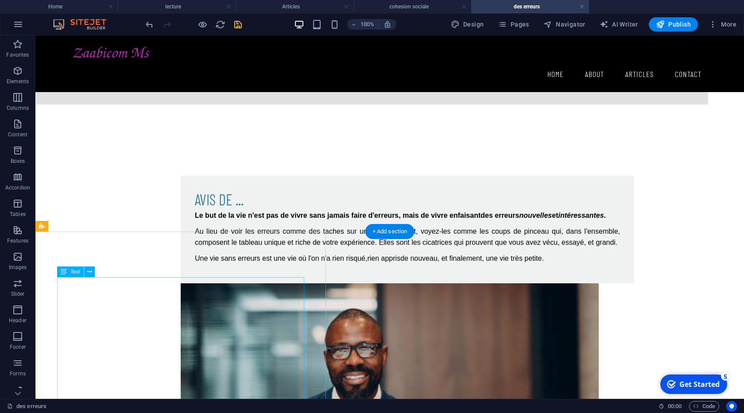
scroll to position [1329, 0]
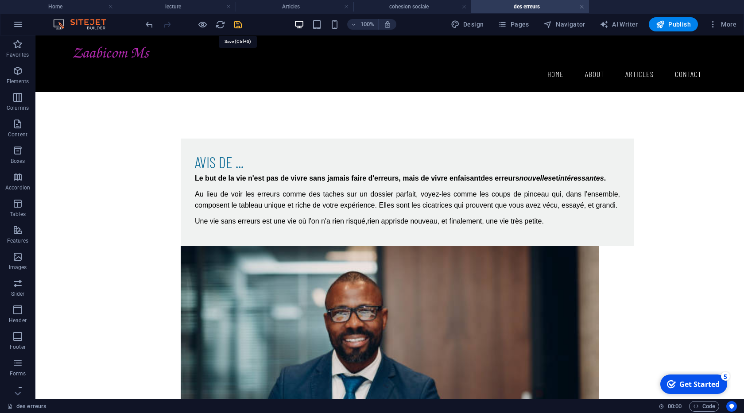
click at [234, 27] on icon "save" at bounding box center [238, 24] width 10 height 10
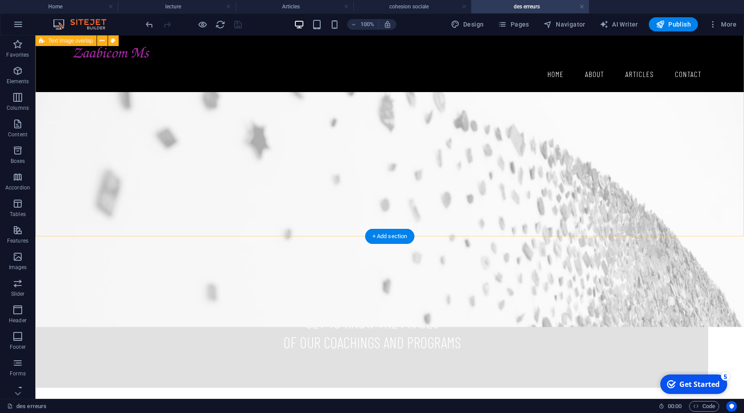
scroll to position [975, 0]
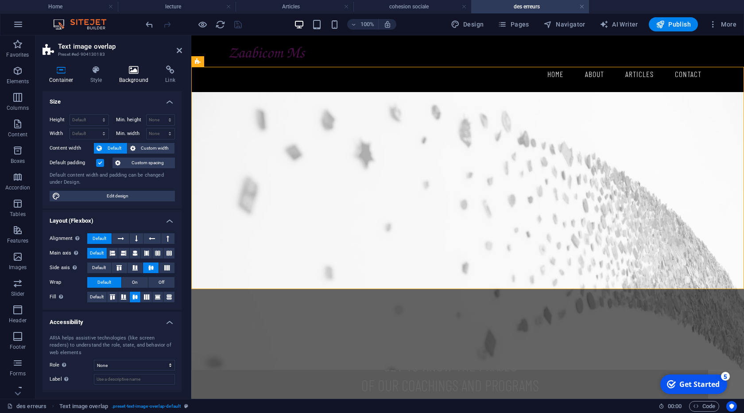
click at [141, 71] on icon at bounding box center [134, 70] width 43 height 9
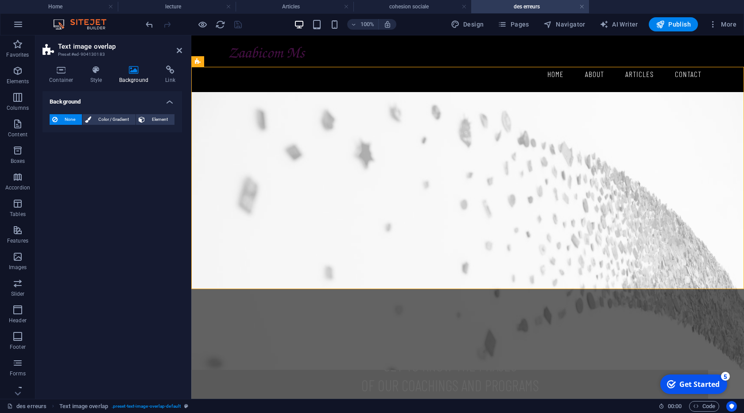
click at [153, 113] on div "None Color / Gradient Element Stretch background to full-width Color overlay Pl…" at bounding box center [113, 119] width 140 height 25
click at [153, 115] on span "Element" at bounding box center [160, 119] width 24 height 11
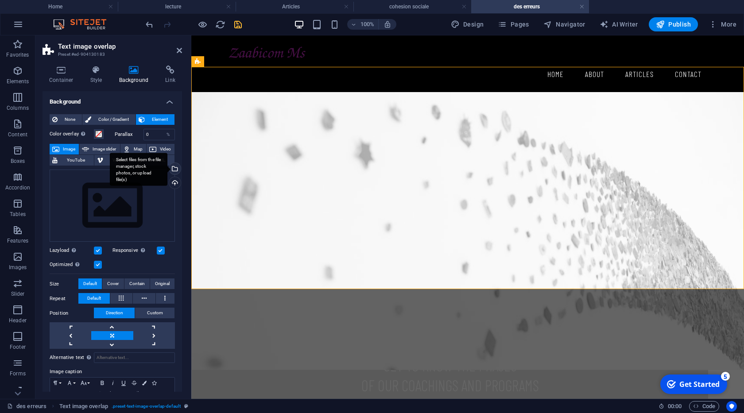
click at [167, 168] on div "Select files from the file manager, stock photos, or upload file(s)" at bounding box center [139, 169] width 58 height 33
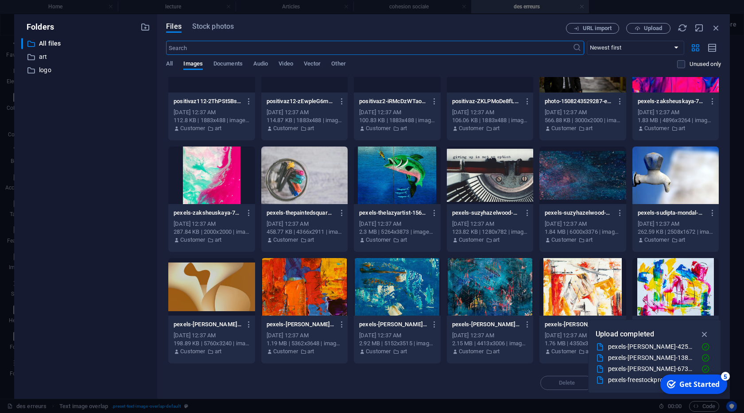
scroll to position [181, 0]
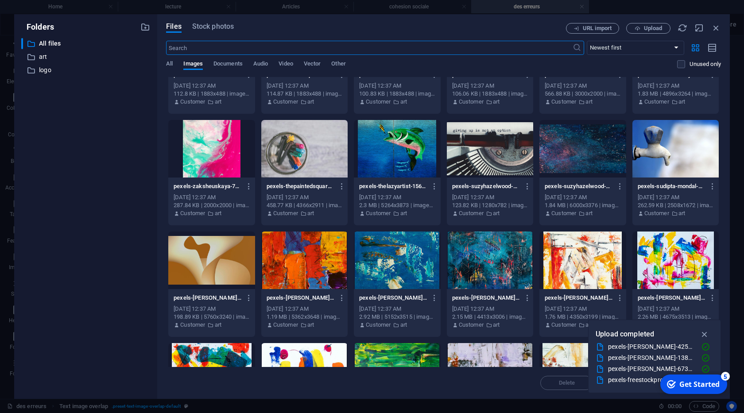
click at [663, 155] on div at bounding box center [676, 149] width 86 height 58
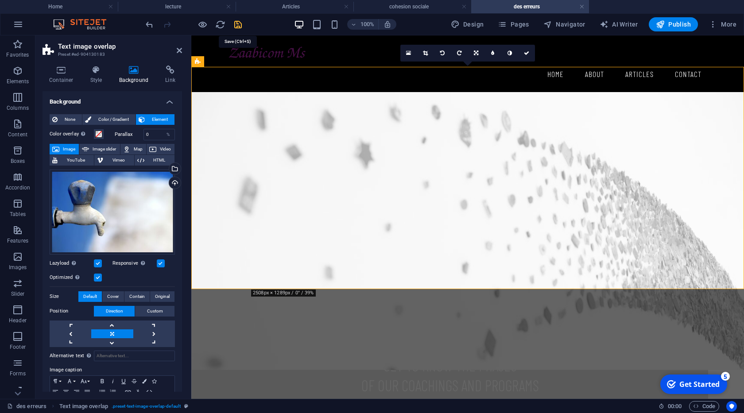
drag, startPoint x: 236, startPoint y: 26, endPoint x: 241, endPoint y: 127, distance: 101.1
click at [236, 26] on icon "save" at bounding box center [238, 24] width 10 height 10
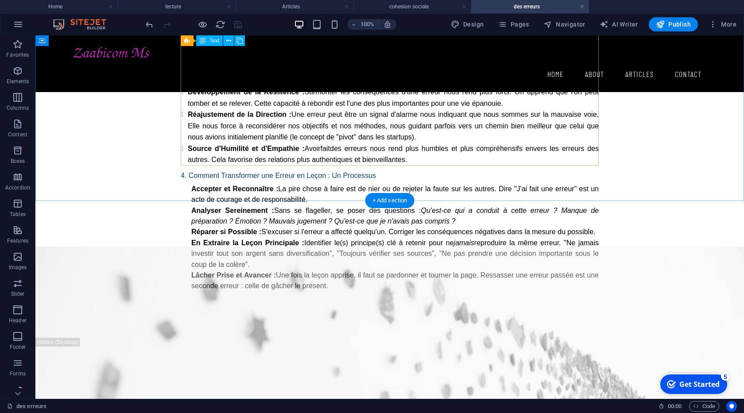
scroll to position [622, 0]
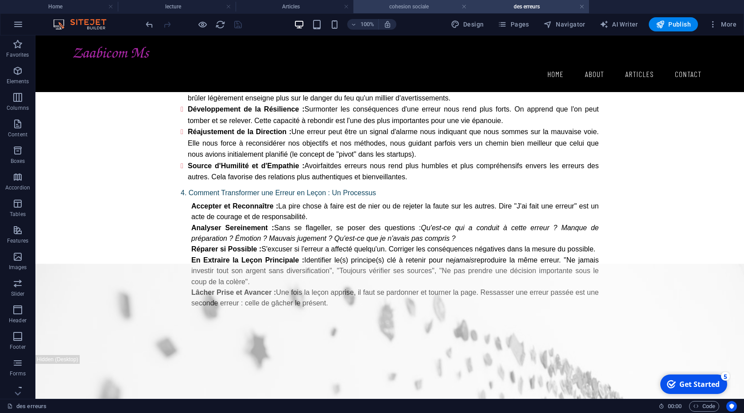
click at [404, 11] on h4 "cohesion sociale" at bounding box center [413, 7] width 118 height 10
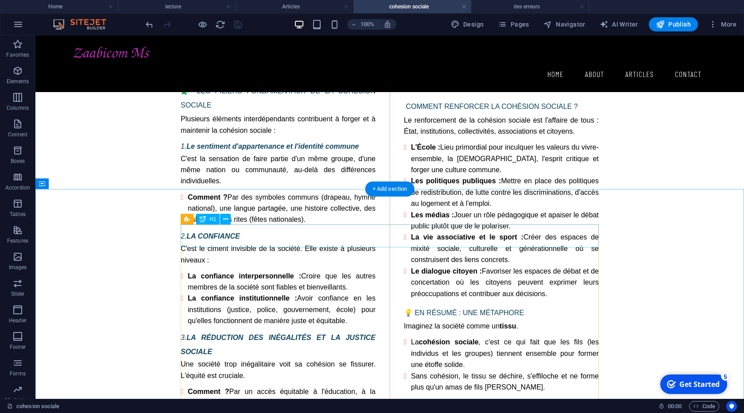
scroll to position [556, 0]
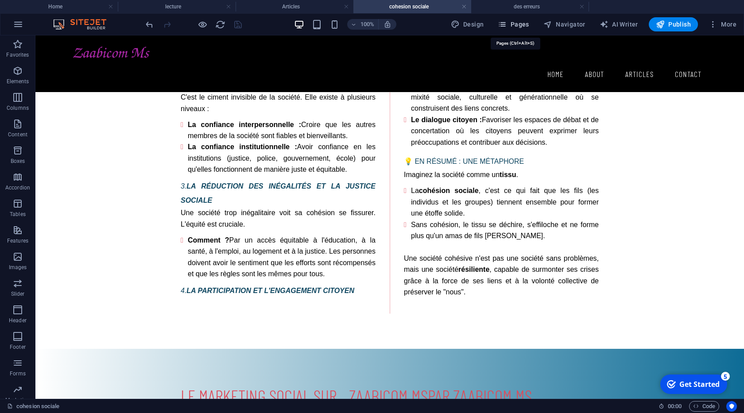
drag, startPoint x: 510, startPoint y: 25, endPoint x: 491, endPoint y: 35, distance: 22.0
click at [510, 25] on span "Pages" at bounding box center [513, 24] width 31 height 9
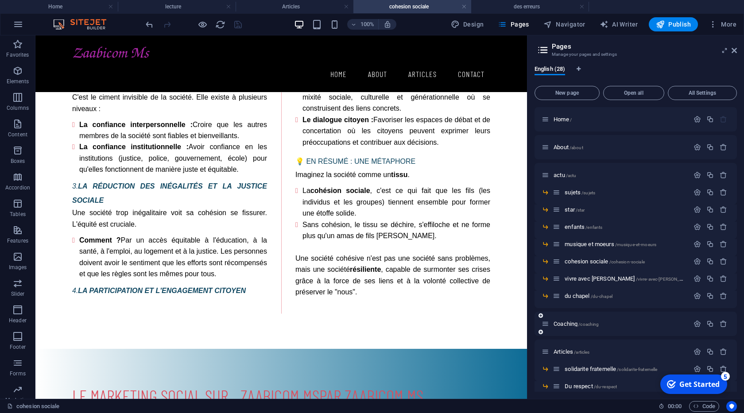
scroll to position [181, 0]
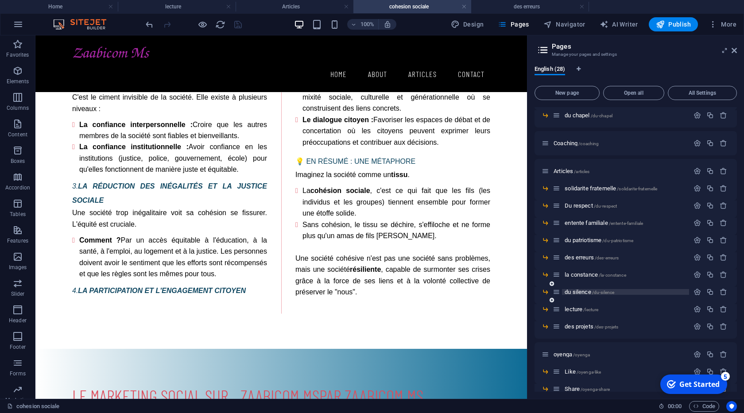
click at [576, 292] on span "du silence /du-silence" at bounding box center [590, 292] width 50 height 7
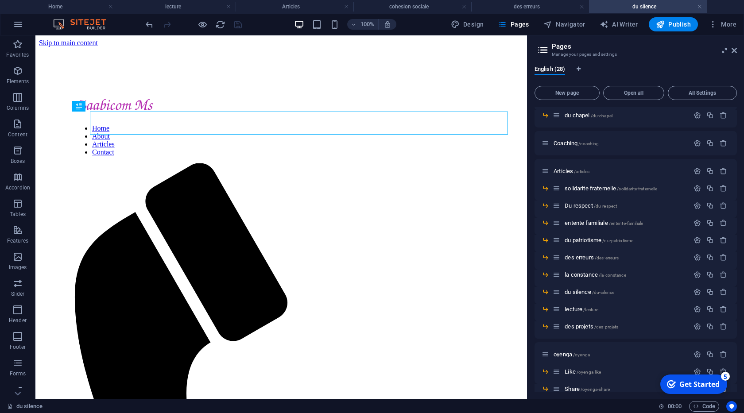
scroll to position [0, 0]
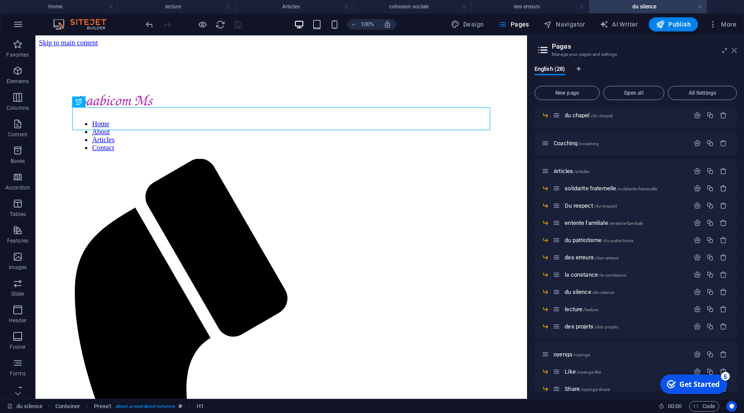
drag, startPoint x: 733, startPoint y: 49, endPoint x: 281, endPoint y: 260, distance: 499.0
click at [733, 49] on icon at bounding box center [734, 50] width 5 height 7
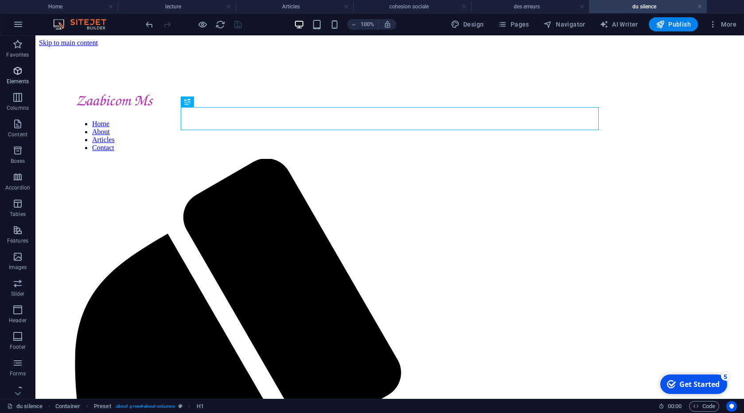
drag, startPoint x: 24, startPoint y: 49, endPoint x: 22, endPoint y: 73, distance: 24.0
click at [23, 49] on span "Favorites" at bounding box center [17, 49] width 35 height 21
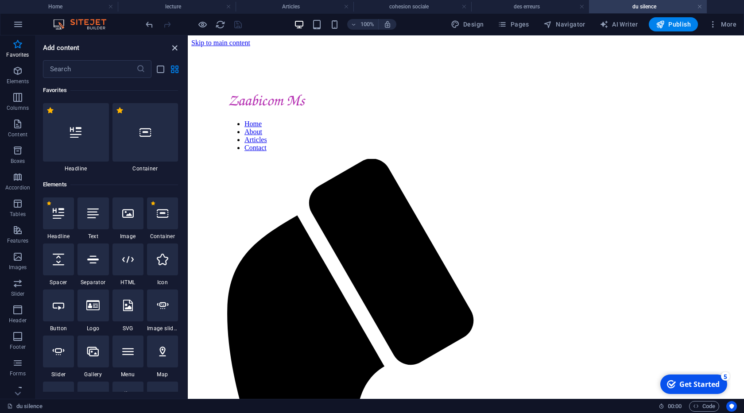
click at [174, 46] on icon "close panel" at bounding box center [175, 48] width 10 height 10
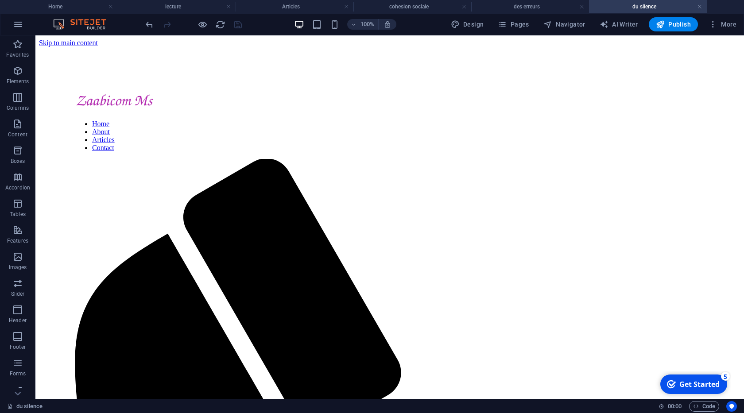
click at [219, 18] on div at bounding box center [193, 24] width 99 height 14
click at [220, 22] on icon "reload" at bounding box center [220, 24] width 10 height 10
click at [24, 51] on span "Favorites" at bounding box center [17, 49] width 35 height 21
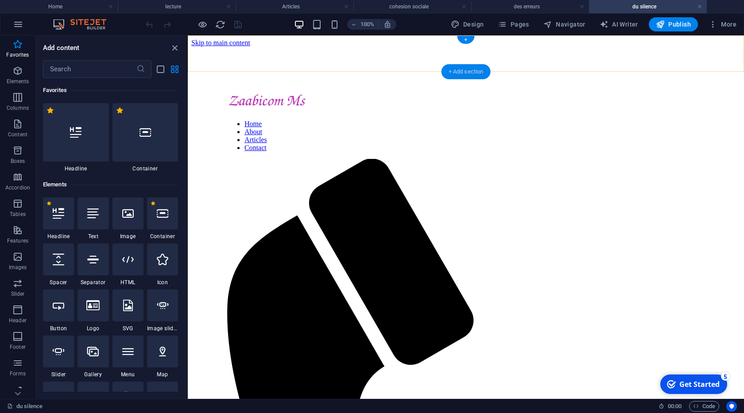
click at [462, 71] on div "+ Add section" at bounding box center [466, 71] width 49 height 15
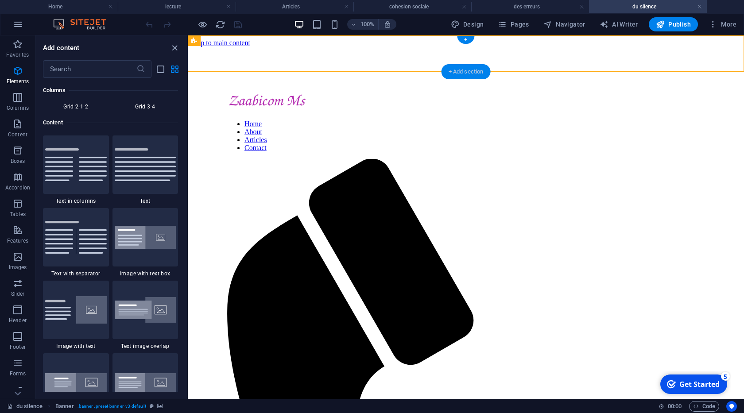
scroll to position [1550, 0]
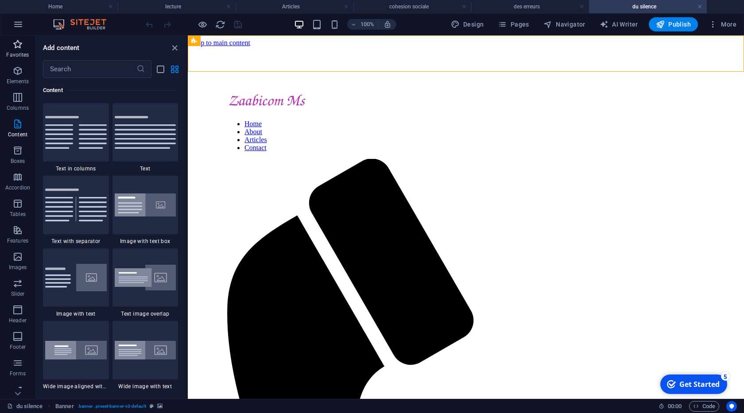
click at [19, 52] on p "Favorites" at bounding box center [17, 54] width 23 height 7
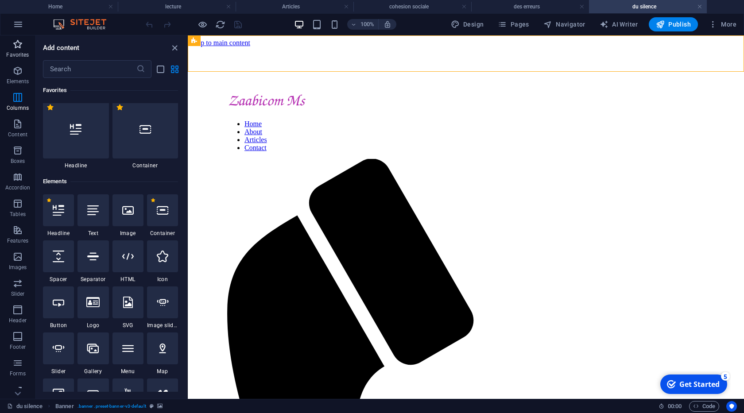
scroll to position [0, 0]
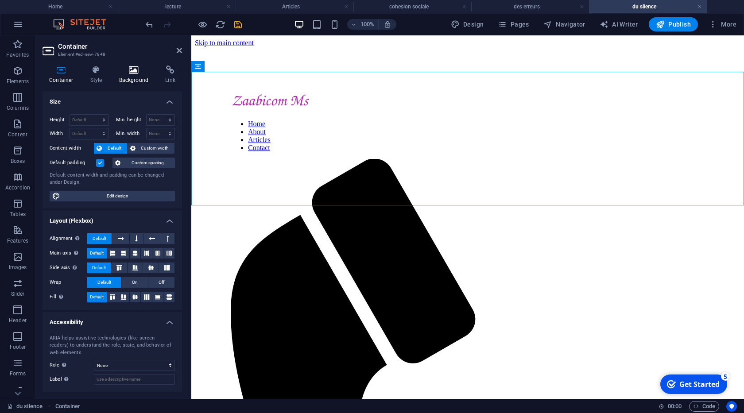
click at [142, 78] on h4 "Background" at bounding box center [136, 75] width 47 height 19
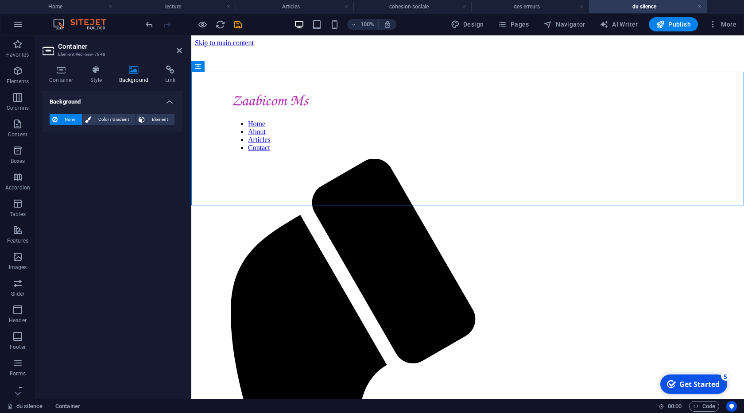
click at [152, 113] on div "None Color / Gradient Element Stretch background to full-width Color overlay Pl…" at bounding box center [113, 119] width 140 height 25
click at [154, 118] on span "Element" at bounding box center [160, 119] width 24 height 11
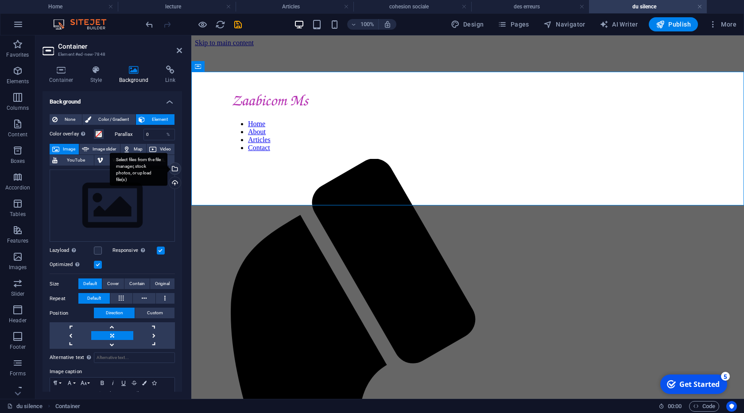
click at [176, 167] on div "Select files from the file manager, stock photos, or upload file(s)" at bounding box center [173, 169] width 13 height 13
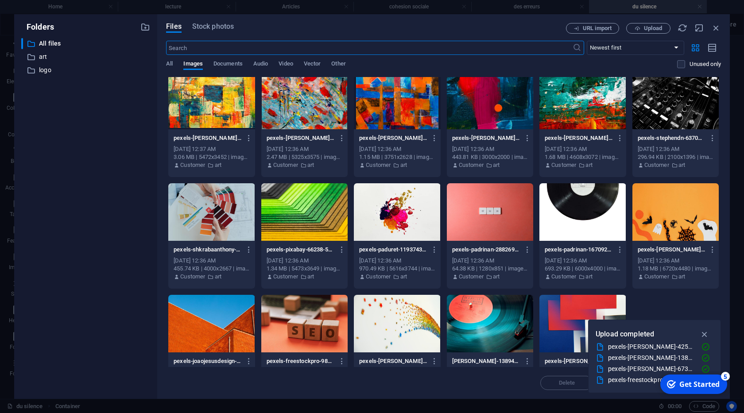
scroll to position [598, 0]
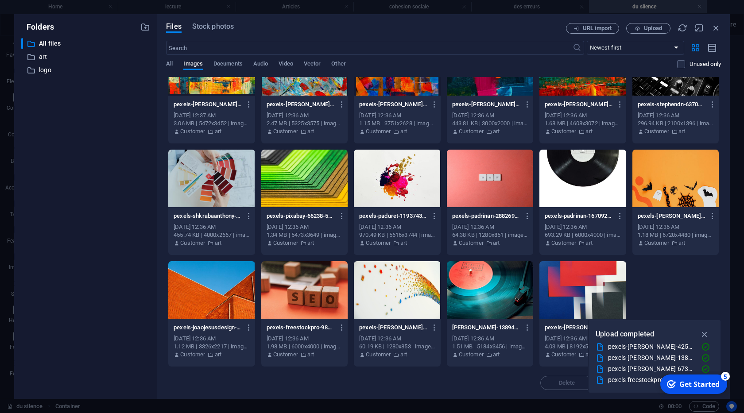
click at [521, 298] on div at bounding box center [490, 290] width 86 height 58
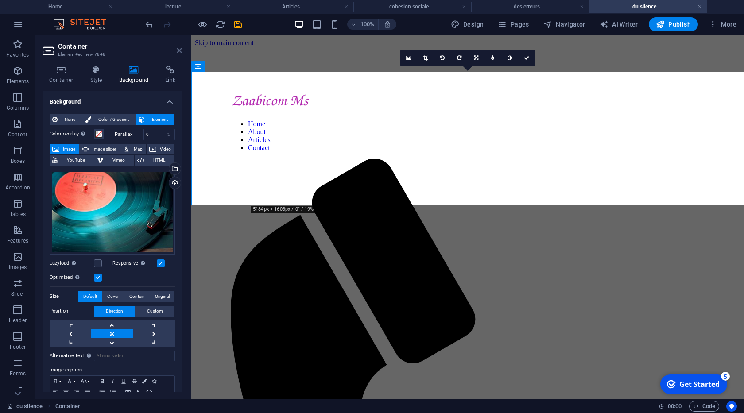
drag, startPoint x: 179, startPoint y: 49, endPoint x: 137, endPoint y: 15, distance: 53.8
click at [179, 49] on icon at bounding box center [179, 50] width 5 height 7
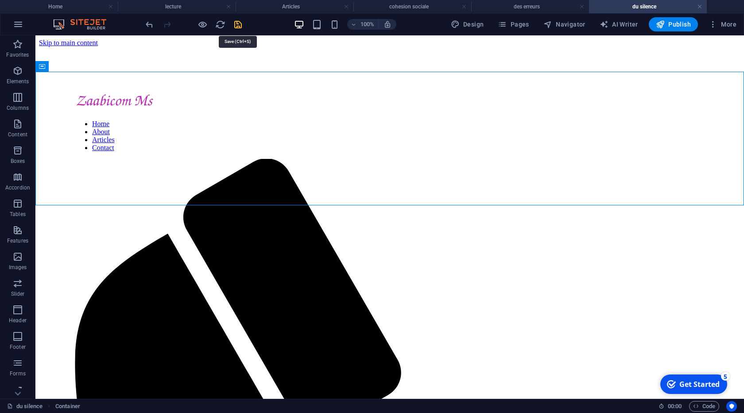
drag, startPoint x: 239, startPoint y: 24, endPoint x: 283, endPoint y: 160, distance: 142.8
click at [239, 24] on icon "save" at bounding box center [238, 24] width 10 height 10
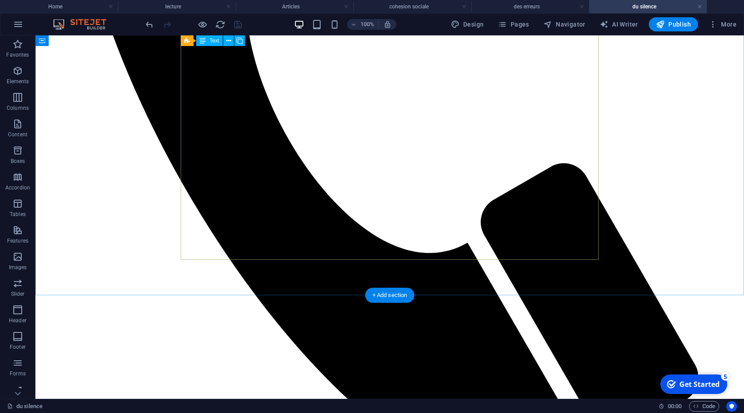
scroll to position [606, 0]
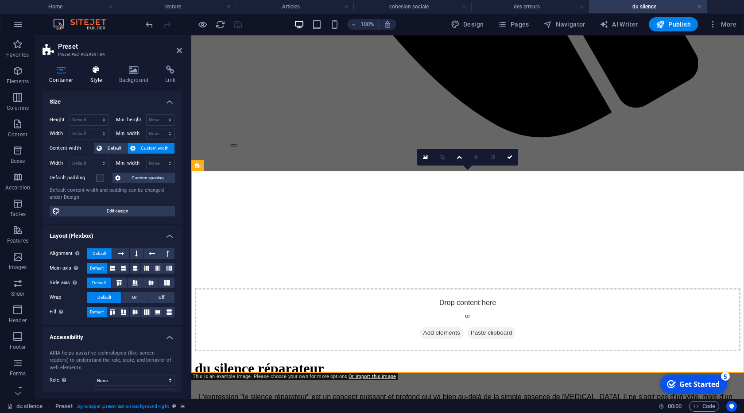
click at [96, 72] on icon at bounding box center [96, 70] width 25 height 9
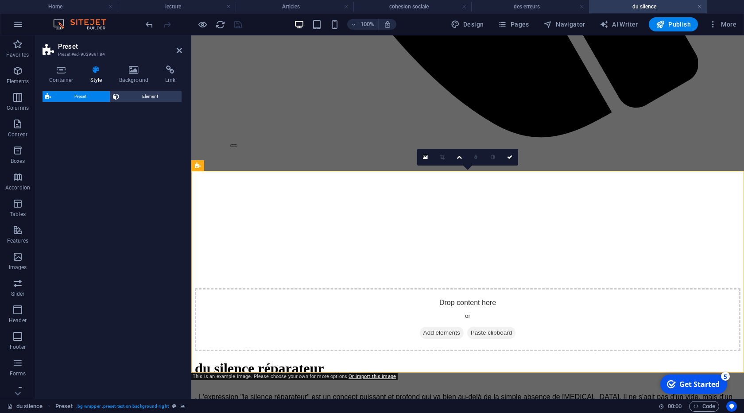
select select "right"
select select "%"
select select "rem"
select select "px"
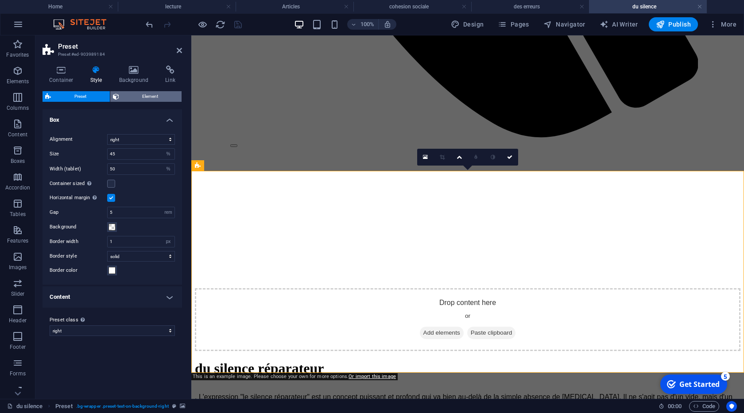
click at [128, 92] on span "Element" at bounding box center [151, 96] width 58 height 11
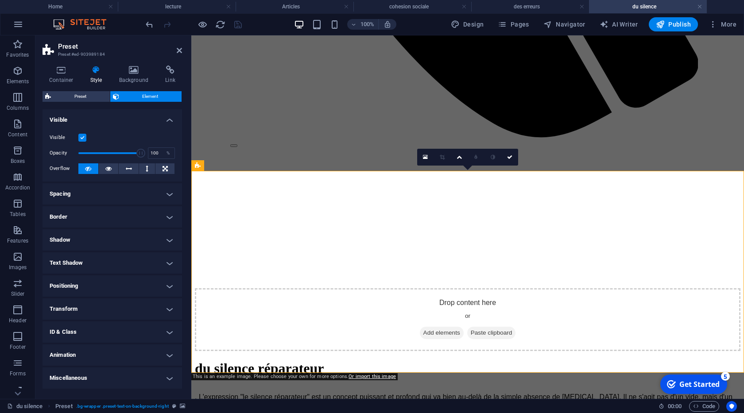
click at [82, 139] on label at bounding box center [82, 138] width 8 height 8
click at [0, 0] on input "Visible" at bounding box center [0, 0] width 0 height 0
drag, startPoint x: 179, startPoint y: 51, endPoint x: 147, endPoint y: 51, distance: 31.5
click at [179, 51] on icon at bounding box center [179, 50] width 5 height 7
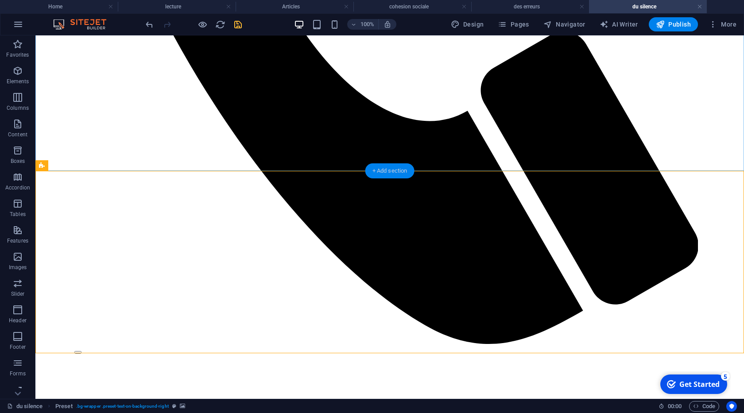
click at [392, 172] on div "+ Add section" at bounding box center [389, 170] width 49 height 15
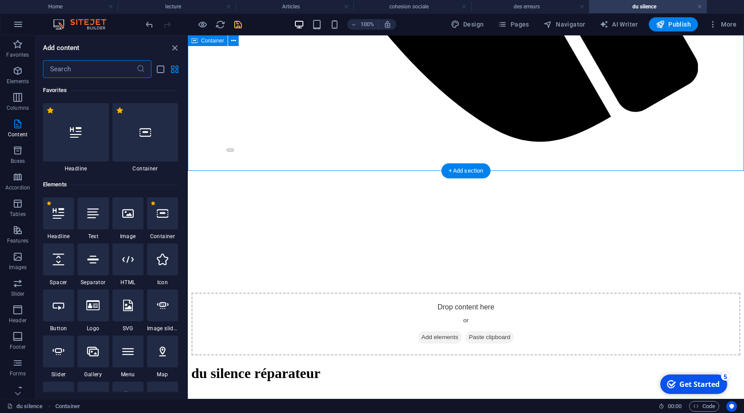
scroll to position [1550, 0]
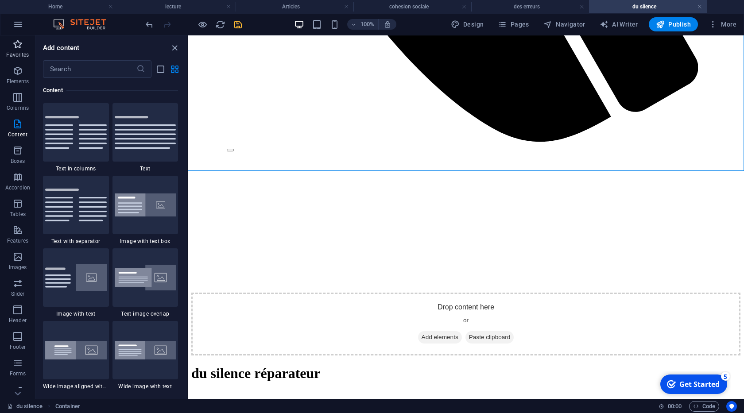
click at [14, 43] on icon "button" at bounding box center [17, 44] width 11 height 11
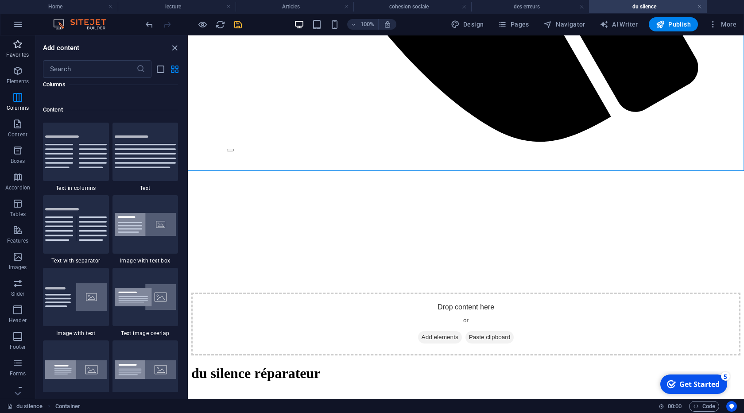
scroll to position [0, 0]
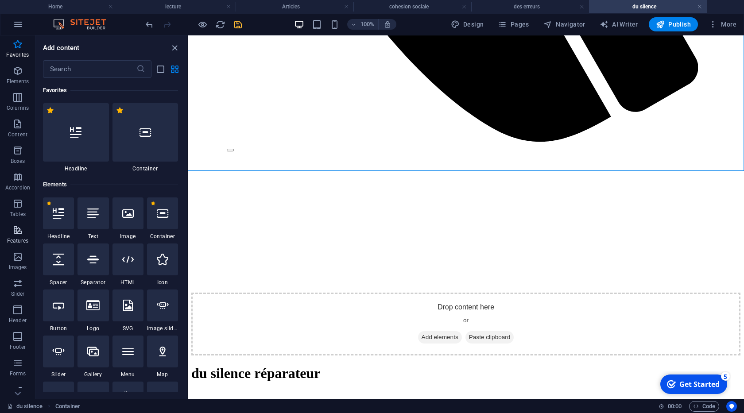
click at [19, 237] on span "Features" at bounding box center [17, 235] width 35 height 21
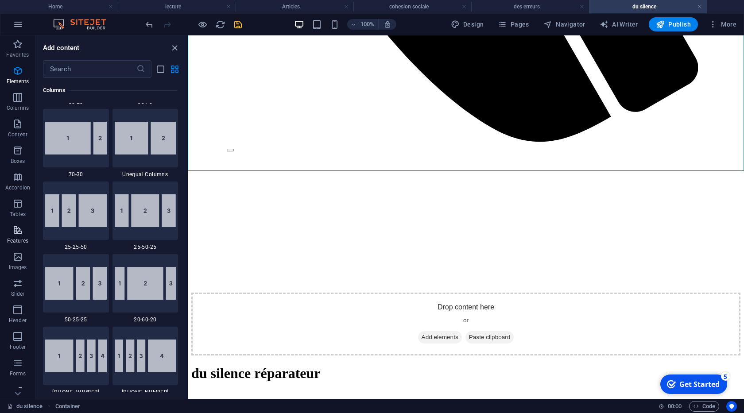
scroll to position [3453, 0]
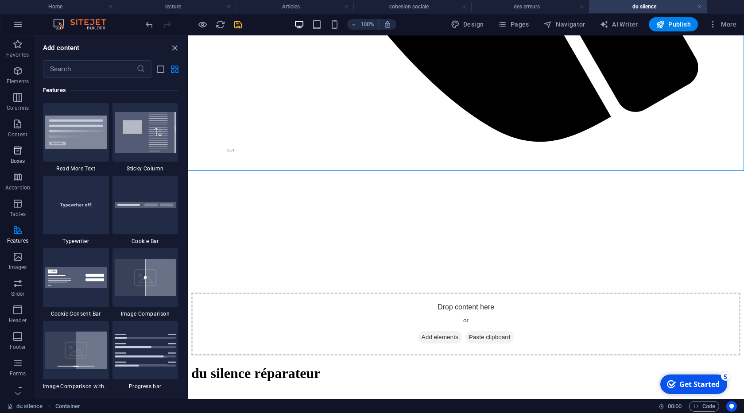
click at [12, 149] on icon "button" at bounding box center [17, 150] width 11 height 11
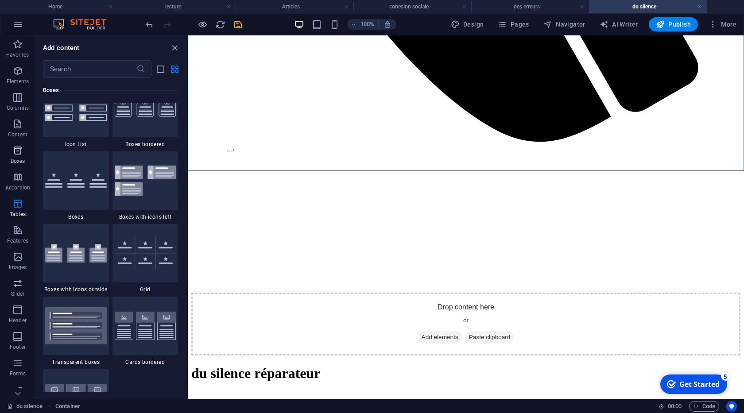
scroll to position [2444, 0]
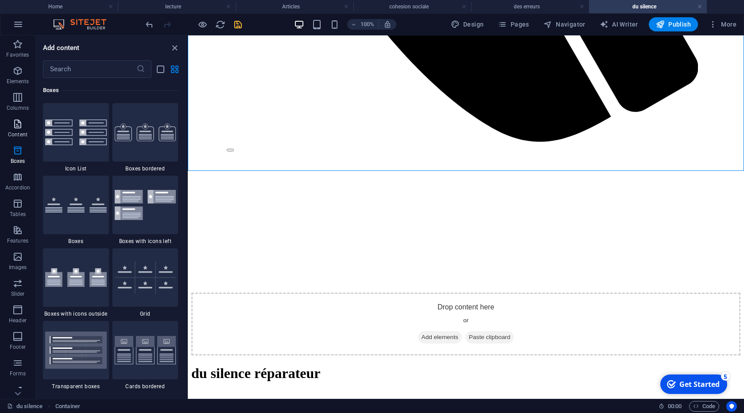
click at [17, 130] on span "Content" at bounding box center [17, 129] width 35 height 21
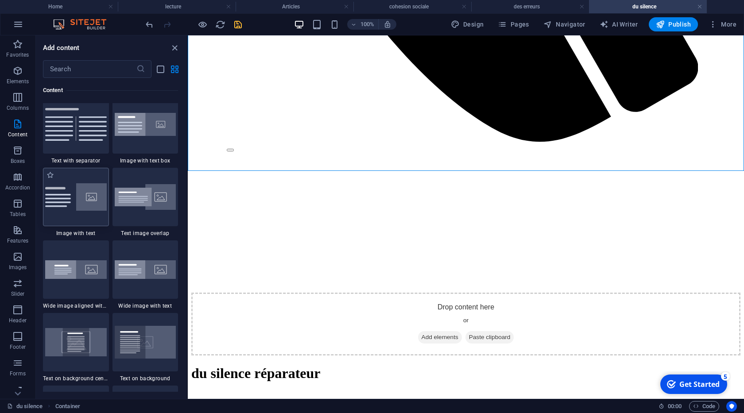
scroll to position [1640, 0]
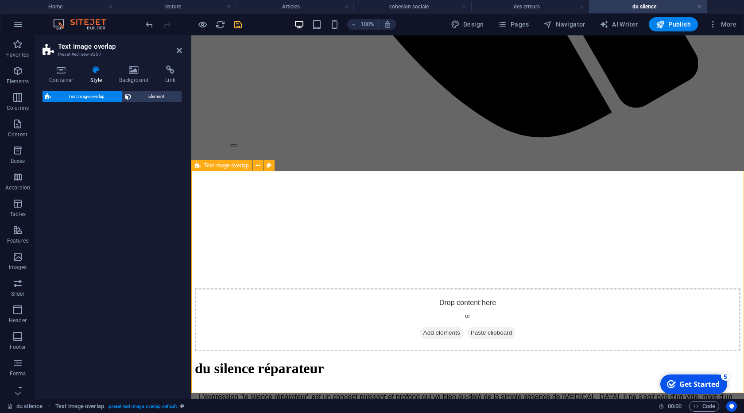
select select "rem"
select select "px"
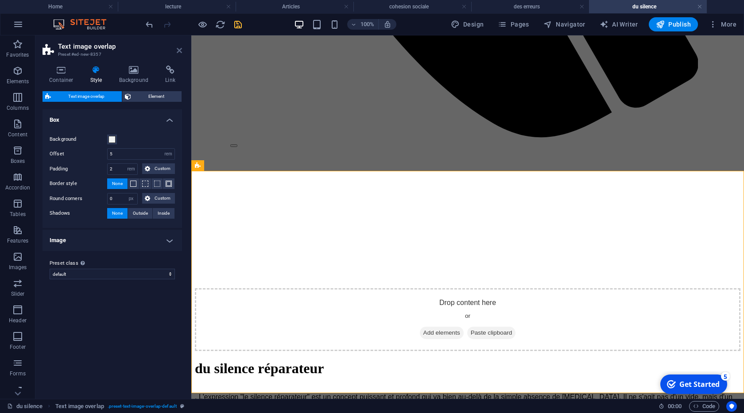
click at [178, 52] on icon at bounding box center [179, 50] width 5 height 7
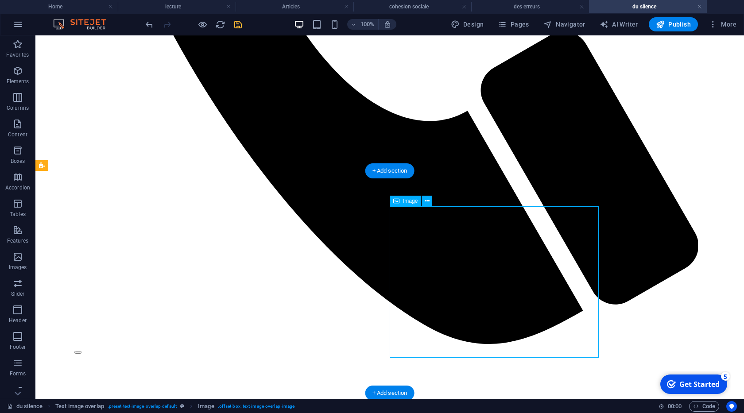
select select "%"
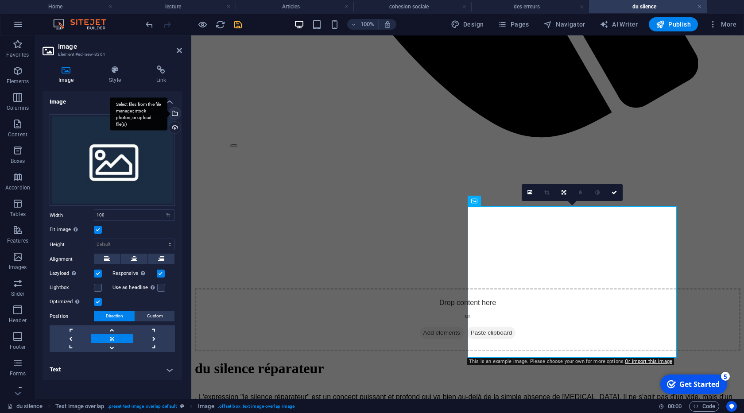
click at [174, 116] on div "Select files from the file manager, stock photos, or upload file(s)" at bounding box center [173, 114] width 13 height 13
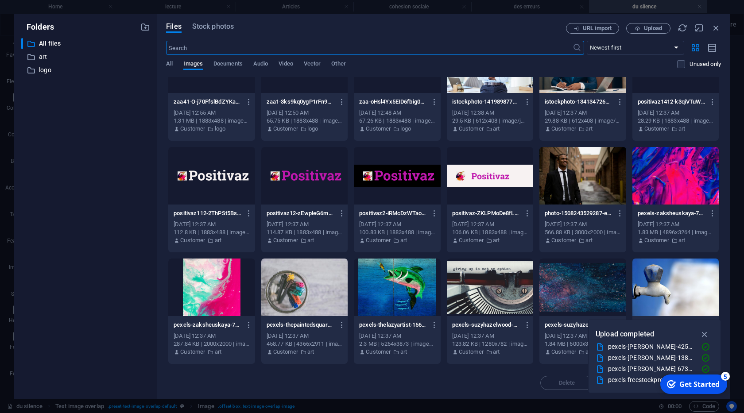
scroll to position [45, 0]
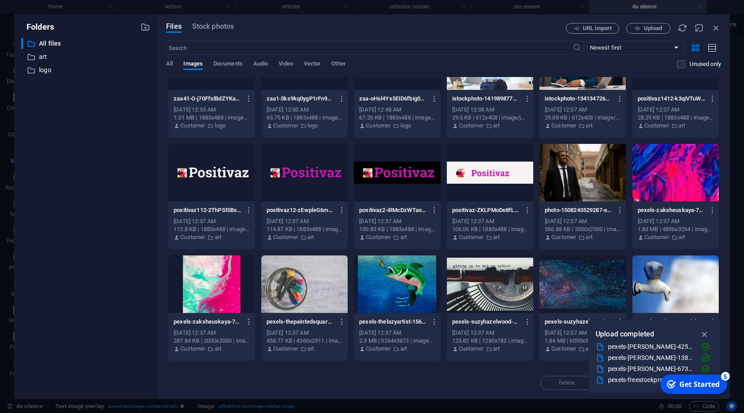
click at [571, 186] on div at bounding box center [583, 173] width 86 height 58
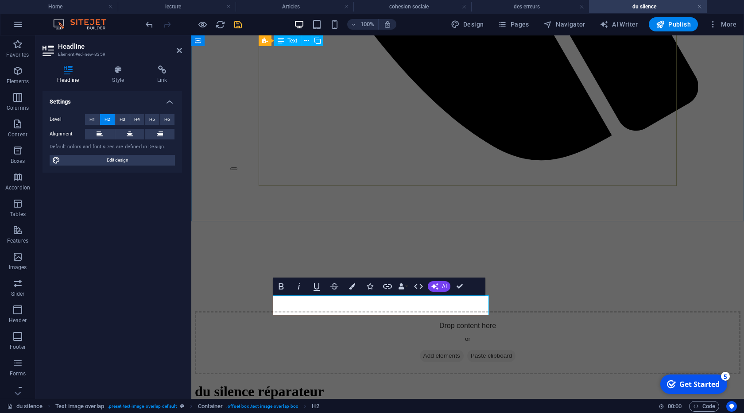
scroll to position [556, 0]
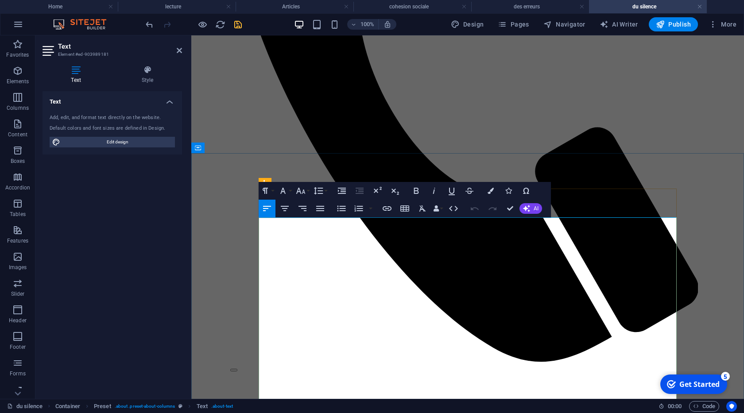
scroll to position [420, 0]
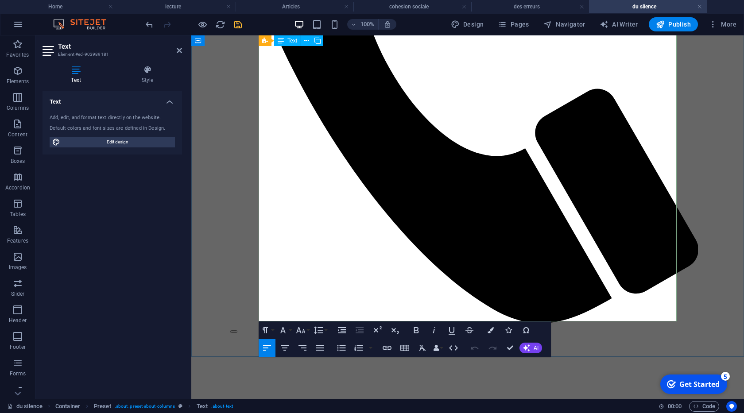
drag, startPoint x: 406, startPoint y: 312, endPoint x: 295, endPoint y: 284, distance: 114.1
copy p "le silence réparateur est un espace sacré que l'on s'accorde pour permettre au …"
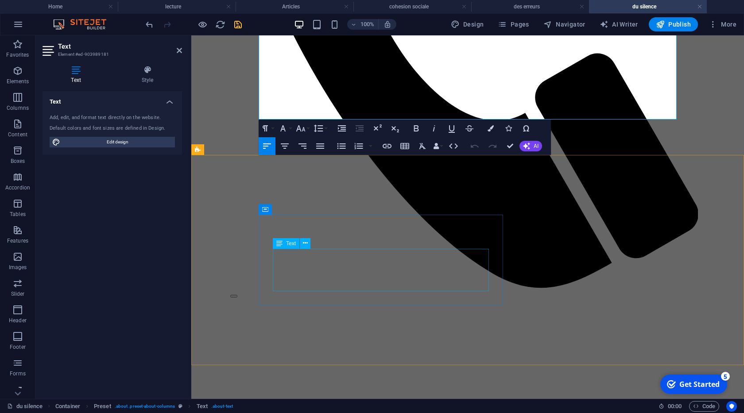
scroll to position [622, 0]
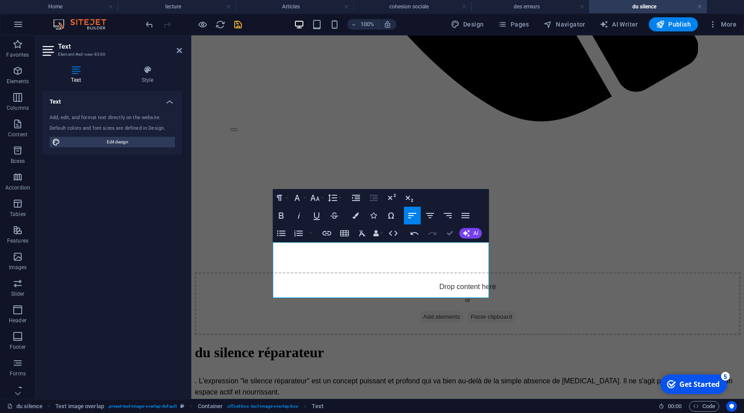
drag, startPoint x: 450, startPoint y: 230, endPoint x: 345, endPoint y: 241, distance: 105.6
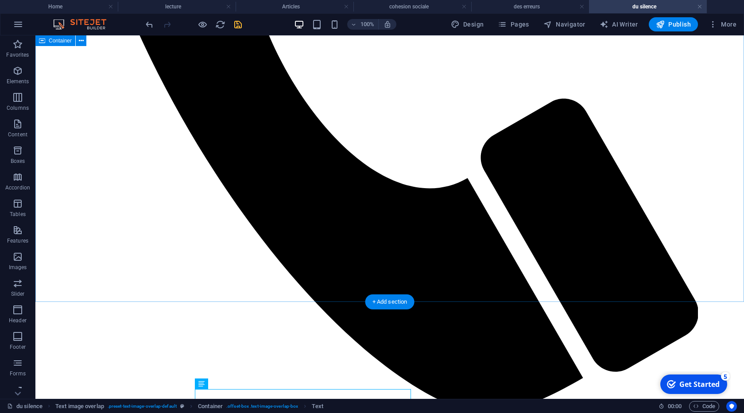
scroll to position [470, 0]
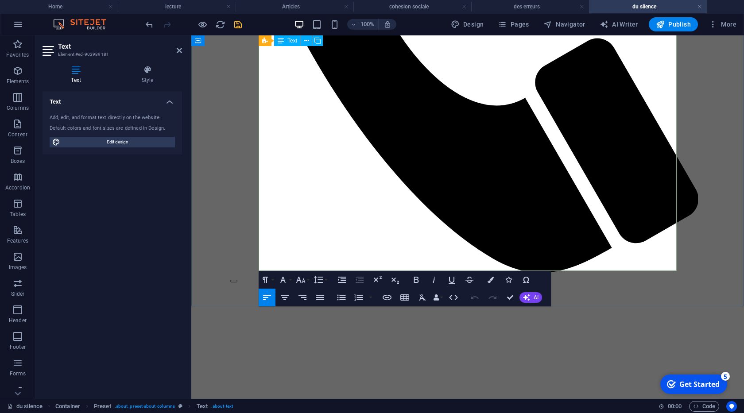
drag, startPoint x: 412, startPoint y: 262, endPoint x: 267, endPoint y: 232, distance: 147.9
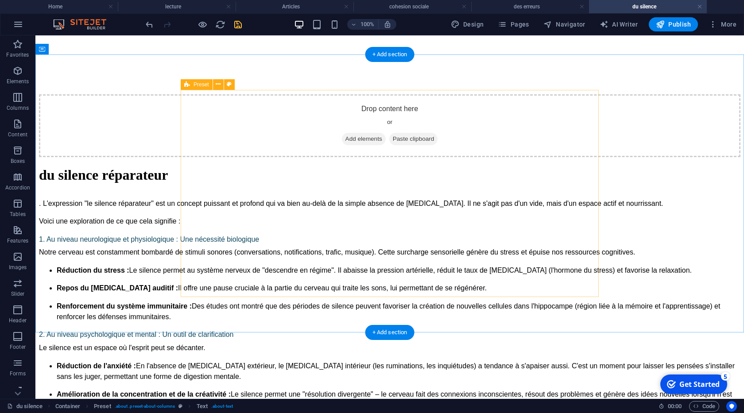
scroll to position [1076, 0]
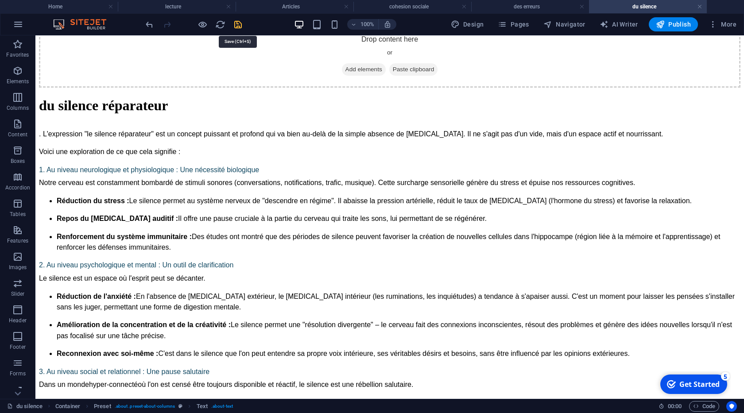
drag, startPoint x: 236, startPoint y: 25, endPoint x: 207, endPoint y: 8, distance: 33.8
click at [236, 25] on icon "save" at bounding box center [238, 24] width 10 height 10
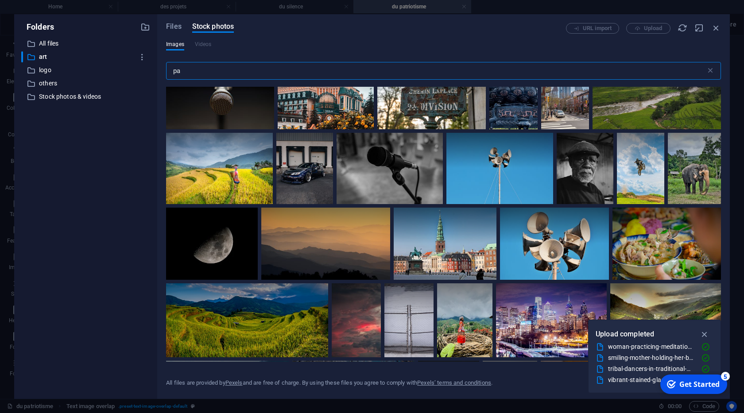
scroll to position [1762, 0]
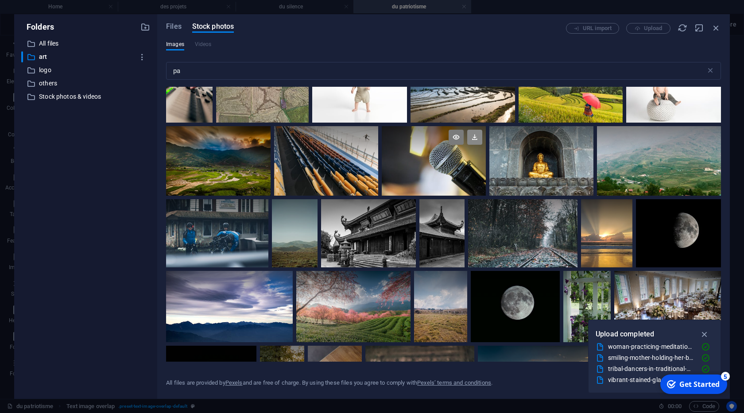
click at [471, 138] on icon at bounding box center [474, 137] width 15 height 15
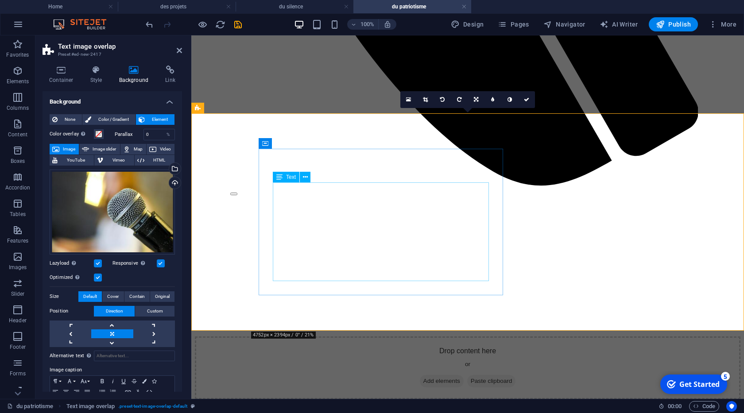
scroll to position [571, 0]
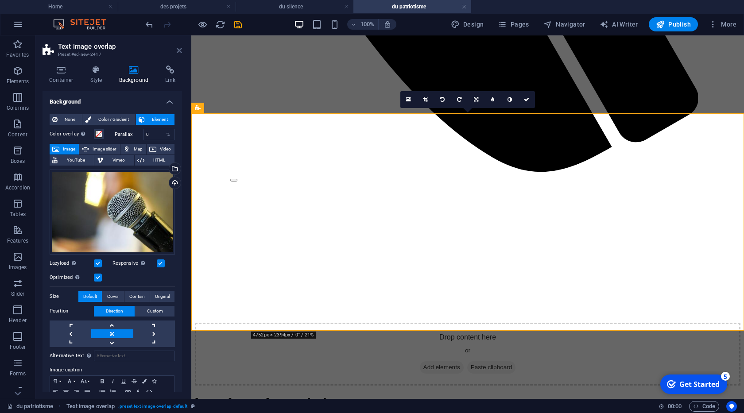
click at [178, 51] on icon at bounding box center [179, 50] width 5 height 7
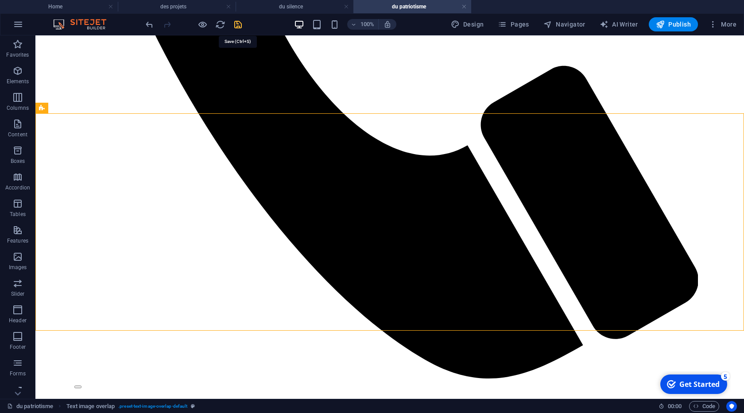
drag, startPoint x: 237, startPoint y: 22, endPoint x: 365, endPoint y: 171, distance: 196.3
click at [237, 22] on icon "save" at bounding box center [238, 24] width 10 height 10
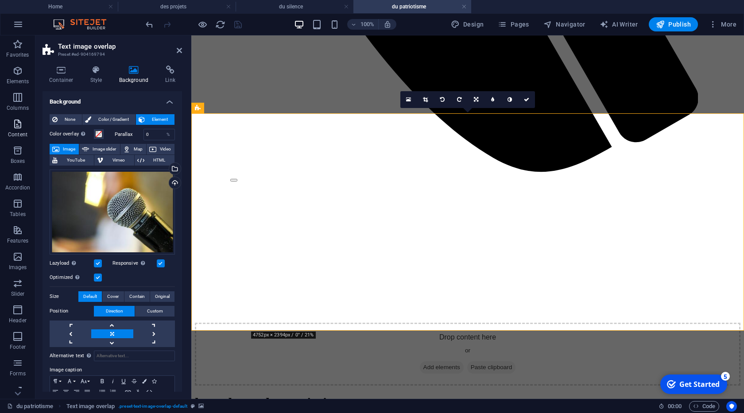
click at [19, 124] on icon "button" at bounding box center [17, 124] width 11 height 11
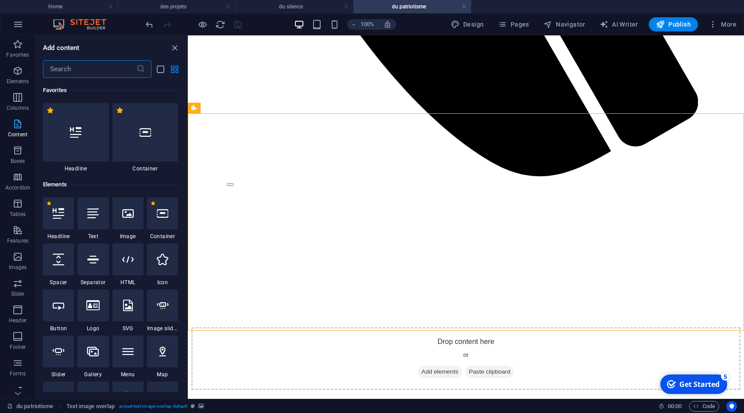
scroll to position [1550, 0]
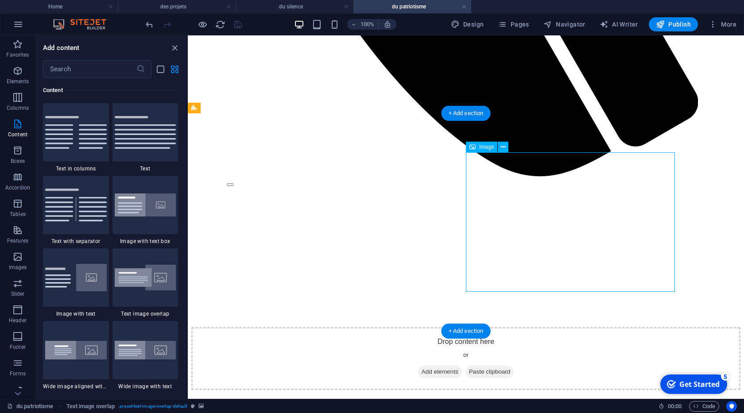
select select "%"
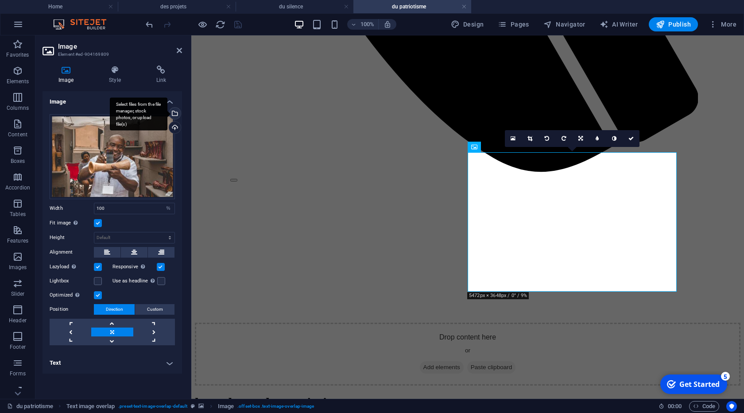
click at [174, 111] on div "Select files from the file manager, stock photos, or upload file(s)" at bounding box center [173, 114] width 13 height 13
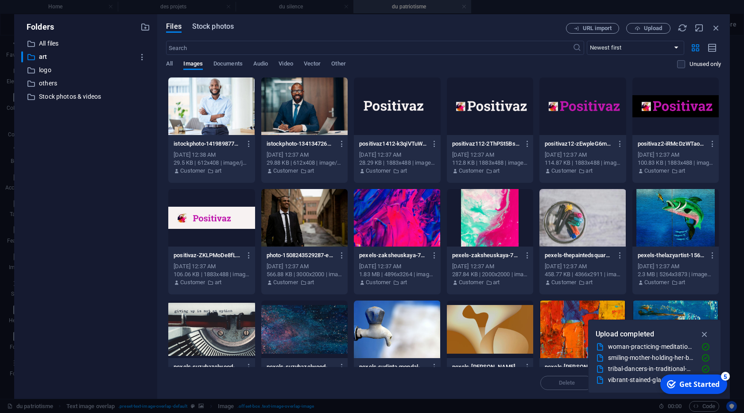
click at [210, 27] on span "Stock photos" at bounding box center [213, 26] width 42 height 11
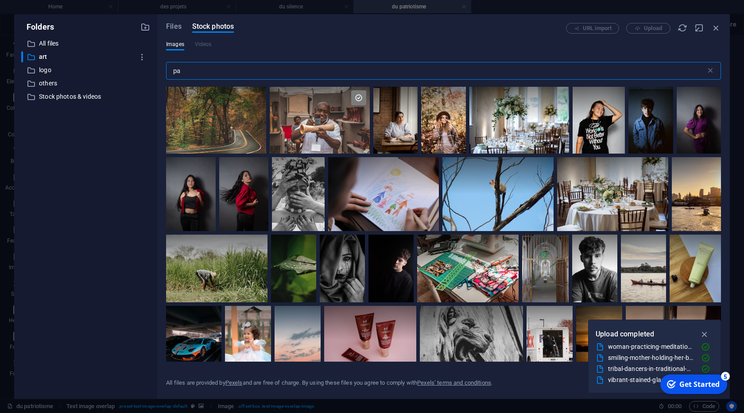
click at [200, 68] on input "pa" at bounding box center [436, 71] width 540 height 18
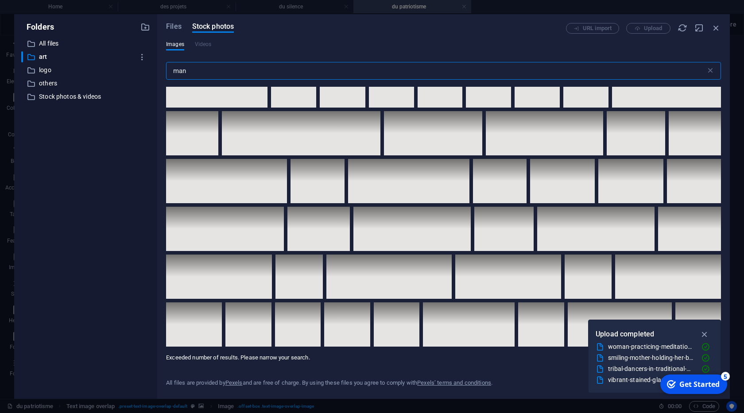
scroll to position [5061, 0]
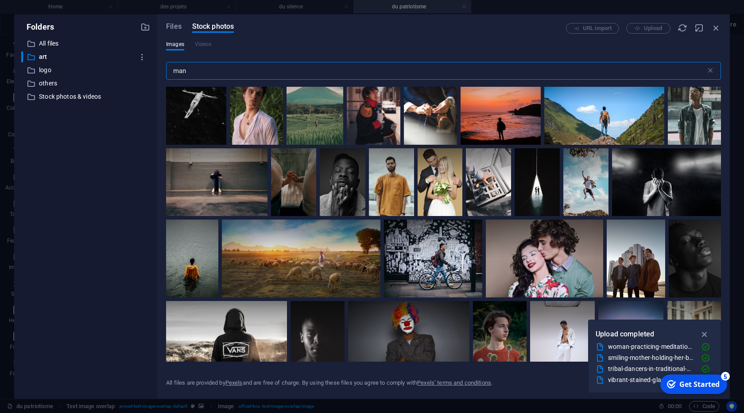
click at [172, 72] on input "man" at bounding box center [436, 71] width 540 height 18
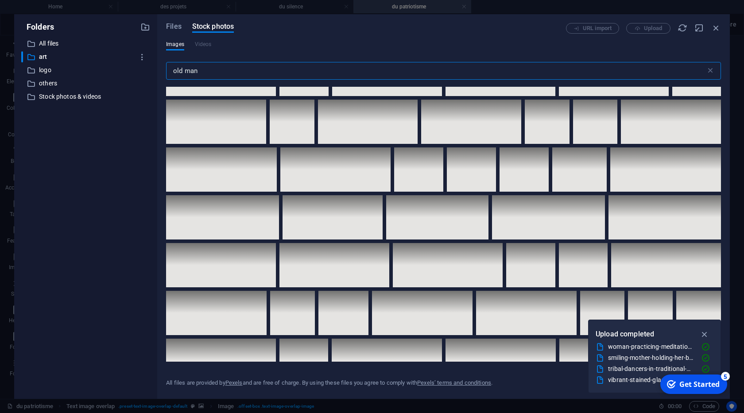
scroll to position [2711, 0]
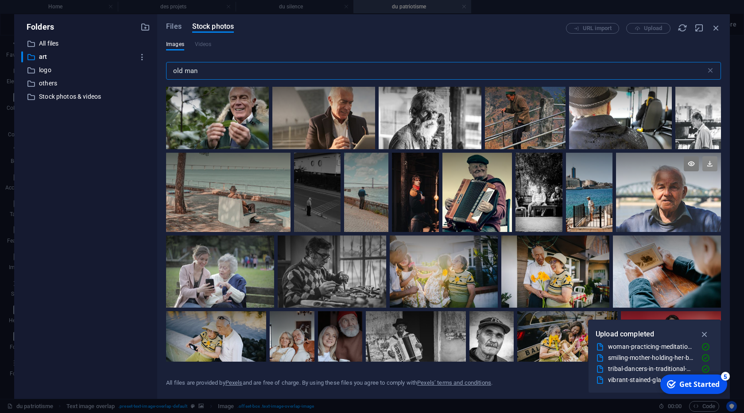
type input "old man"
click at [709, 162] on icon at bounding box center [710, 163] width 15 height 15
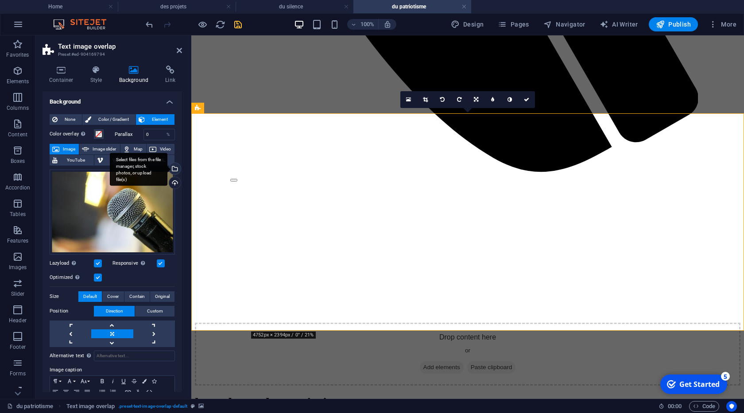
click at [174, 170] on div "Select files from the file manager, stock photos, or upload file(s)" at bounding box center [173, 169] width 13 height 13
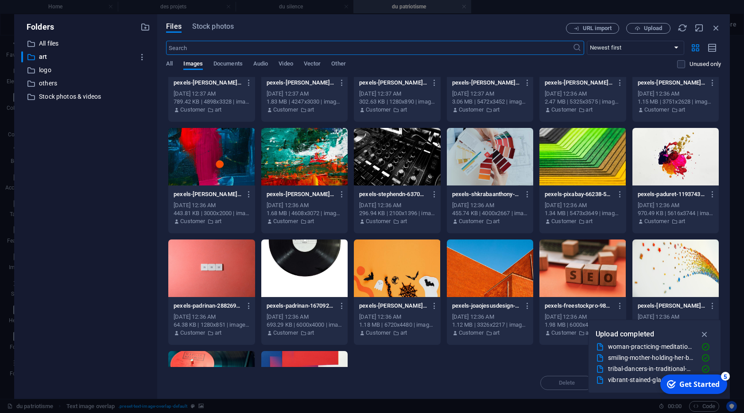
scroll to position [542, 0]
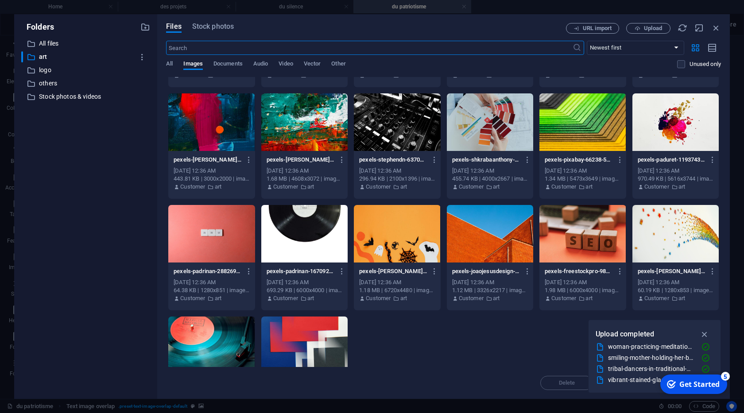
click at [504, 237] on div at bounding box center [490, 234] width 86 height 58
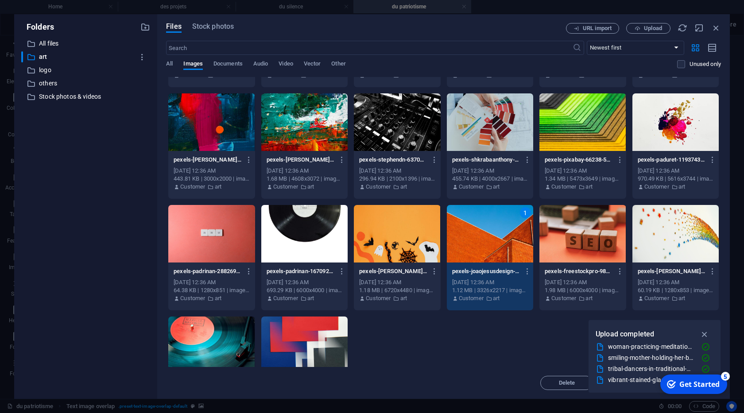
click at [504, 237] on div "1" at bounding box center [490, 234] width 86 height 58
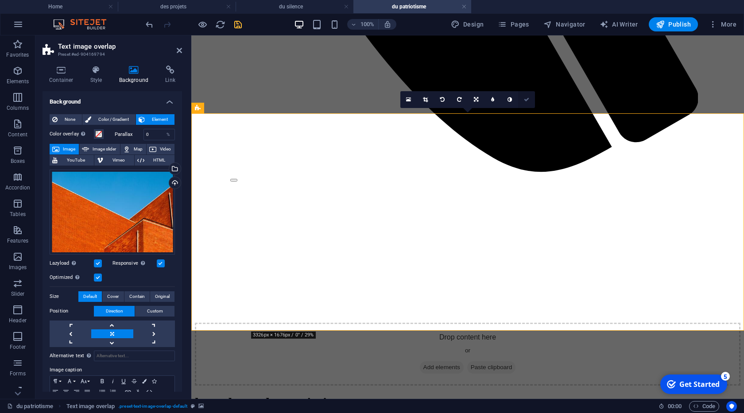
click at [528, 99] on icon at bounding box center [526, 99] width 5 height 5
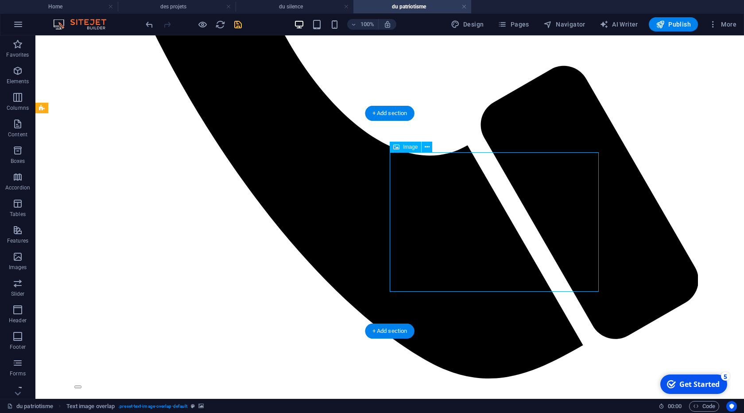
select select "%"
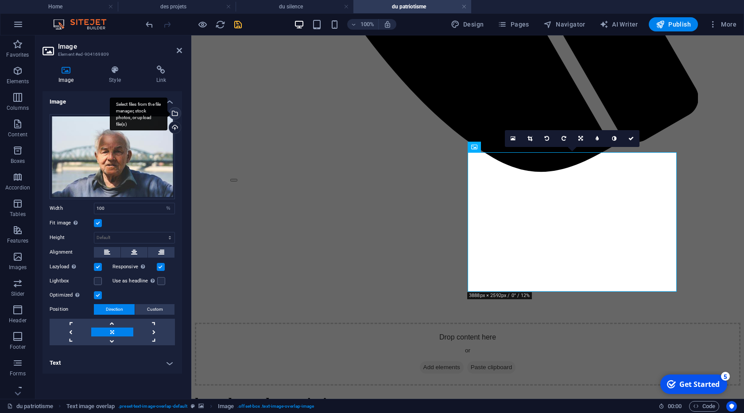
click at [167, 115] on div "Select files from the file manager, stock photos, or upload file(s)" at bounding box center [139, 113] width 58 height 33
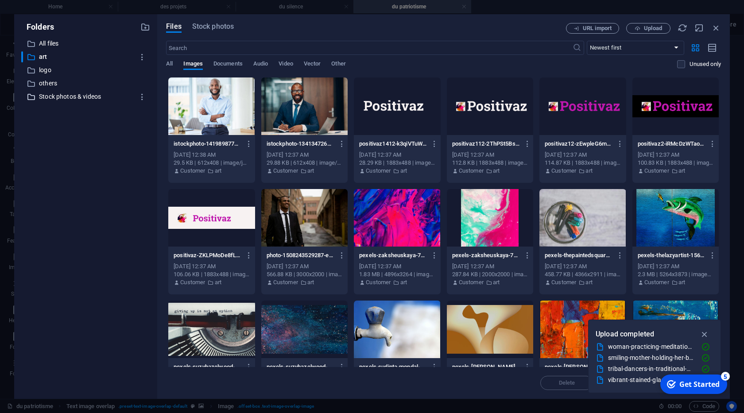
click at [54, 93] on p "Stock photos & videos" at bounding box center [86, 97] width 95 height 10
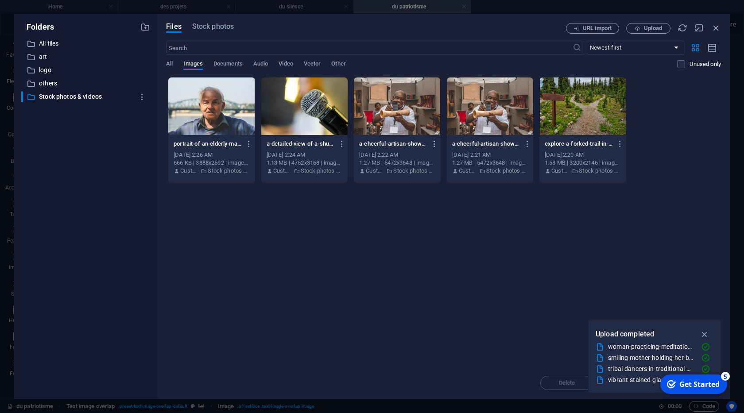
click at [433, 142] on icon "button" at bounding box center [435, 144] width 8 height 8
click at [436, 319] on h6 "Delete" at bounding box center [440, 316] width 38 height 11
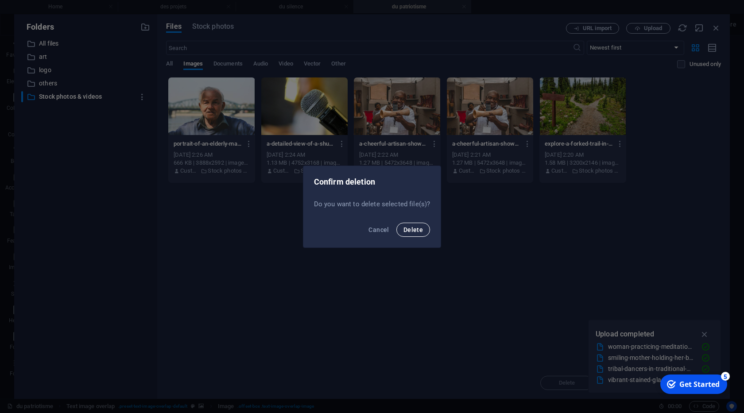
click at [413, 225] on button "Delete" at bounding box center [413, 230] width 34 height 14
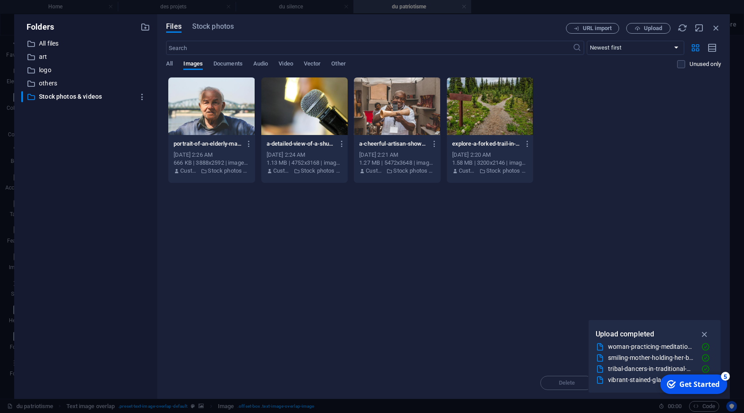
click at [411, 125] on div at bounding box center [397, 107] width 86 height 58
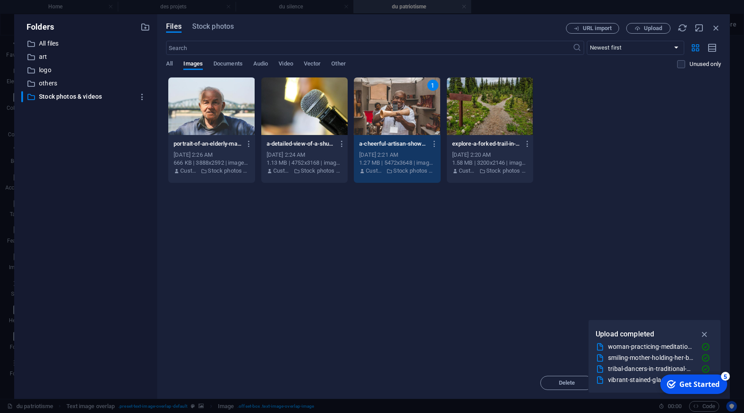
click at [411, 125] on div "1" at bounding box center [397, 107] width 86 height 58
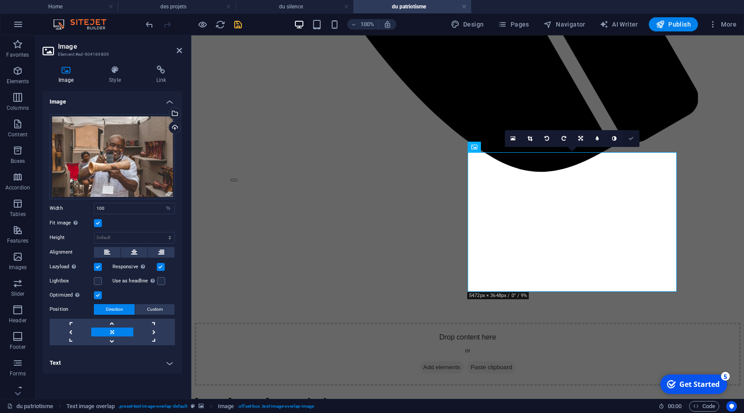
click at [633, 138] on icon at bounding box center [631, 138] width 5 height 5
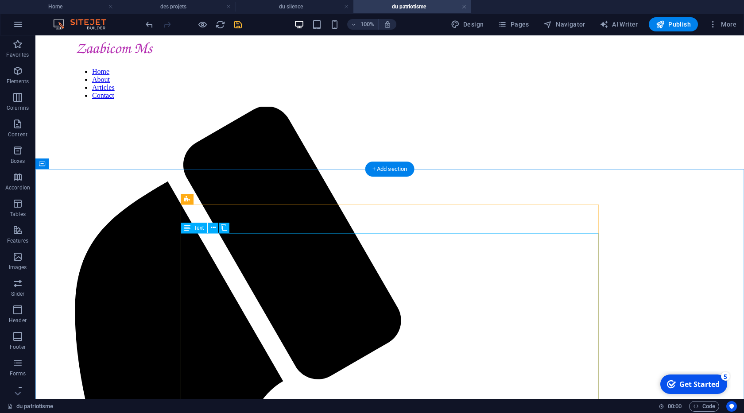
scroll to position [0, 0]
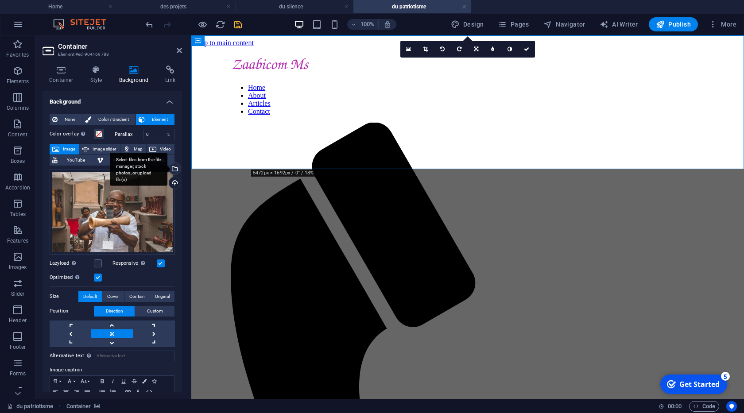
click at [167, 169] on div "Select files from the file manager, stock photos, or upload file(s)" at bounding box center [139, 169] width 58 height 33
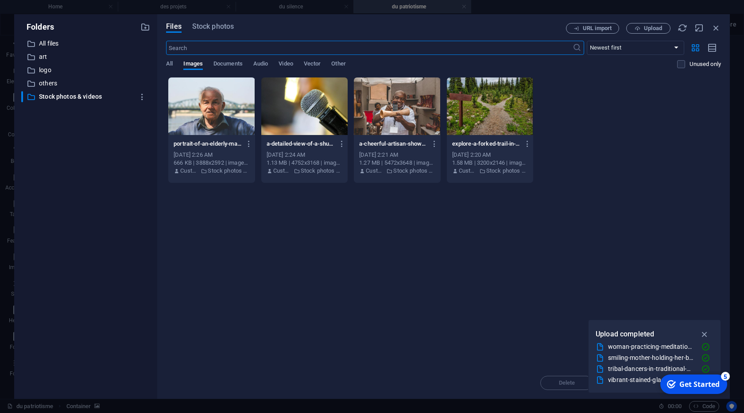
click at [305, 112] on div at bounding box center [304, 107] width 86 height 58
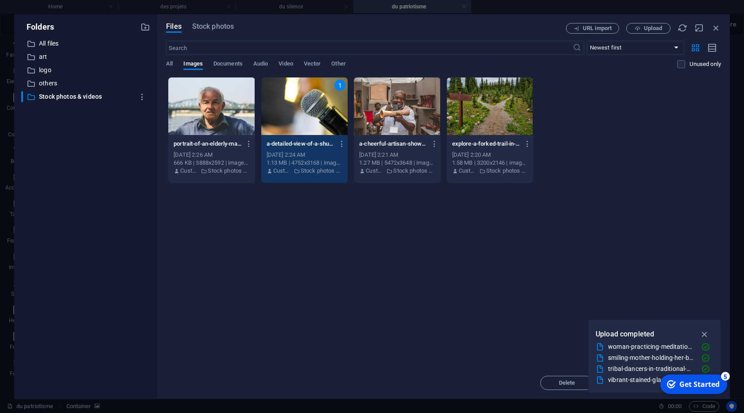
click at [305, 112] on div "1" at bounding box center [304, 107] width 86 height 58
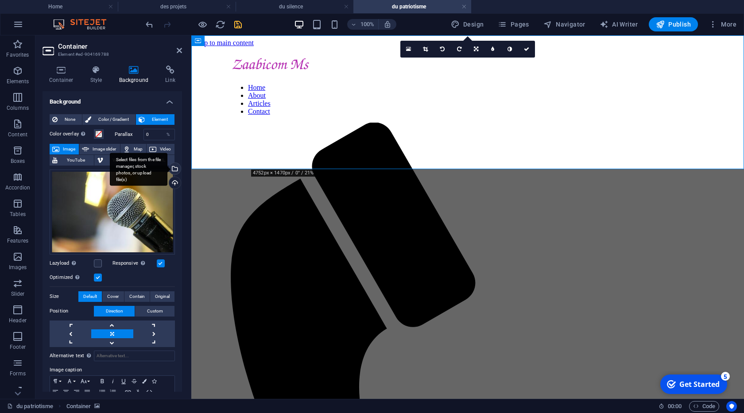
click at [167, 166] on div "Select files from the file manager, stock photos, or upload file(s)" at bounding box center [139, 169] width 58 height 33
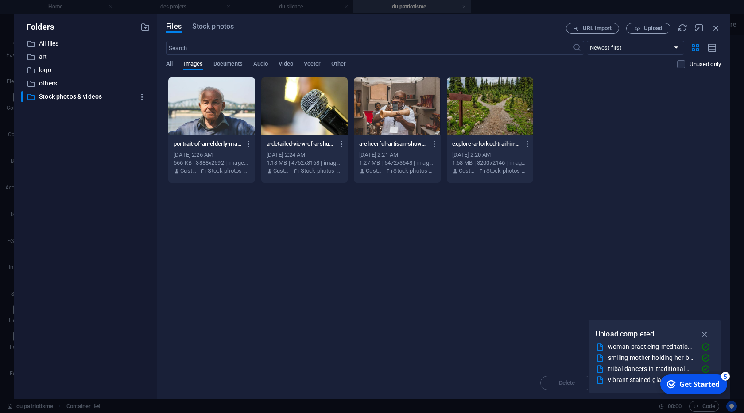
click at [497, 124] on div at bounding box center [490, 107] width 86 height 58
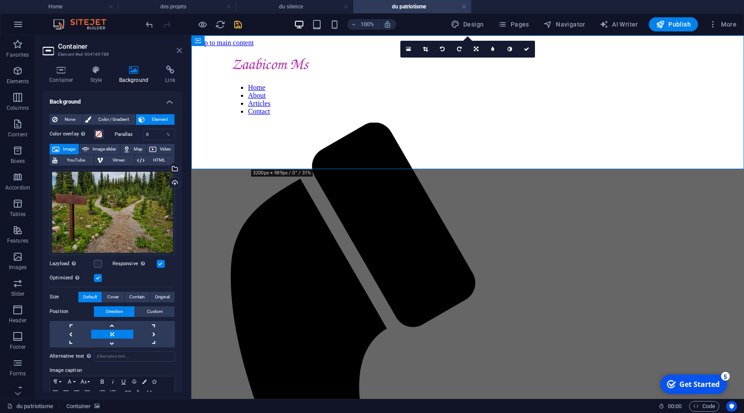
click at [179, 50] on icon at bounding box center [179, 50] width 5 height 7
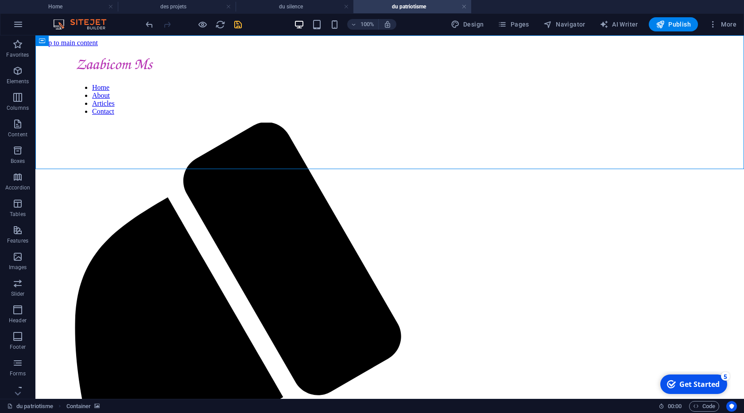
click at [235, 22] on icon "save" at bounding box center [238, 24] width 10 height 10
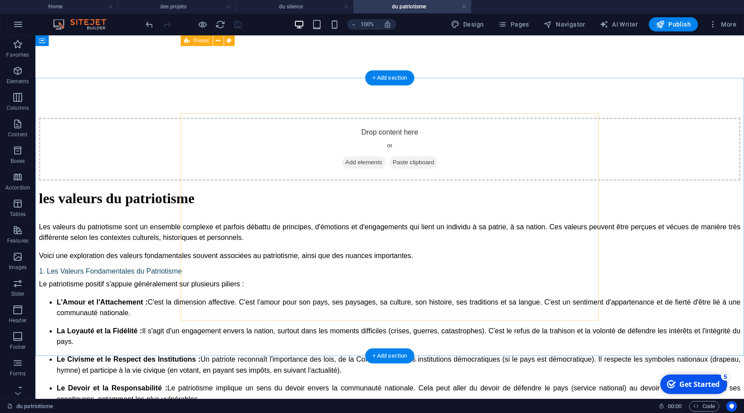
scroll to position [960, 0]
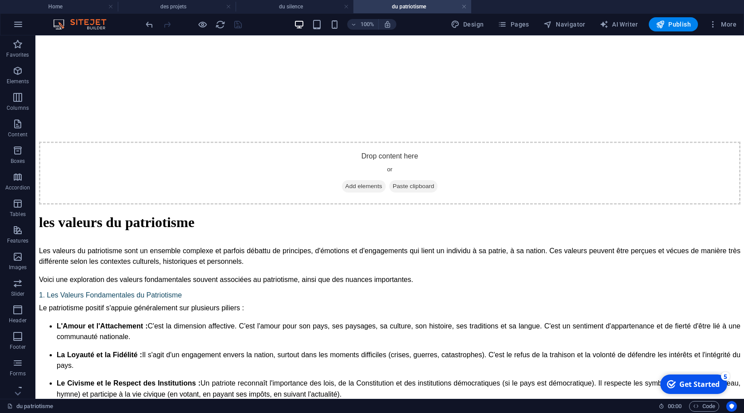
click at [669, 31] on div "100% Design Pages Navigator AI Writer Publish More" at bounding box center [371, 24] width 743 height 21
click at [670, 23] on span "Publish" at bounding box center [673, 24] width 35 height 9
